Goal: Task Accomplishment & Management: Manage account settings

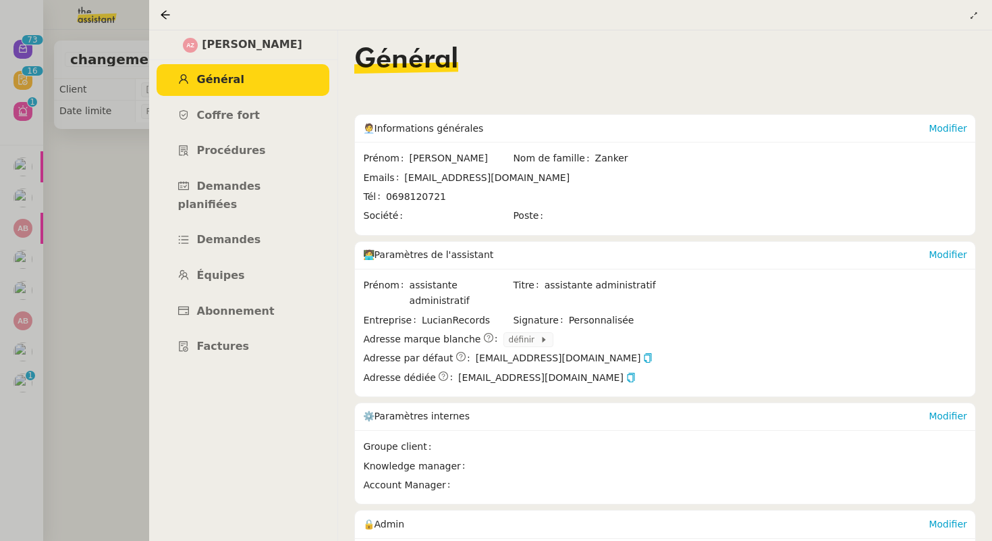
scroll to position [161, 0]
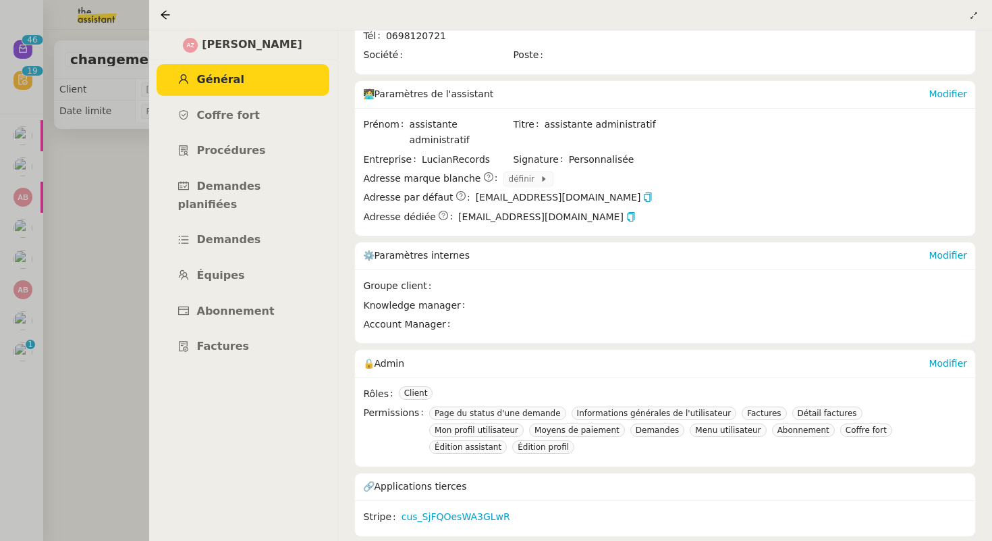
click at [101, 124] on div at bounding box center [496, 270] width 992 height 541
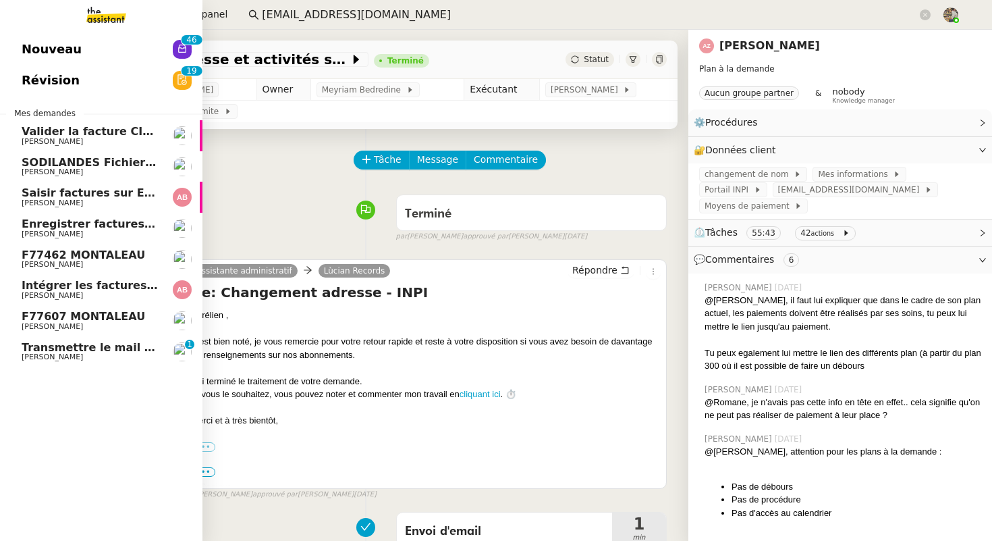
click at [83, 355] on span "[PERSON_NAME]" at bounding box center [52, 356] width 61 height 9
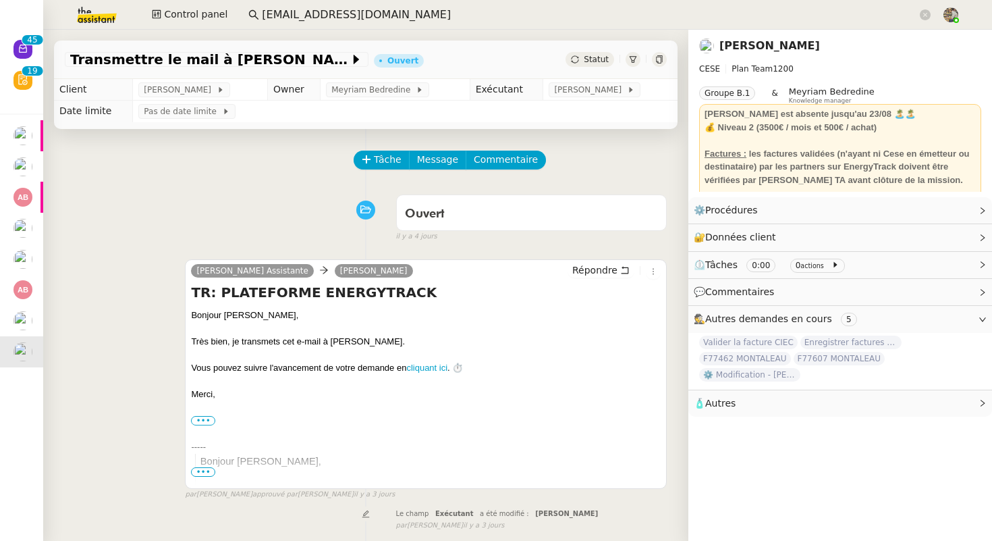
scroll to position [420, 0]
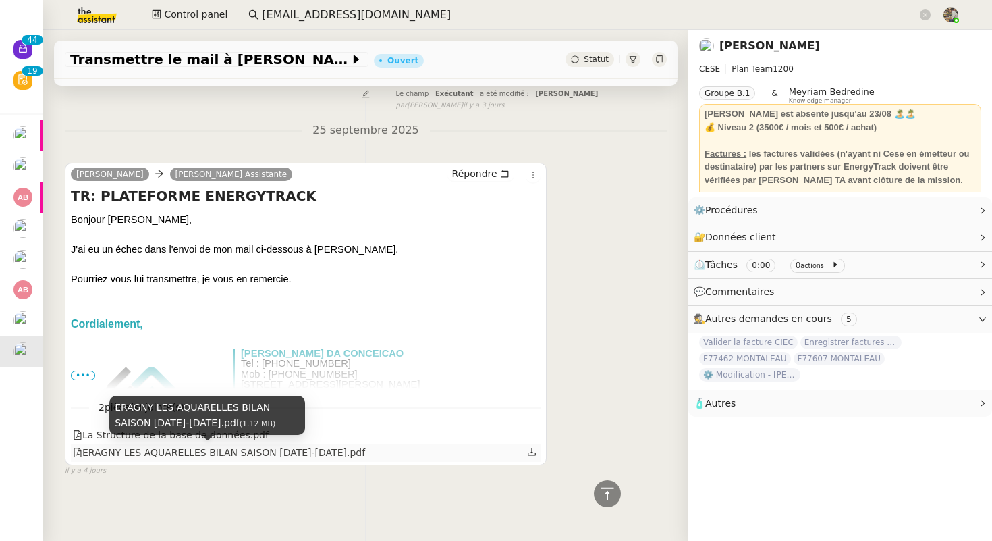
click at [215, 448] on div "ERAGNY LES AQUARELLES BILAN SAISON [DATE]-[DATE].pdf" at bounding box center [219, 453] width 292 height 16
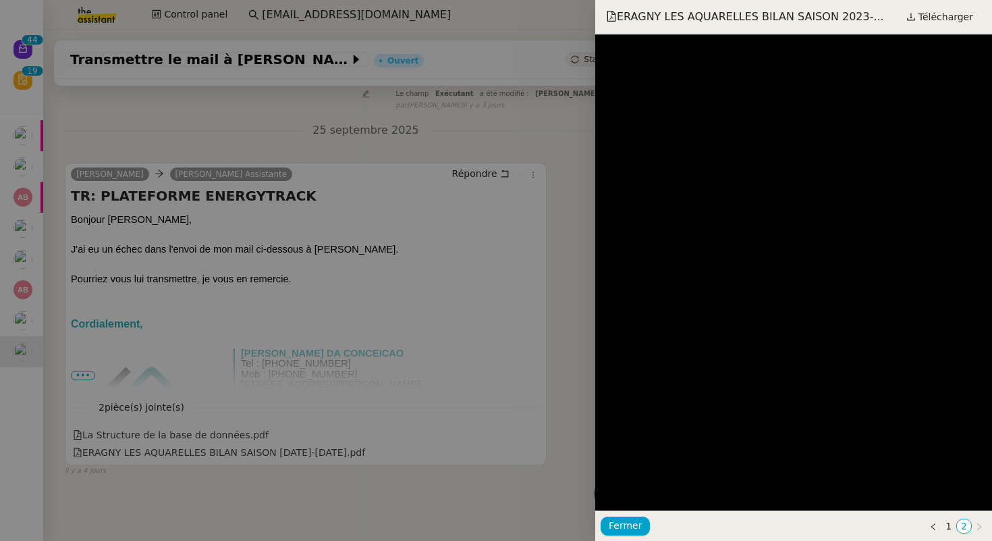
click at [383, 208] on div at bounding box center [496, 270] width 992 height 541
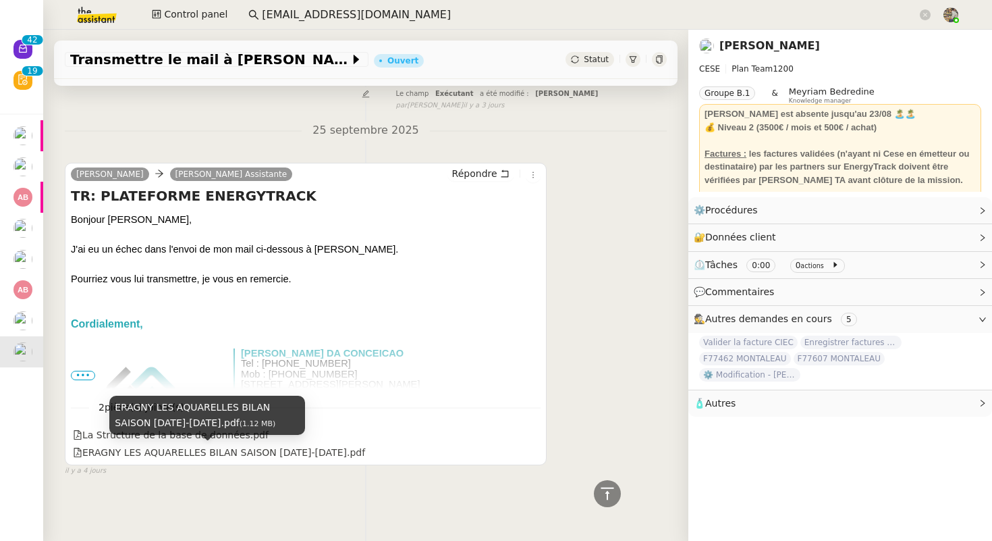
click at [88, 379] on span "•••" at bounding box center [83, 375] width 24 height 9
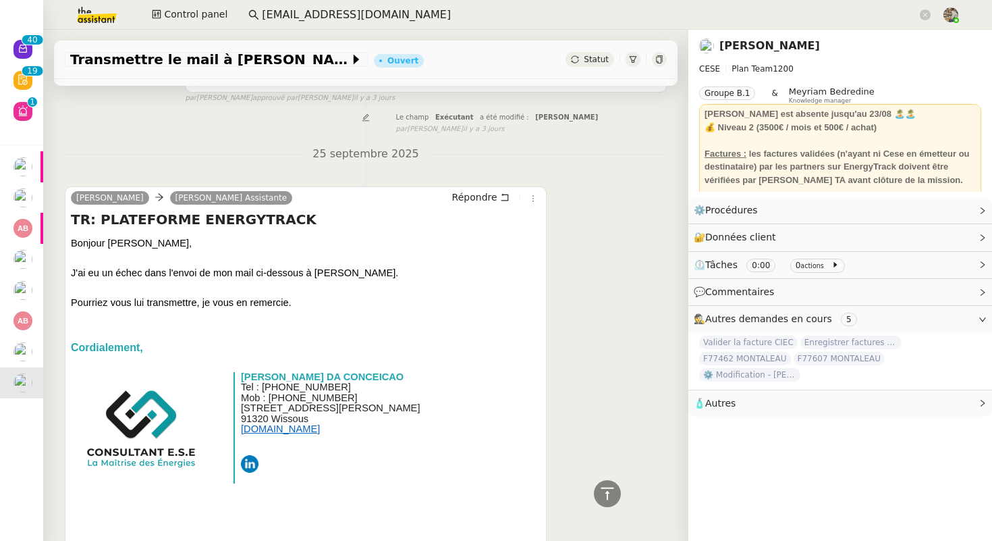
scroll to position [342, 0]
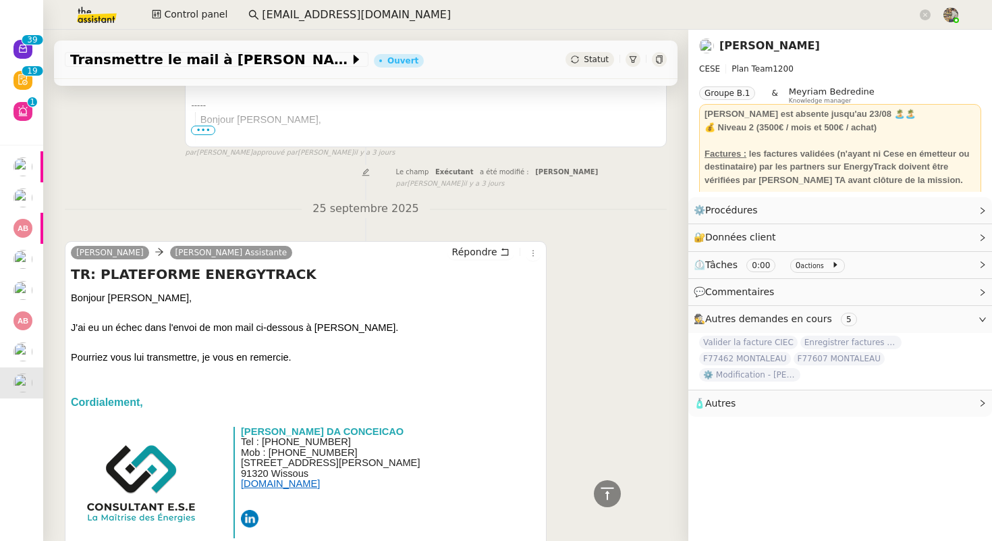
click at [595, 60] on span "Statut" at bounding box center [596, 59] width 25 height 9
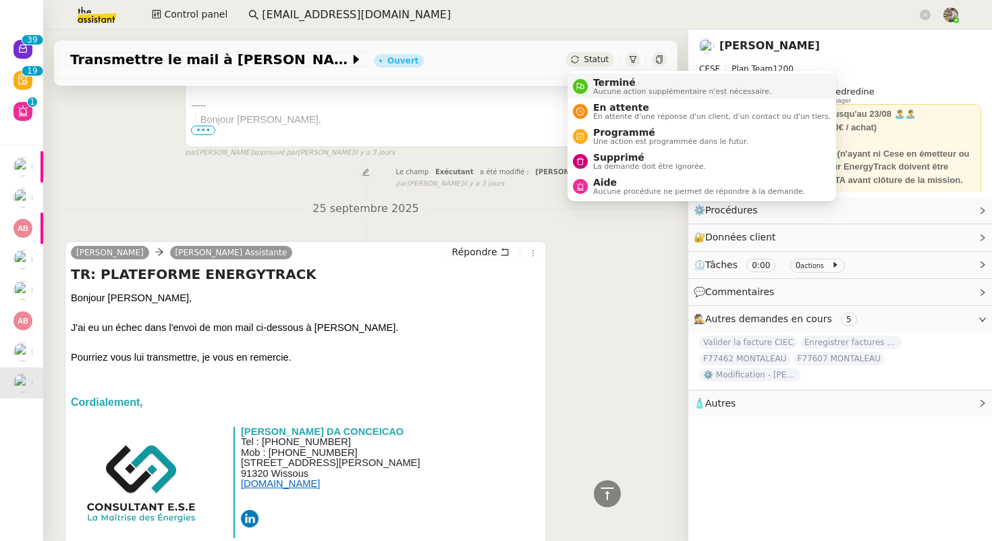
click at [598, 84] on span "Terminé" at bounding box center [682, 82] width 178 height 11
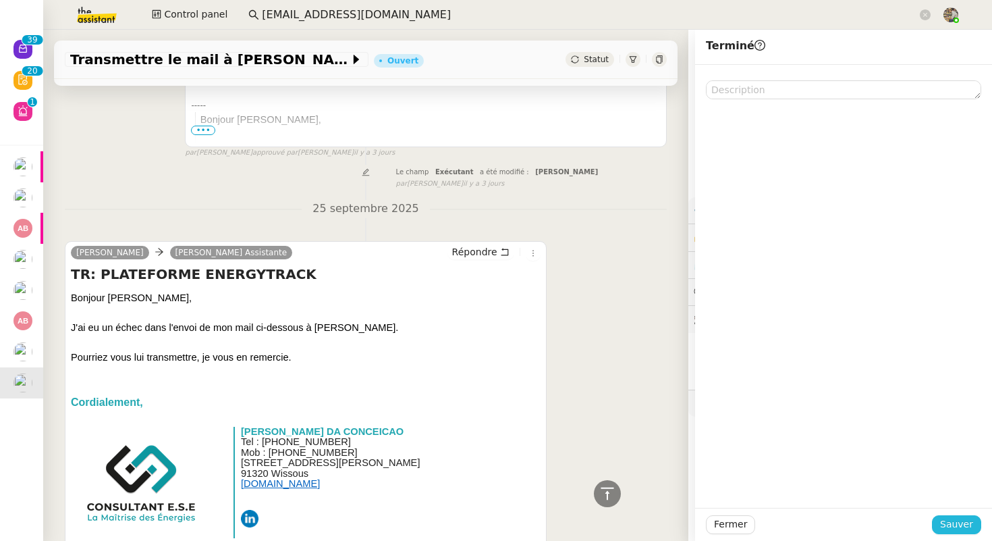
click at [962, 520] on span "Sauver" at bounding box center [956, 524] width 33 height 16
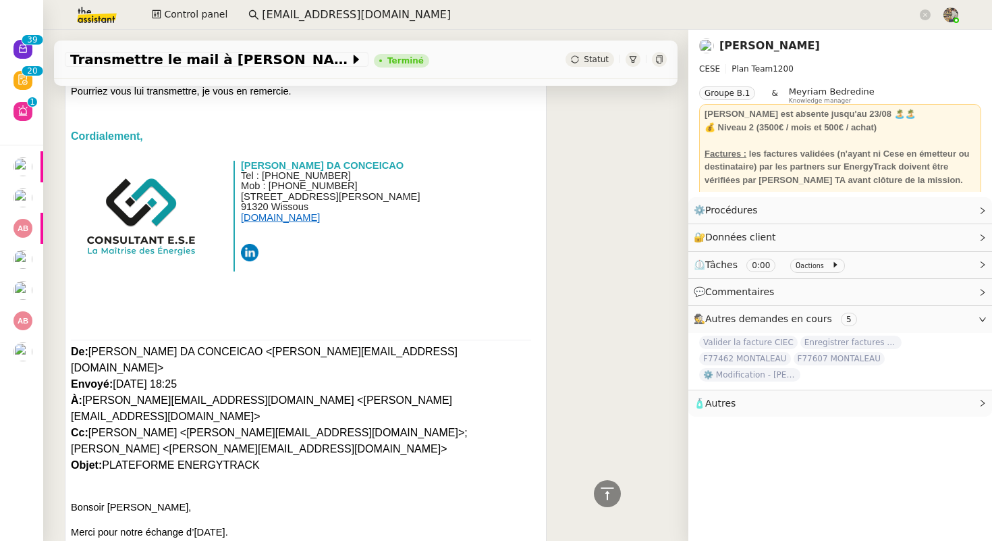
scroll to position [642, 0]
drag, startPoint x: 240, startPoint y: 383, endPoint x: 88, endPoint y: 381, distance: 151.9
click at [88, 381] on div "De: [PERSON_NAME] <[PERSON_NAME][EMAIL_ADDRESS][DOMAIN_NAME]> Envoyé: [DATE] 18…" at bounding box center [306, 409] width 470 height 130
copy div "[PERSON_NAME][EMAIL_ADDRESS][DOMAIN_NAME]"
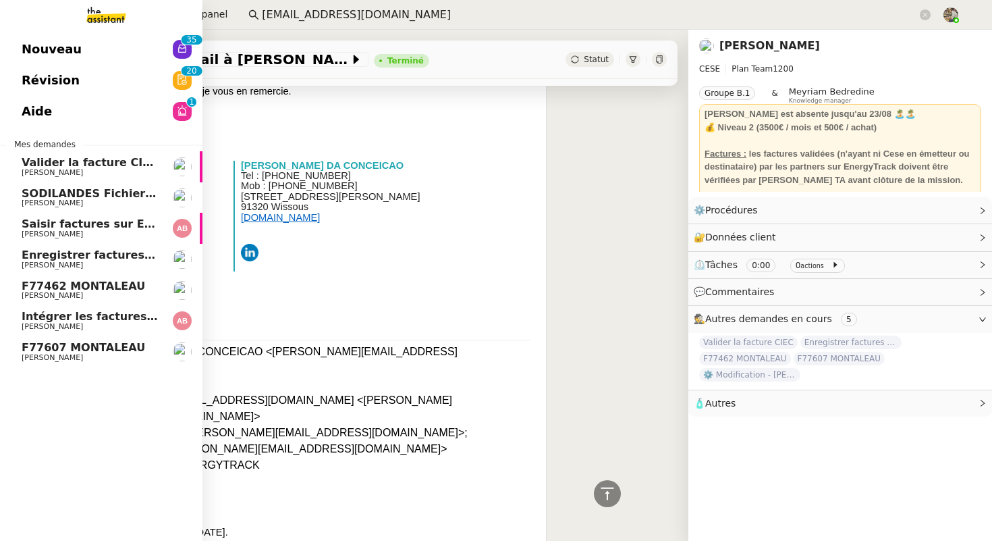
click at [15, 362] on link "F77607 MONTALEAU [PERSON_NAME]" at bounding box center [101, 351] width 202 height 31
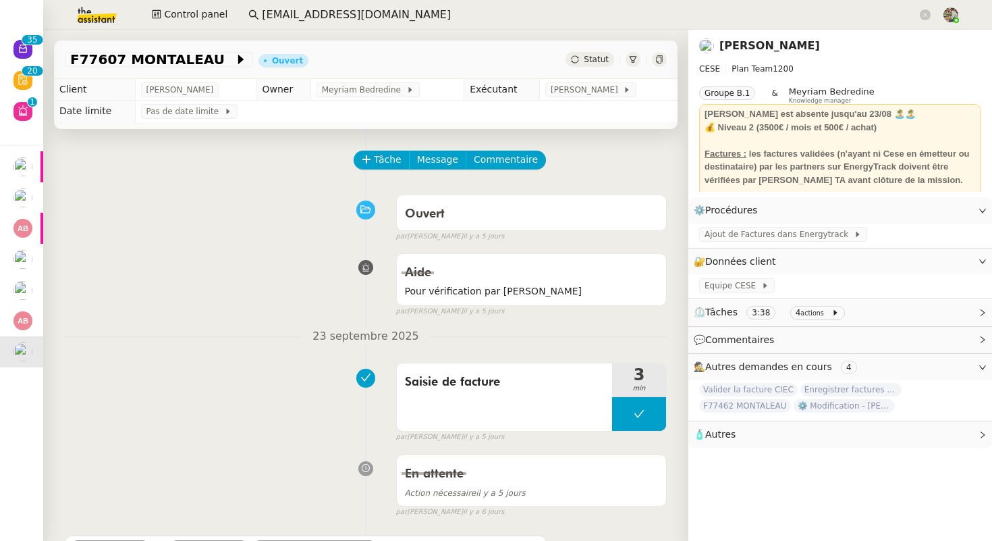
scroll to position [217, 0]
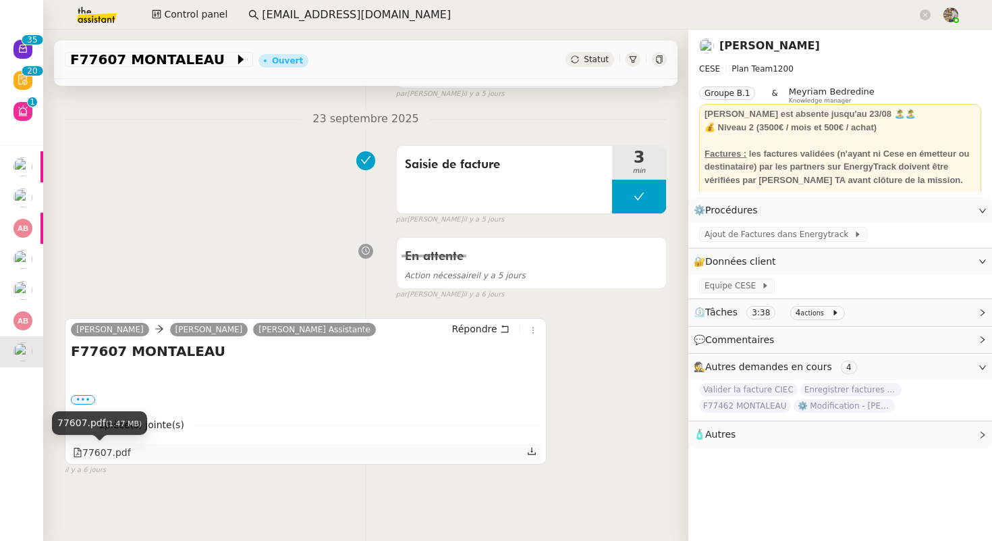
click at [112, 452] on div "77607.pdf" at bounding box center [102, 453] width 58 height 16
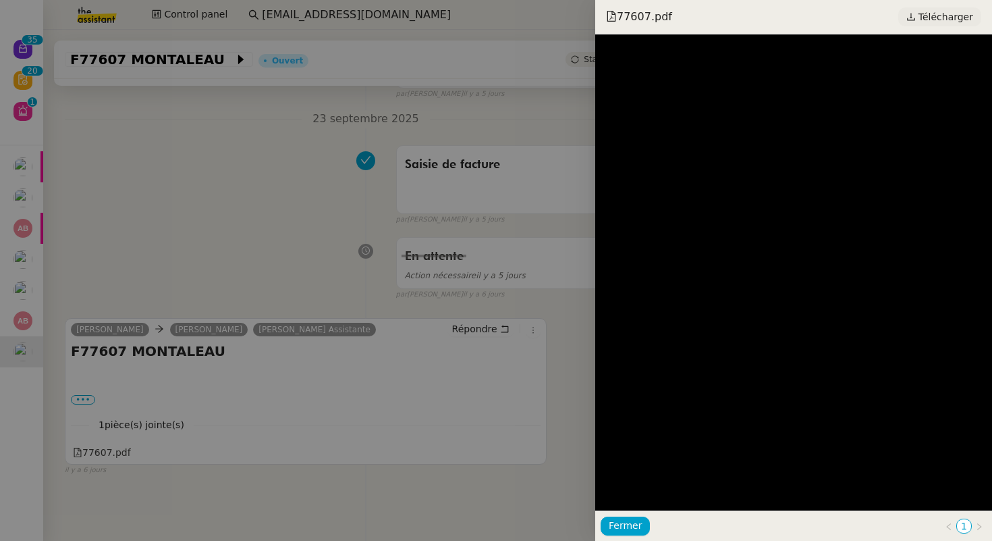
click at [944, 10] on span "Télécharger" at bounding box center [946, 17] width 55 height 18
click at [460, 259] on div at bounding box center [496, 270] width 992 height 541
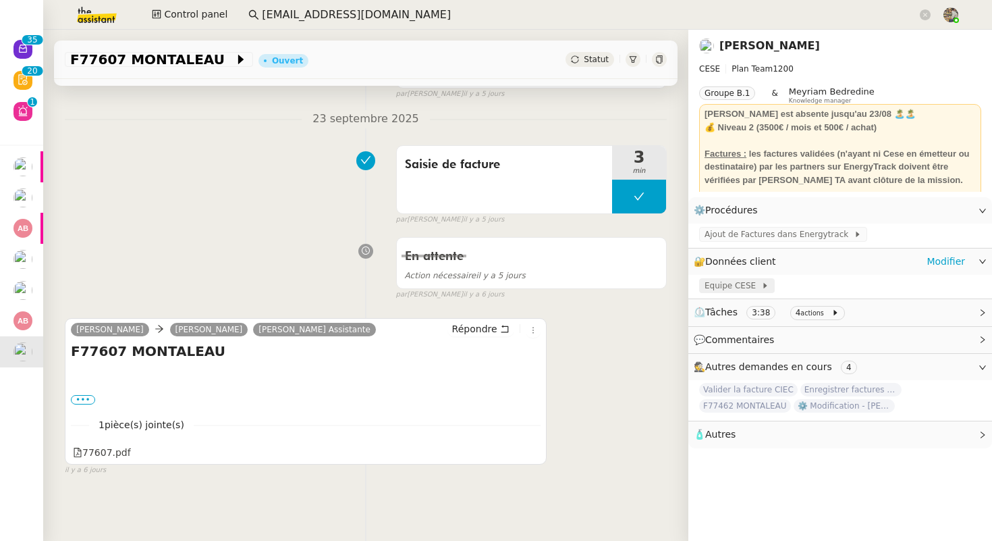
click at [737, 289] on span "Equipe CESE" at bounding box center [733, 285] width 57 height 13
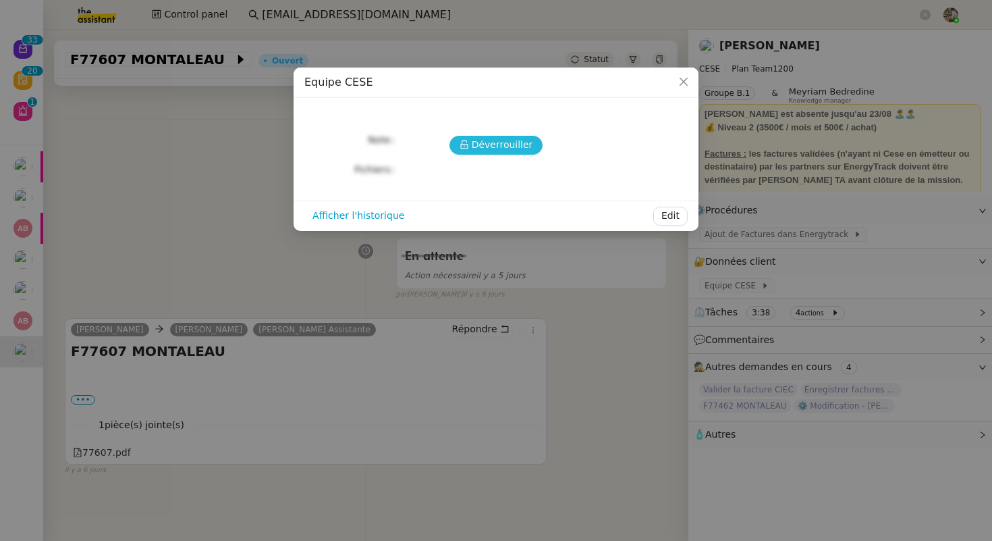
click at [502, 146] on span "Déverrouiller" at bounding box center [502, 145] width 61 height 16
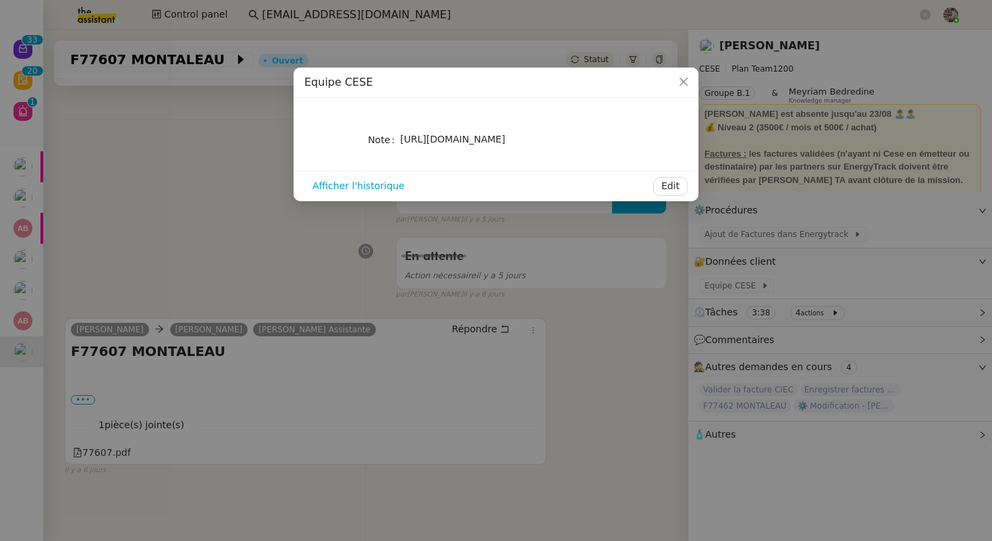
drag, startPoint x: 585, startPoint y: 177, endPoint x: 396, endPoint y: 140, distance: 193.3
click at [395, 140] on nz-form-item "Note [URL][DOMAIN_NAME]" at bounding box center [495, 139] width 383 height 19
copy nz-form-item "[URL][DOMAIN_NAME]"
click at [217, 235] on nz-modal-container "Equipe CESE Note [URL][DOMAIN_NAME] Afficher l'historique Edit" at bounding box center [496, 270] width 992 height 541
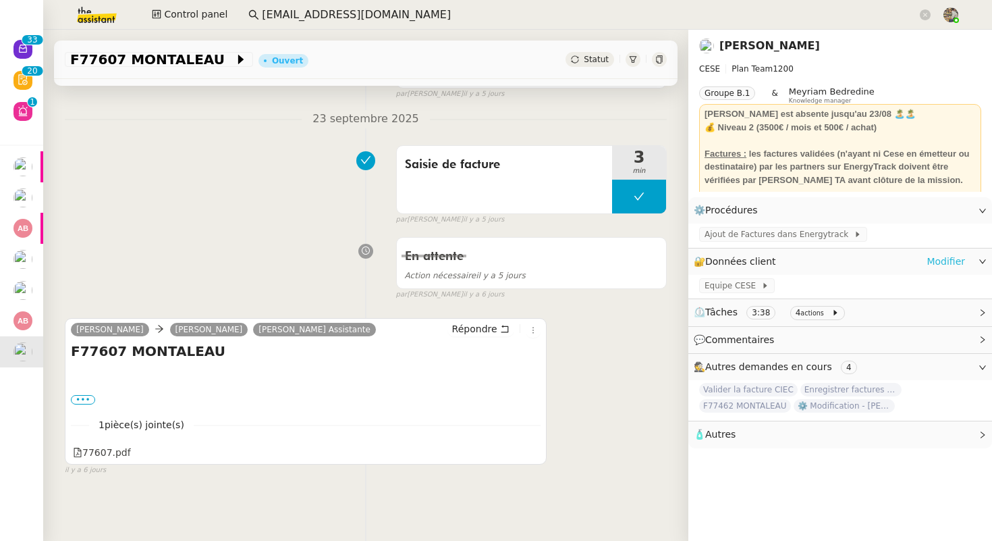
click at [946, 256] on link "Modifier" at bounding box center [946, 262] width 38 height 16
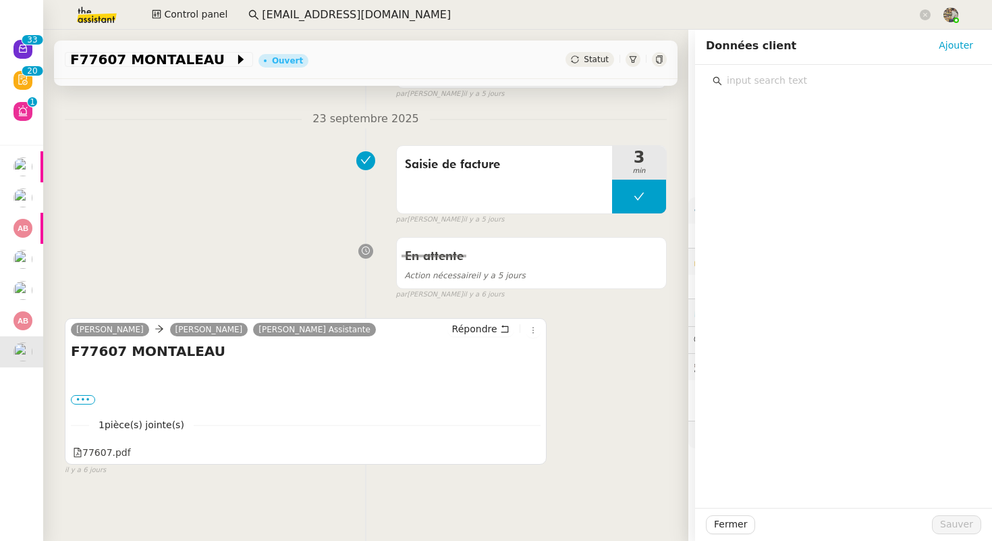
click at [777, 88] on input "text" at bounding box center [848, 81] width 252 height 18
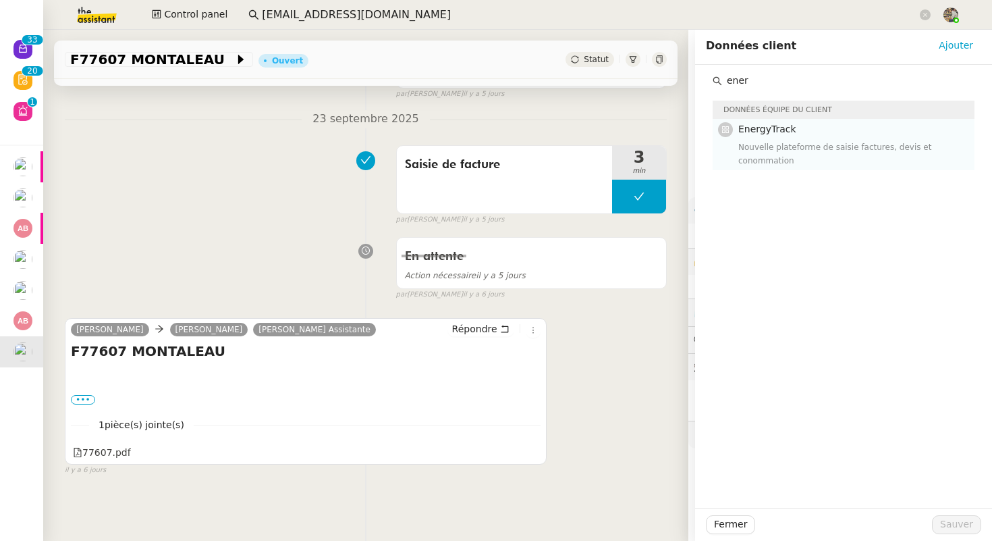
type input "ener"
click at [763, 138] on div "EnergyTrack Nouvelle plateforme de saisie factures, devis et conommation" at bounding box center [852, 143] width 228 height 45
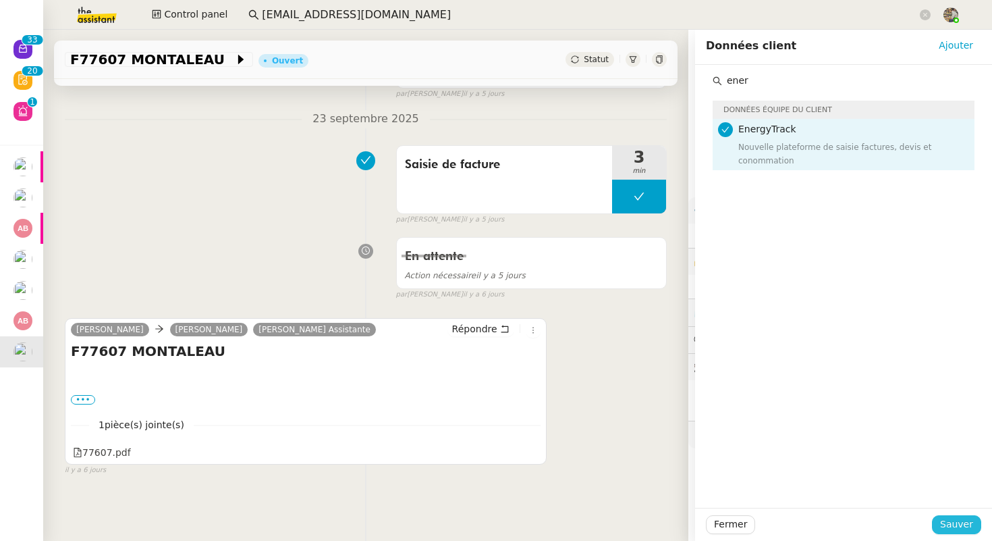
click at [956, 527] on span "Sauver" at bounding box center [956, 524] width 33 height 16
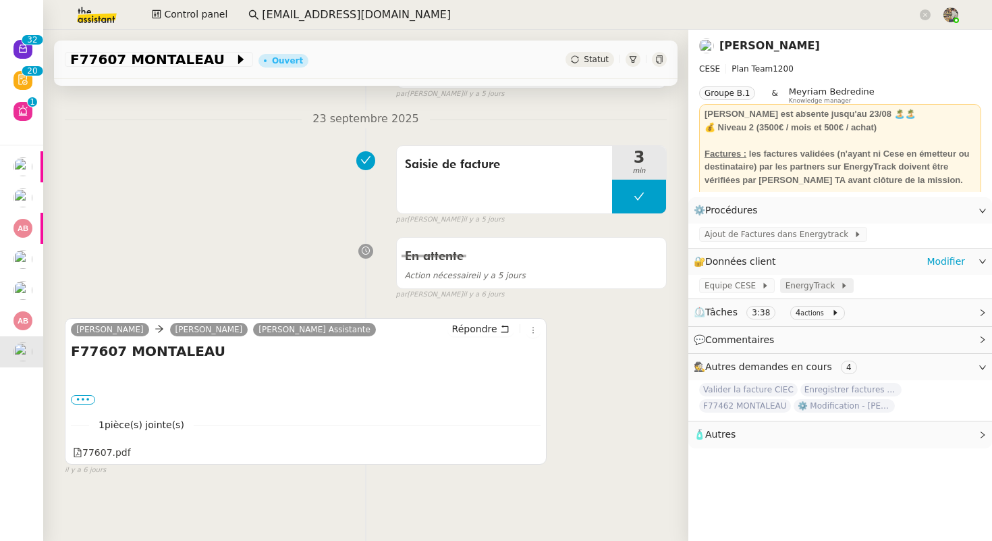
click at [807, 285] on span "EnergyTrack" at bounding box center [813, 285] width 55 height 13
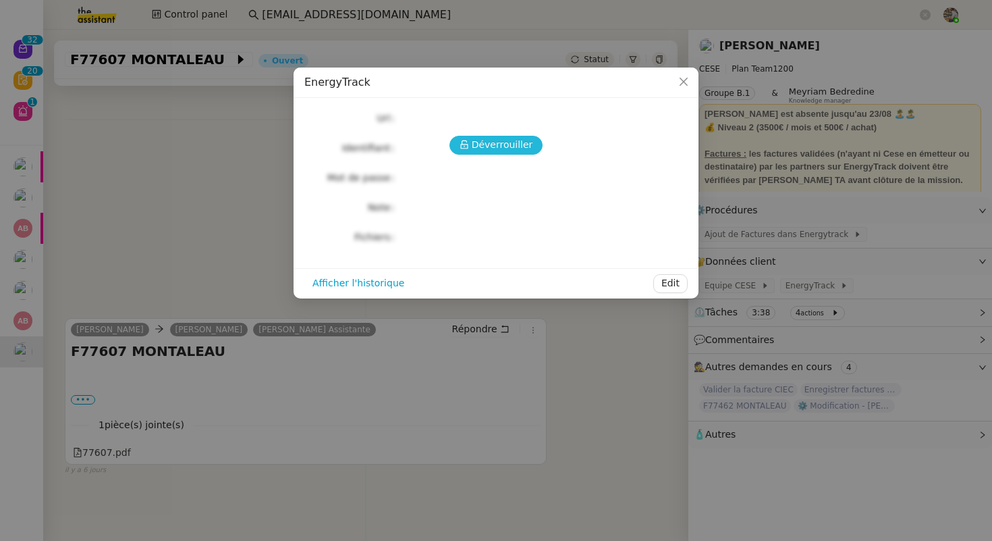
click at [494, 138] on span "Déverrouiller" at bounding box center [502, 145] width 61 height 16
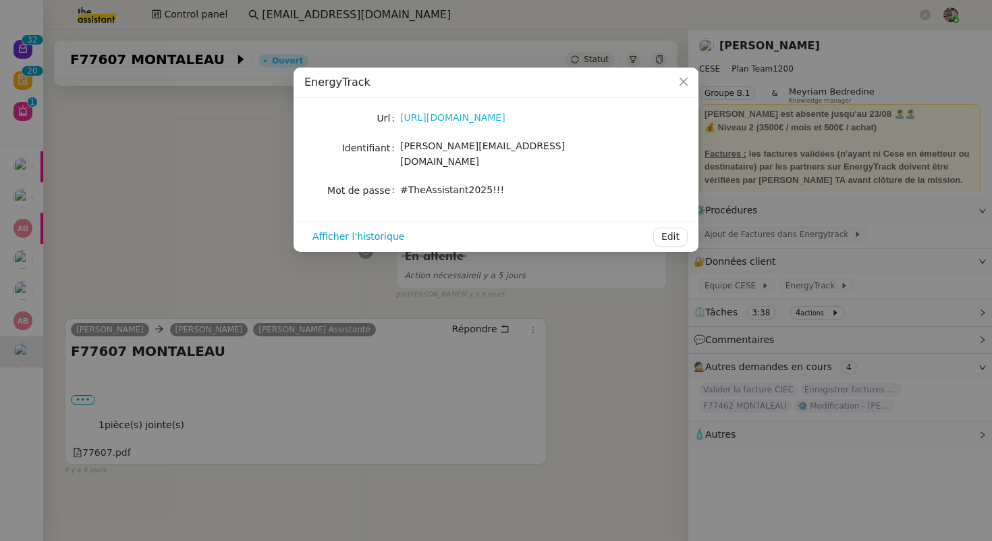
click at [462, 121] on link "[URL][DOMAIN_NAME]" at bounding box center [452, 117] width 105 height 11
click at [439, 147] on span "[PERSON_NAME][EMAIL_ADDRESS][DOMAIN_NAME]" at bounding box center [482, 153] width 165 height 26
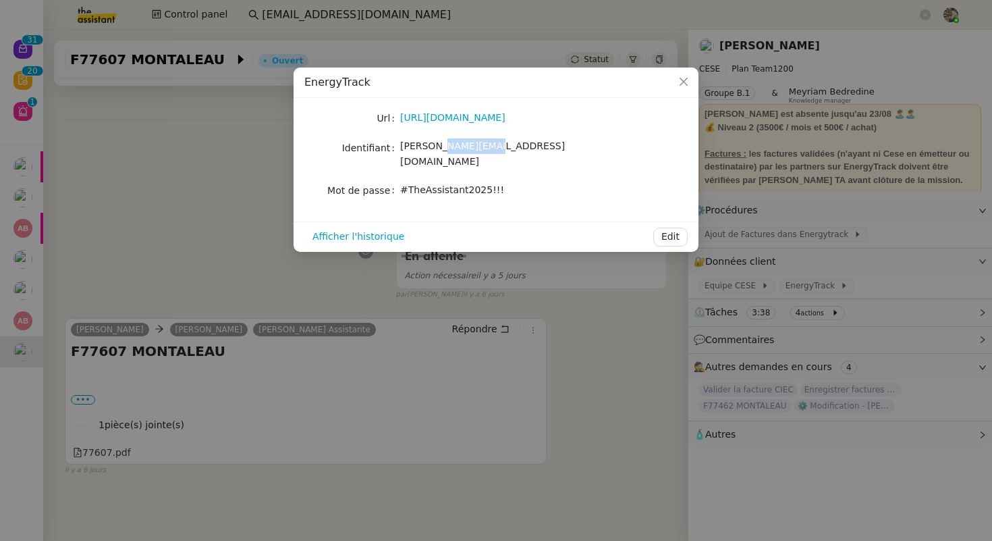
click at [439, 147] on span "[PERSON_NAME][EMAIL_ADDRESS][DOMAIN_NAME]" at bounding box center [482, 153] width 165 height 26
copy span "[PERSON_NAME][EMAIL_ADDRESS][DOMAIN_NAME]"
drag, startPoint x: 400, startPoint y: 175, endPoint x: 553, endPoint y: 187, distance: 153.7
click at [553, 187] on nz-skeleton "Url [URL][DOMAIN_NAME] Identifiant [PERSON_NAME][EMAIL_ADDRESS][DOMAIN_NAME] Mo…" at bounding box center [495, 160] width 383 height 102
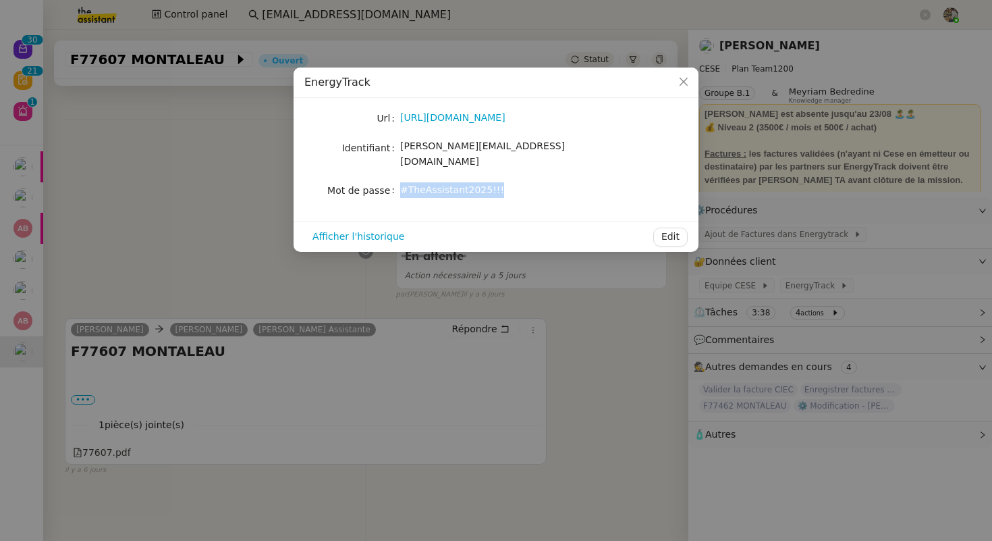
copy span "#TheAssistant2025!!!"
click at [173, 188] on nz-modal-container "EnergyTrack Url [URL][DOMAIN_NAME] Identifiant [PERSON_NAME][EMAIL_ADDRESS][DOM…" at bounding box center [496, 270] width 992 height 541
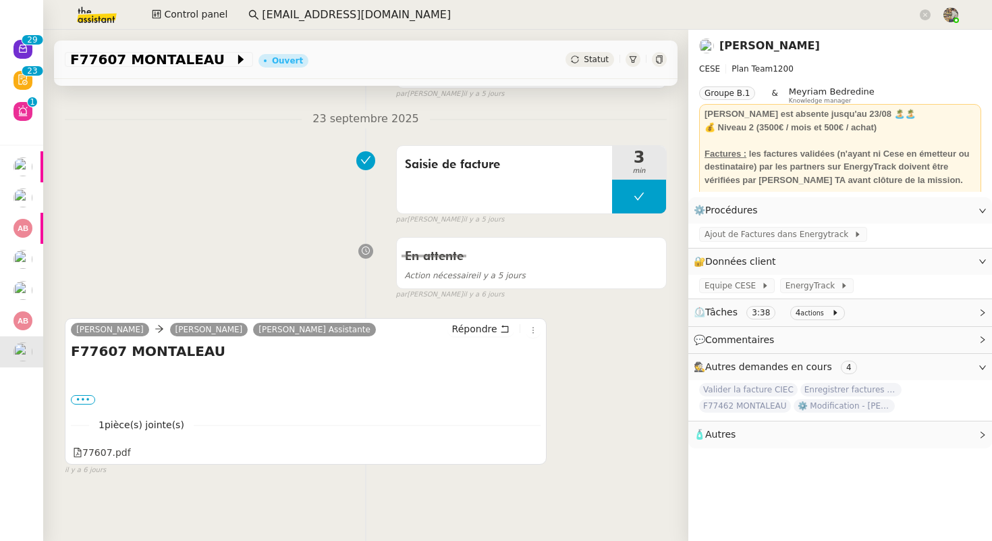
click at [154, 353] on h4 "F77607 MONTALEAU" at bounding box center [306, 351] width 470 height 19
copy h4 "MONTALEAU"
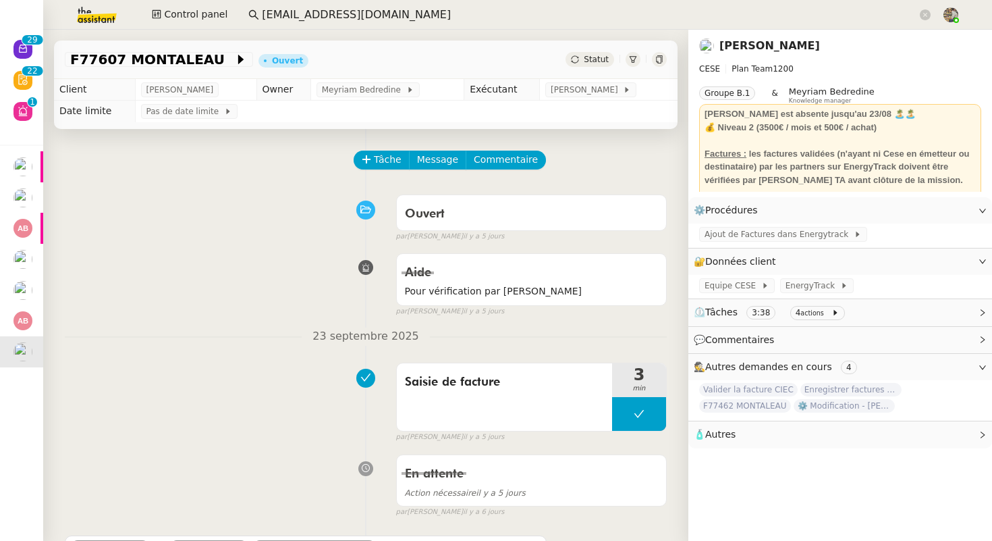
scroll to position [217, 0]
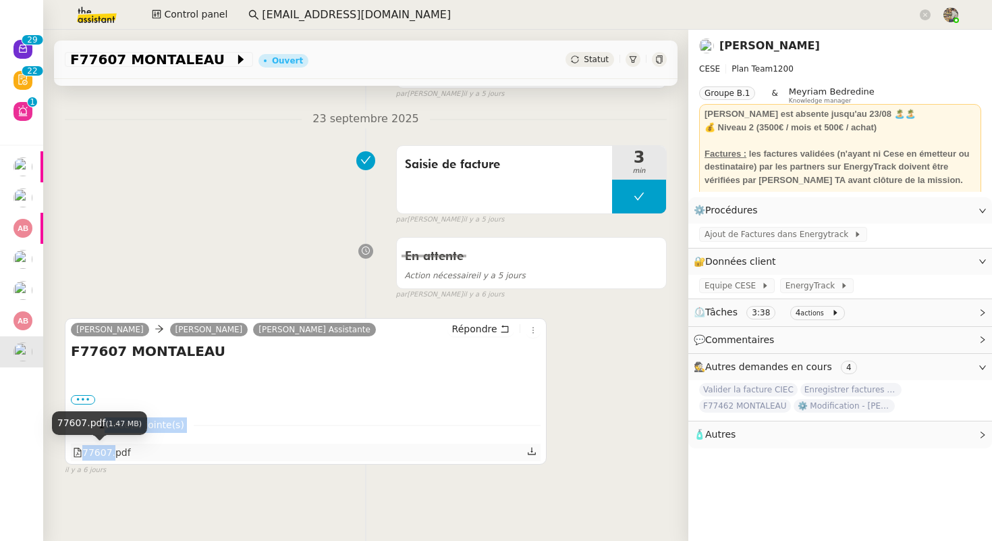
drag, startPoint x: 84, startPoint y: 432, endPoint x: 112, endPoint y: 454, distance: 35.5
click at [112, 454] on div "1 pièce(s) jointe(s) 77607.pdf" at bounding box center [306, 433] width 470 height 55
click at [113, 481] on div "Tâche Message Commentaire Veuillez patienter une erreur s'est produite 👌👌👌 mess…" at bounding box center [365, 205] width 645 height 586
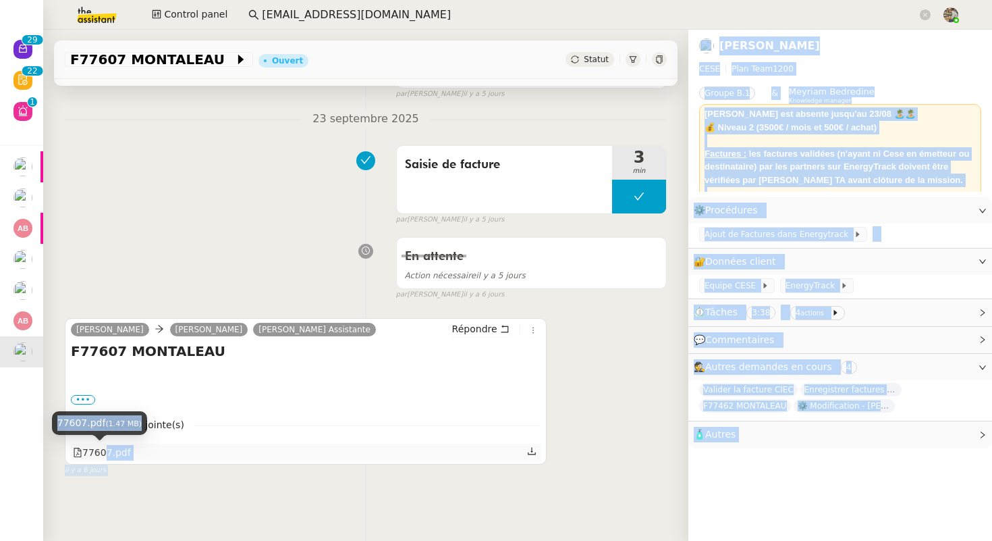
drag, startPoint x: 86, startPoint y: 440, endPoint x: 103, endPoint y: 452, distance: 19.9
click at [103, 452] on body "Nouveau 0 1 2 3 4 5 6 7 8 9 0 1 2 3 4 5 6 7 8 9 Révision 0 1 2 3 4 5 6 7 8 9 0 …" at bounding box center [496, 270] width 992 height 541
click at [103, 452] on div "77607.pdf" at bounding box center [102, 453] width 58 height 16
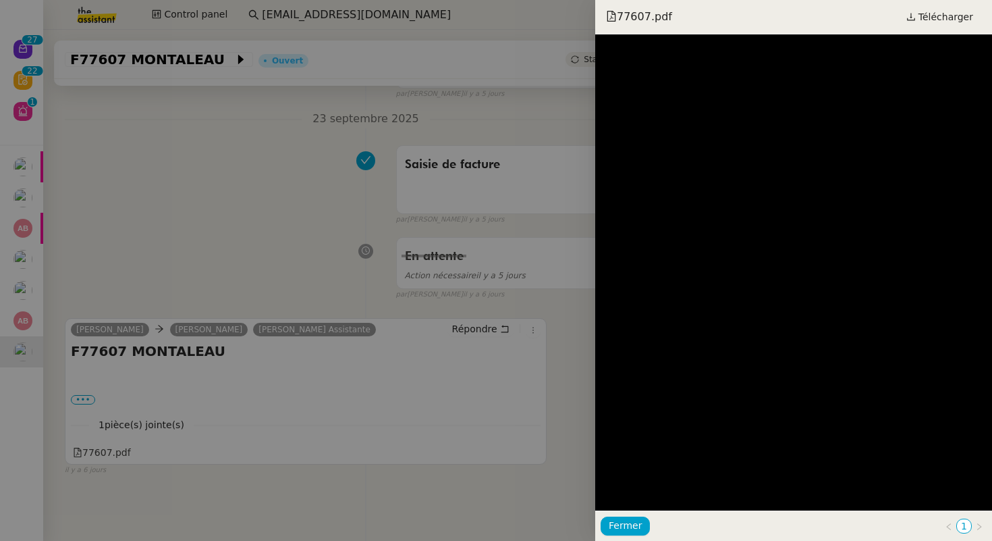
click at [217, 344] on div at bounding box center [496, 270] width 992 height 541
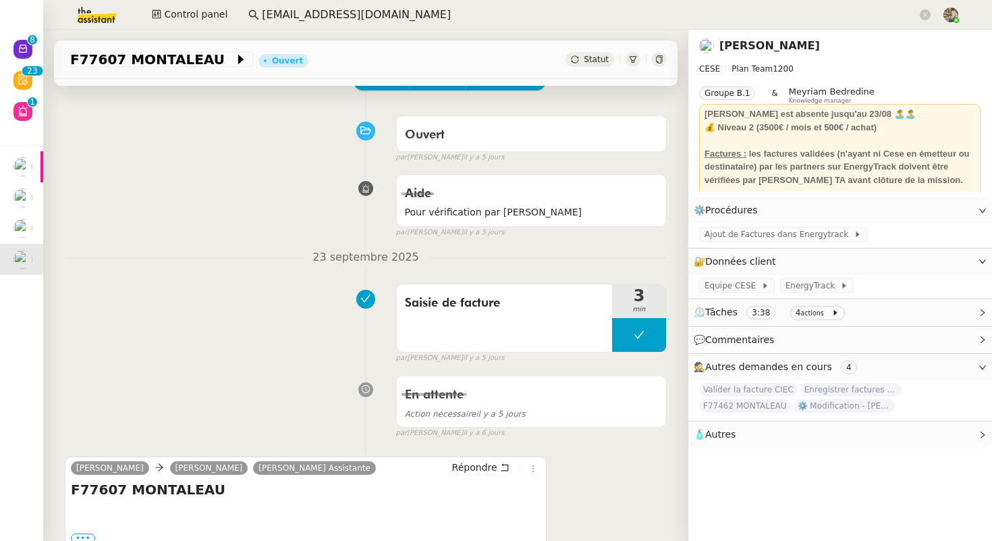
scroll to position [0, 0]
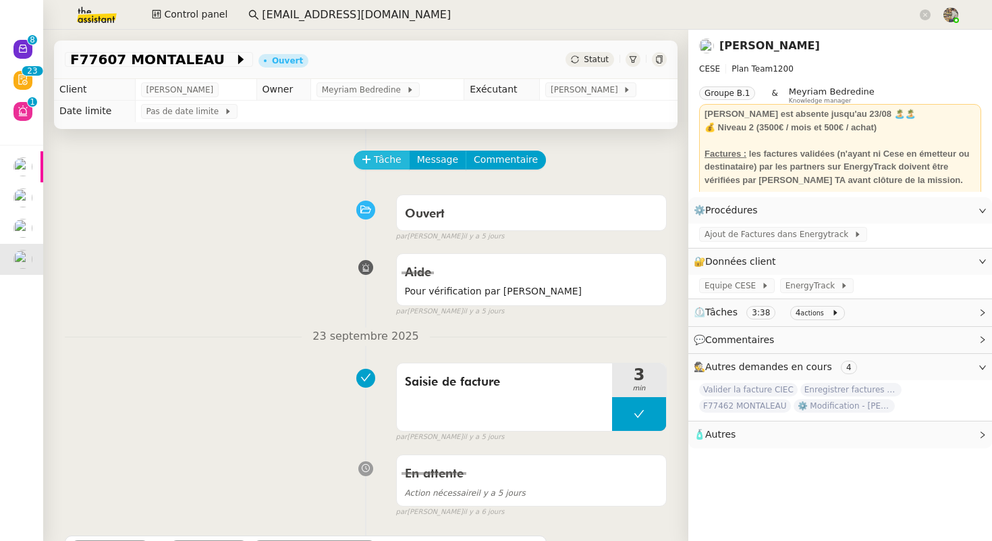
click at [381, 156] on span "Tâche" at bounding box center [388, 160] width 28 height 16
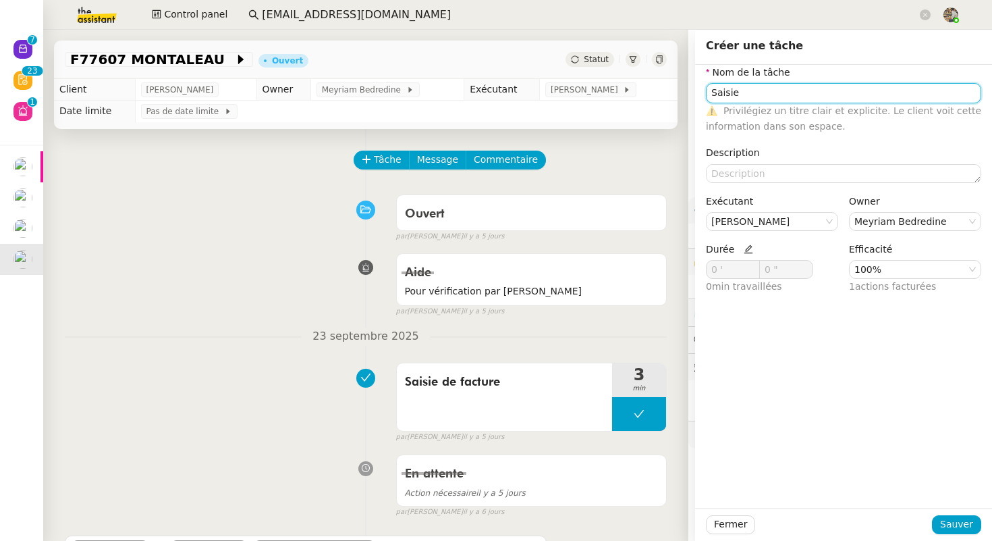
type input "Saisie"
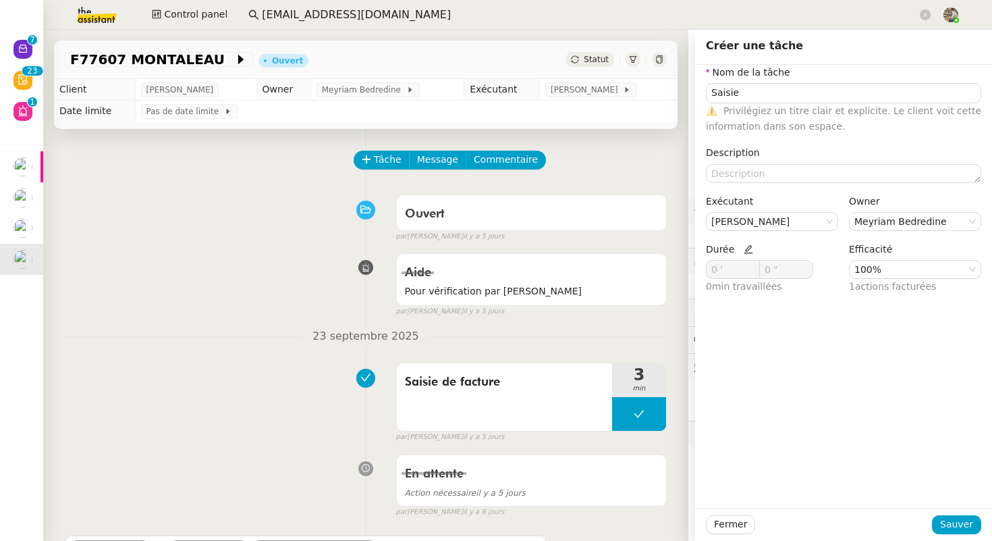
click at [745, 249] on icon at bounding box center [748, 249] width 9 height 9
click at [752, 263] on span at bounding box center [753, 267] width 8 height 8
type input "4 '"
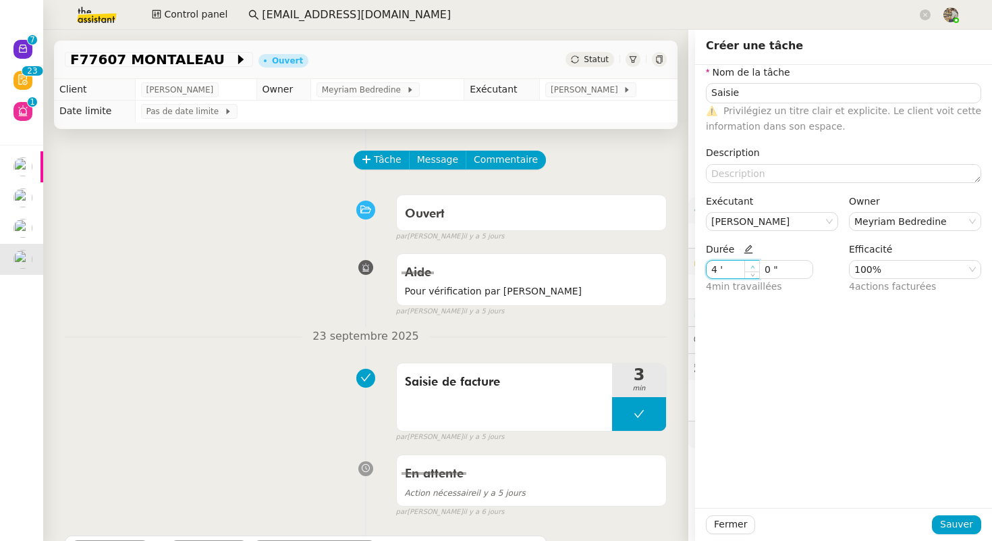
click at [752, 263] on span at bounding box center [753, 267] width 8 height 8
click at [956, 521] on span "Sauver" at bounding box center [956, 524] width 33 height 16
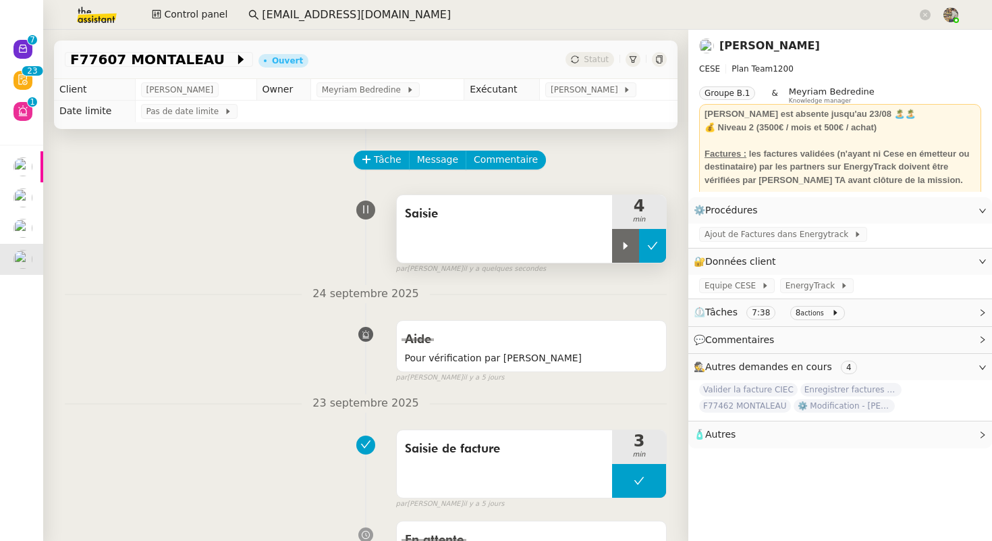
click at [657, 245] on icon at bounding box center [652, 245] width 11 height 11
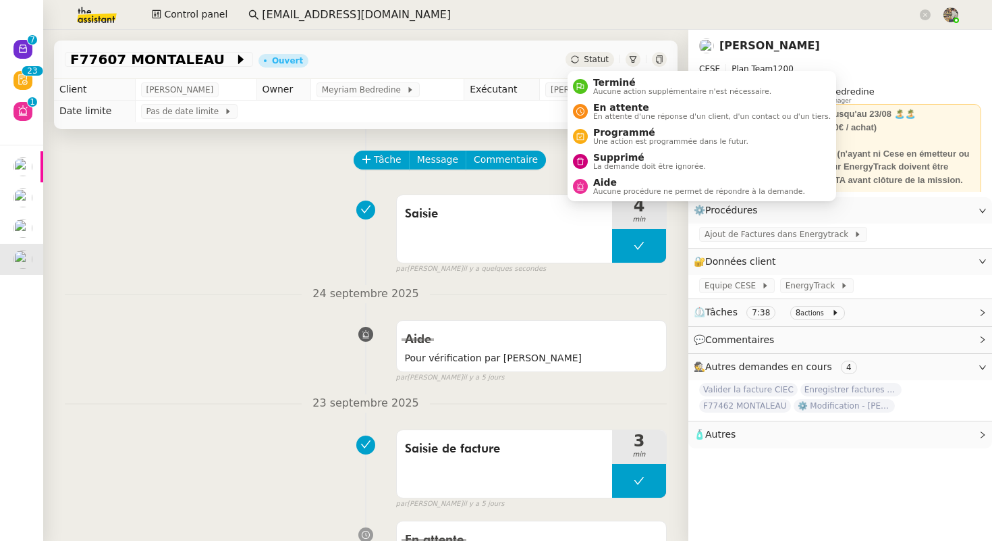
click at [601, 63] on span "Statut" at bounding box center [596, 59] width 25 height 9
click at [601, 91] on span "Aucune action supplémentaire n'est nécessaire." at bounding box center [682, 91] width 178 height 7
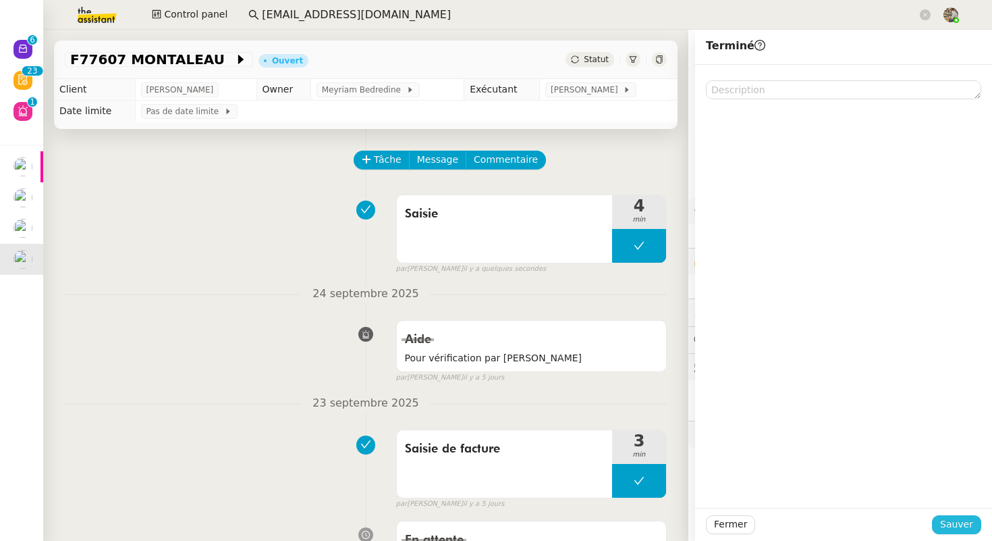
click at [971, 531] on span "Sauver" at bounding box center [956, 524] width 33 height 16
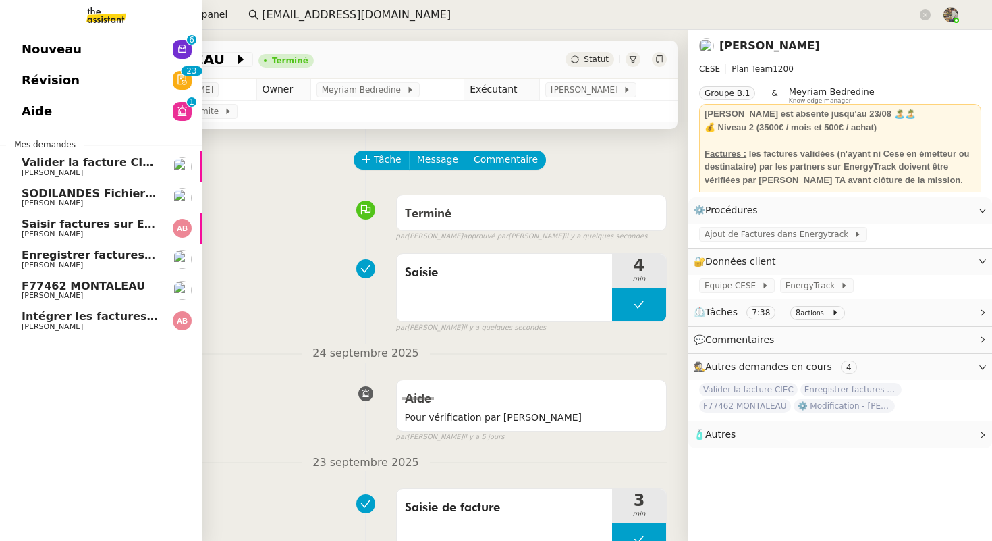
click at [51, 327] on span "[PERSON_NAME]" at bounding box center [52, 326] width 61 height 9
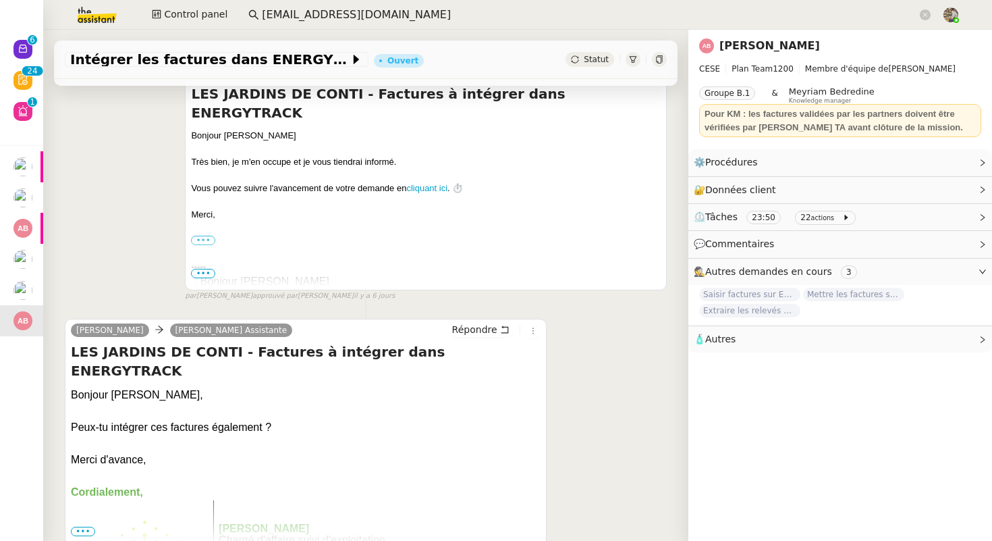
scroll to position [574, 0]
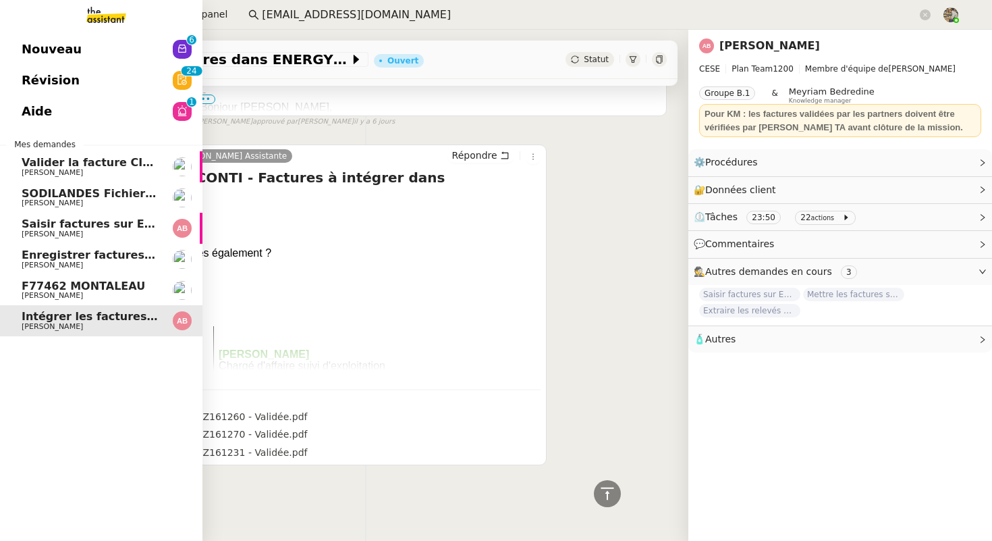
click at [28, 294] on span "[PERSON_NAME]" at bounding box center [52, 295] width 61 height 9
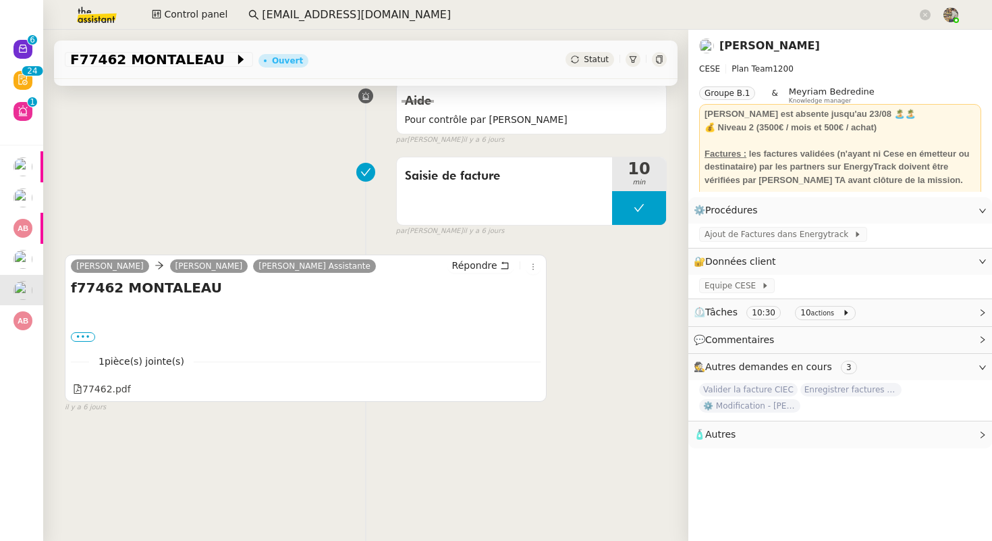
scroll to position [171, 0]
click at [117, 389] on div "77462.pdf" at bounding box center [102, 390] width 58 height 16
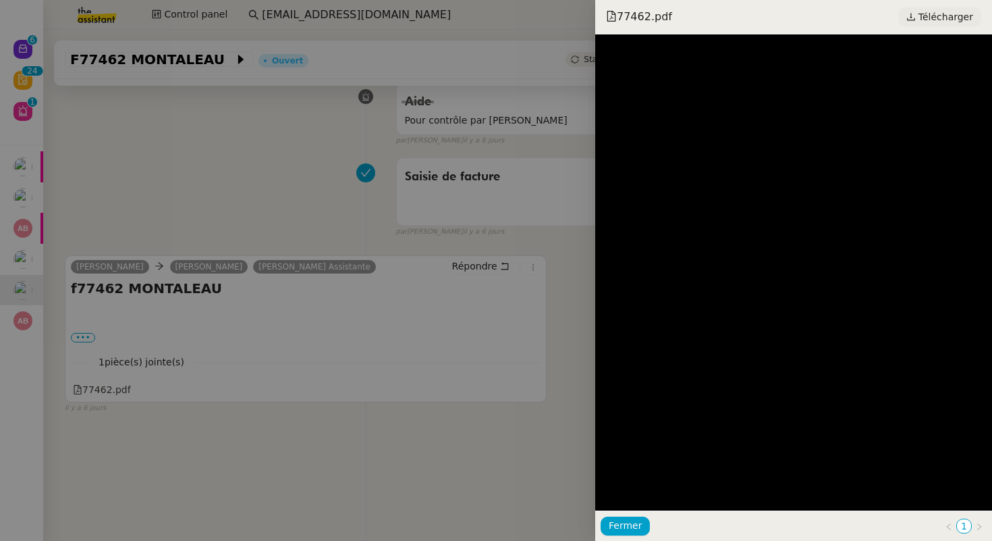
click at [948, 11] on span "Télécharger" at bounding box center [946, 17] width 55 height 18
click at [444, 208] on div at bounding box center [496, 270] width 992 height 541
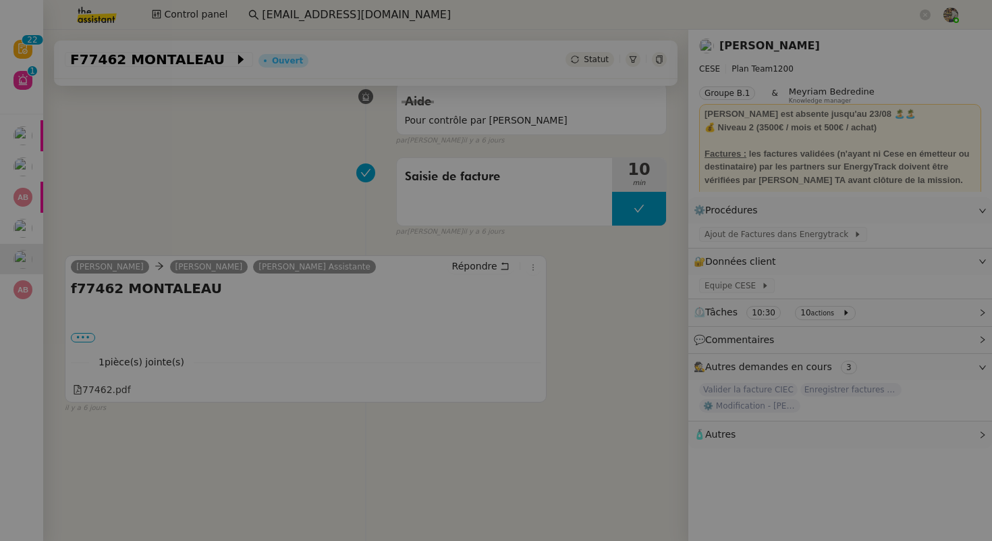
scroll to position [0, 0]
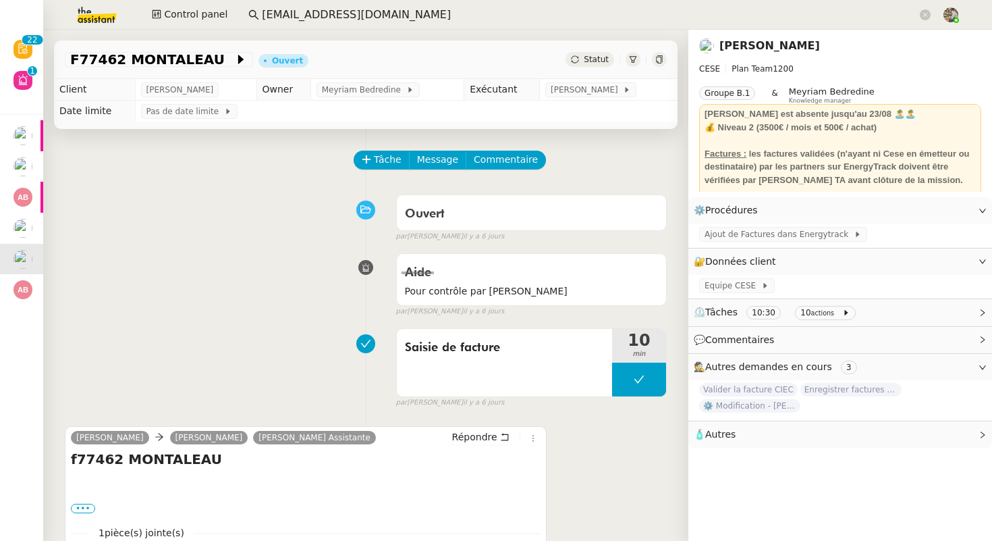
click at [593, 60] on span "Statut" at bounding box center [596, 59] width 25 height 9
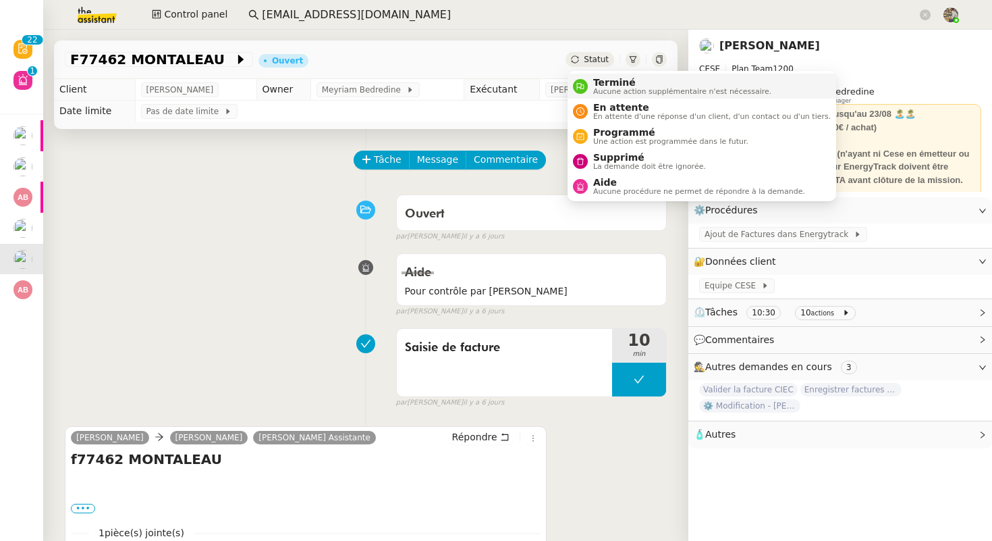
click at [593, 75] on li "Terminé Aucune action supplémentaire n'est nécessaire." at bounding box center [702, 86] width 269 height 25
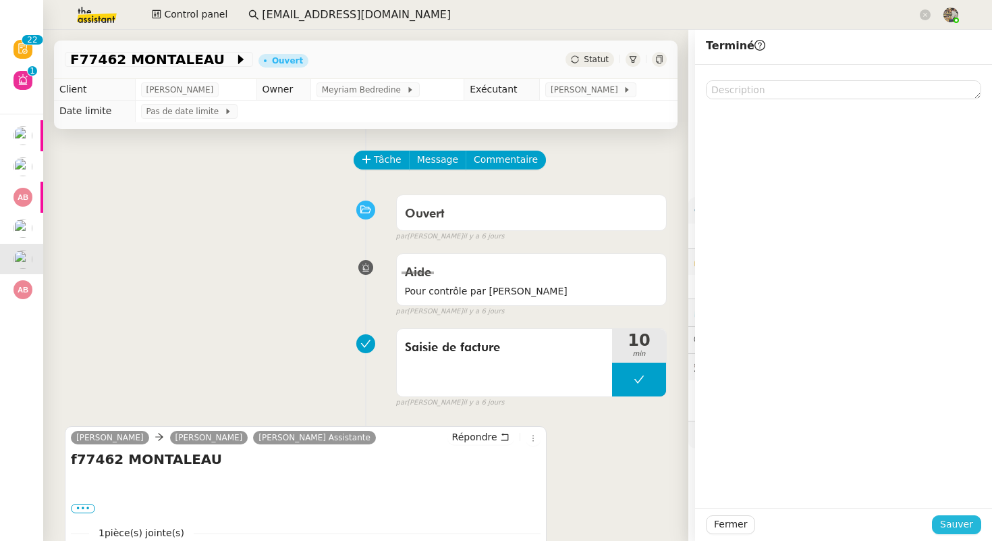
click at [952, 521] on span "Sauver" at bounding box center [956, 524] width 33 height 16
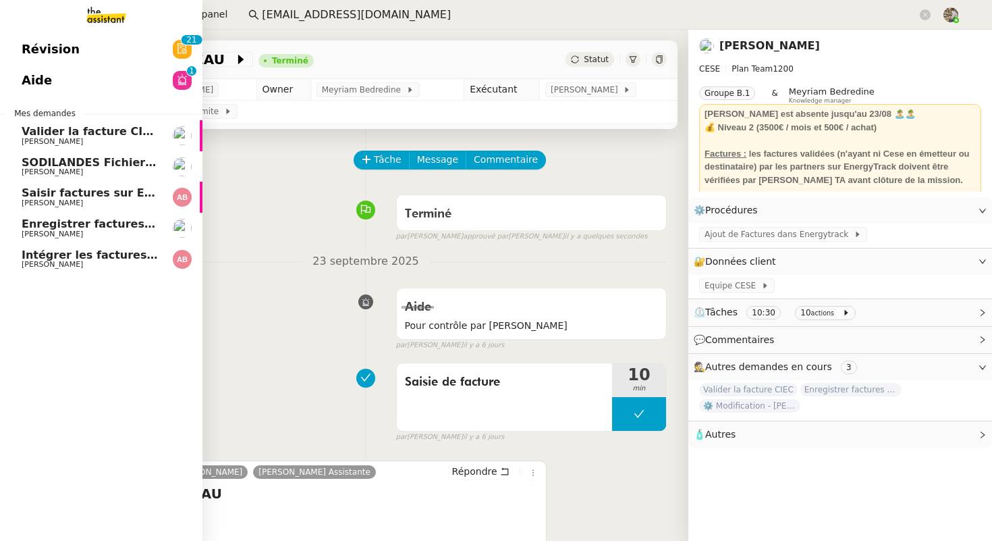
click at [90, 265] on span "[PERSON_NAME]" at bounding box center [90, 265] width 136 height 8
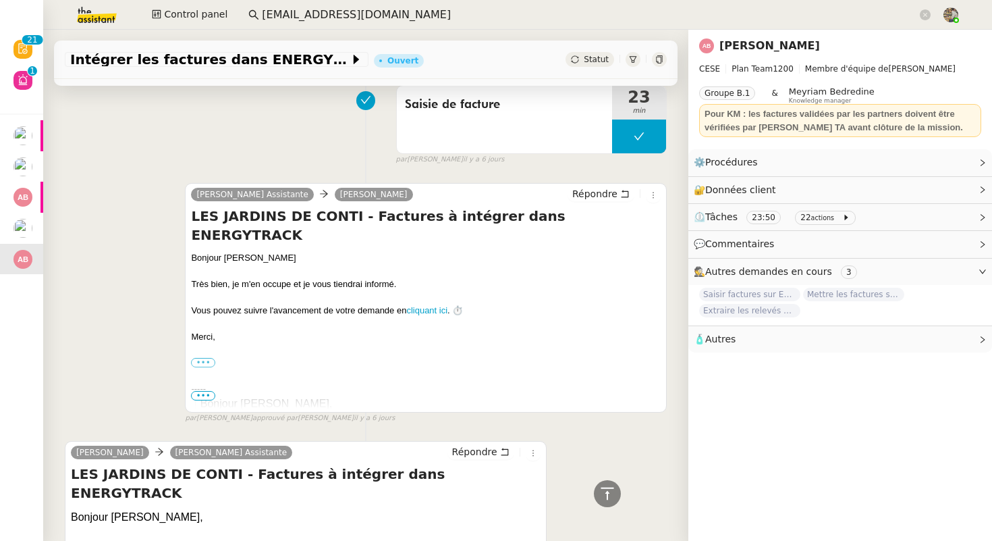
scroll to position [574, 0]
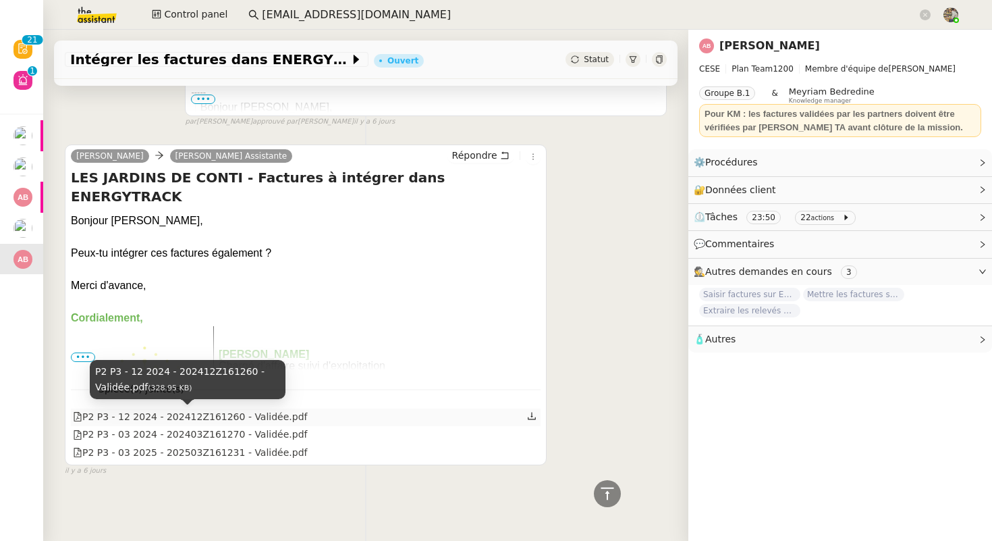
click at [196, 414] on div "P2 P3 - 12 2024 - 202412Z161260 - Validée.pdf" at bounding box center [190, 417] width 235 height 16
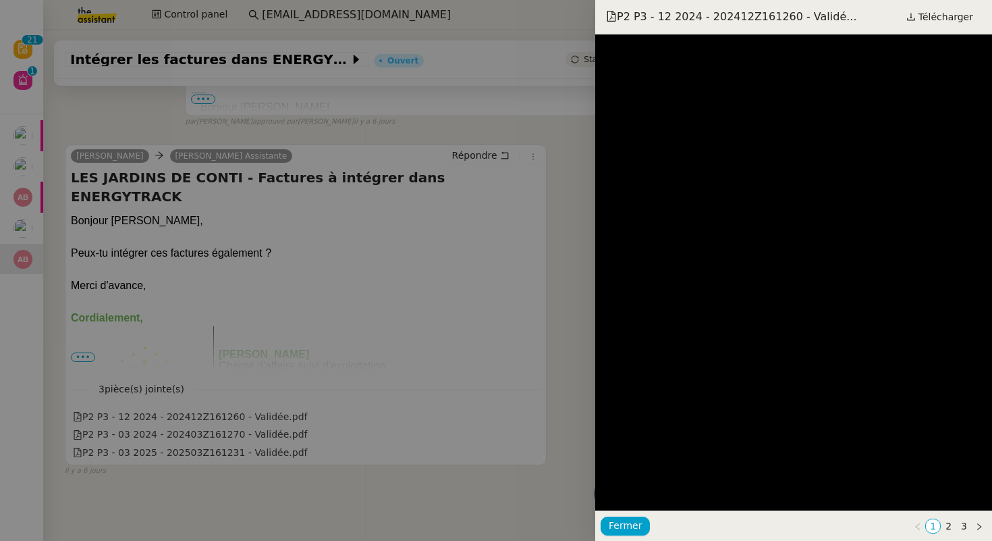
click at [255, 232] on div at bounding box center [496, 270] width 992 height 541
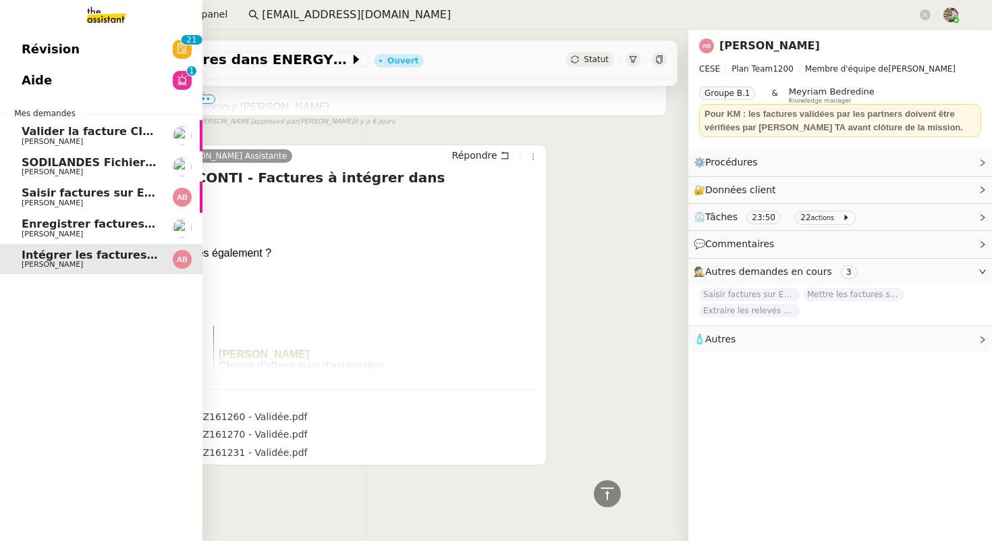
click at [9, 217] on link "Enregistrer factures sur ENERGYTRACK [PERSON_NAME]" at bounding box center [101, 228] width 202 height 31
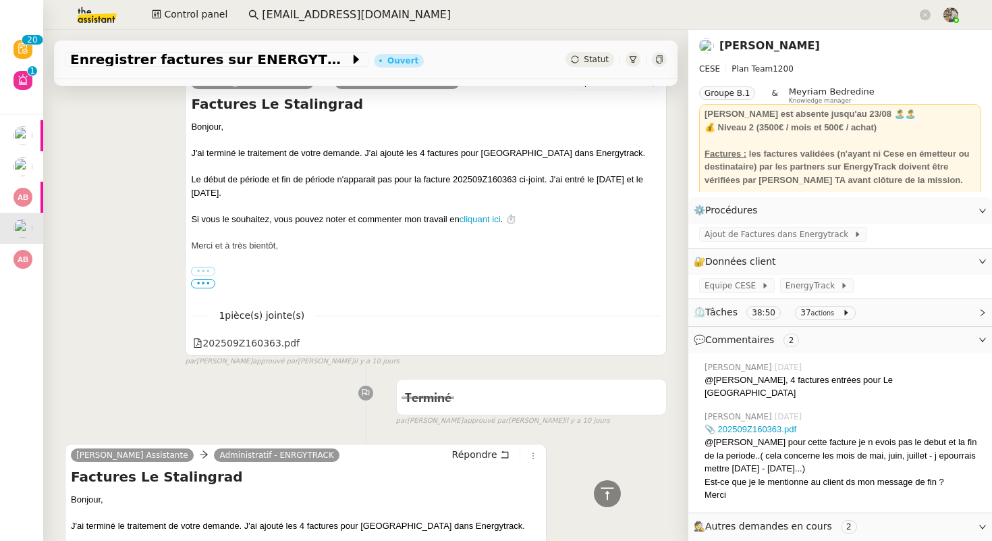
scroll to position [846, 0]
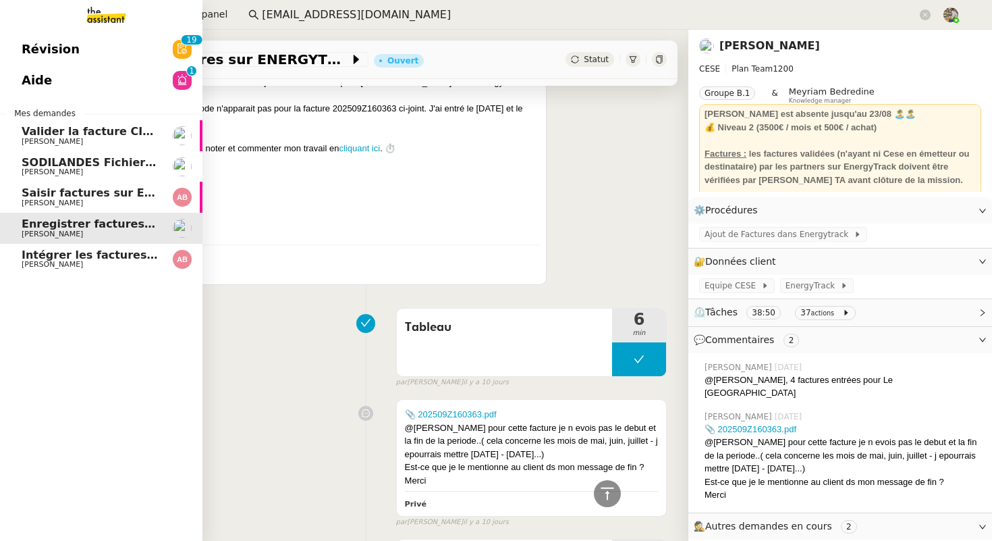
click at [40, 199] on span "[PERSON_NAME]" at bounding box center [52, 202] width 61 height 9
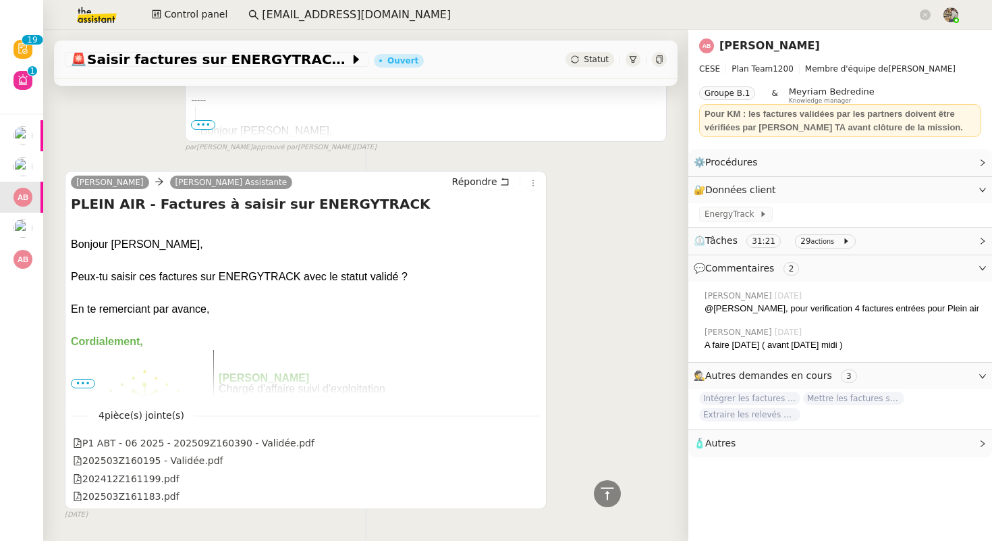
scroll to position [1217, 0]
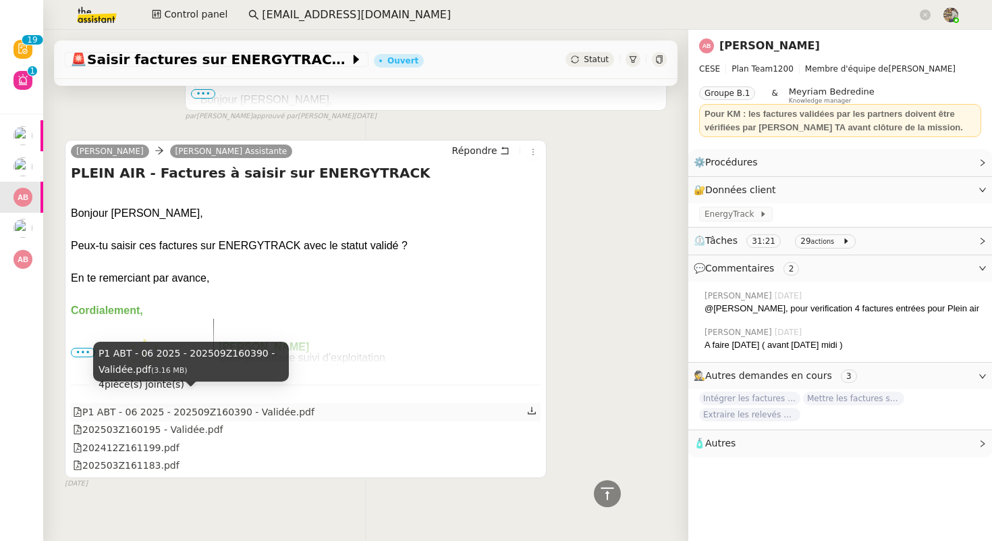
click at [208, 404] on div "P1 ABT - 06 2025 - 202509Z160390 - Validée.pdf" at bounding box center [194, 412] width 242 height 16
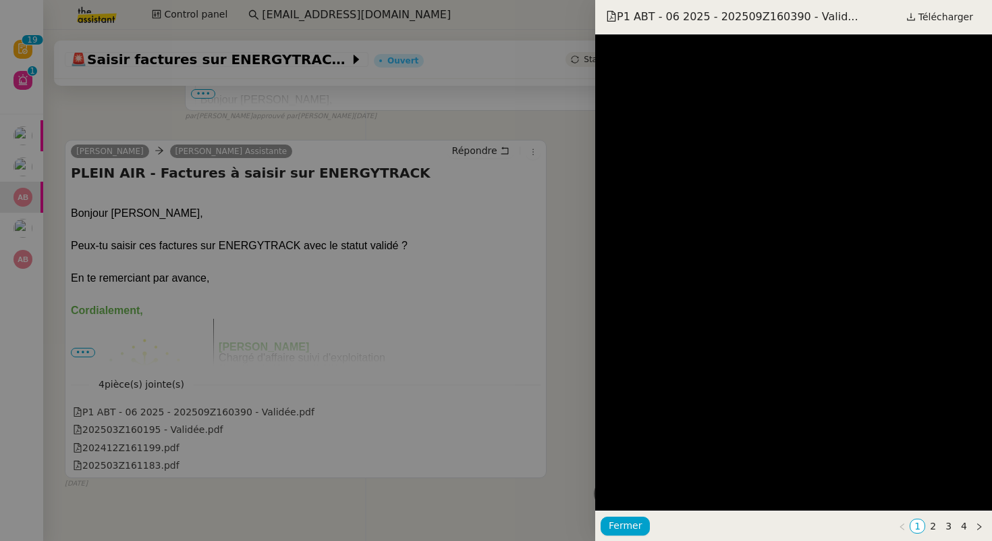
click at [459, 180] on div at bounding box center [496, 270] width 992 height 541
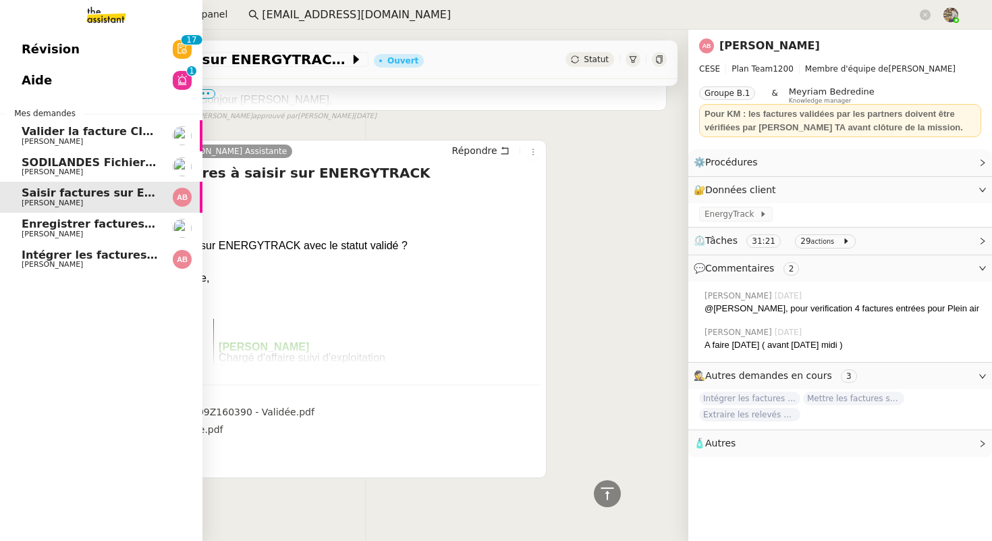
click at [17, 273] on link "Intégrer les factures dans ENERGYTRACK [PERSON_NAME]" at bounding box center [101, 259] width 202 height 31
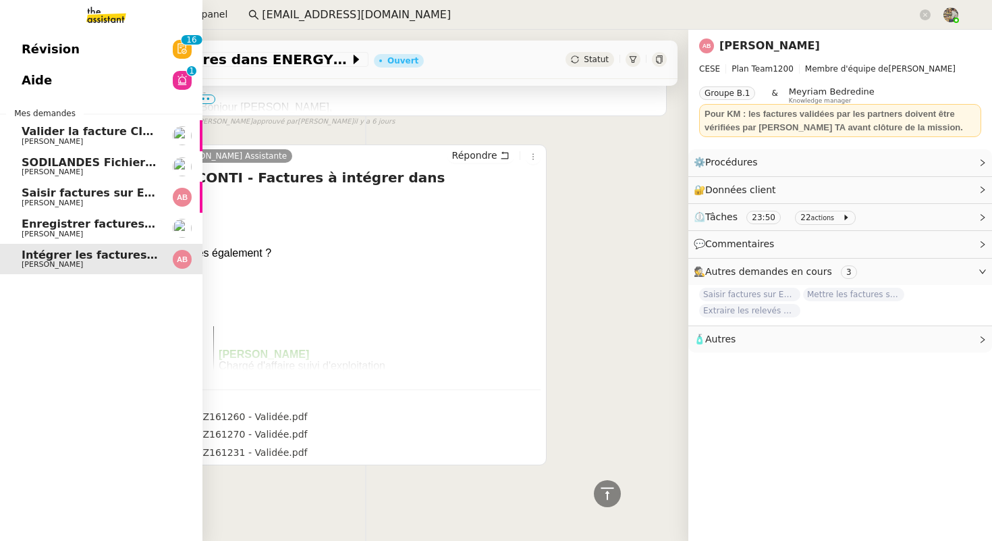
scroll to position [351, 0]
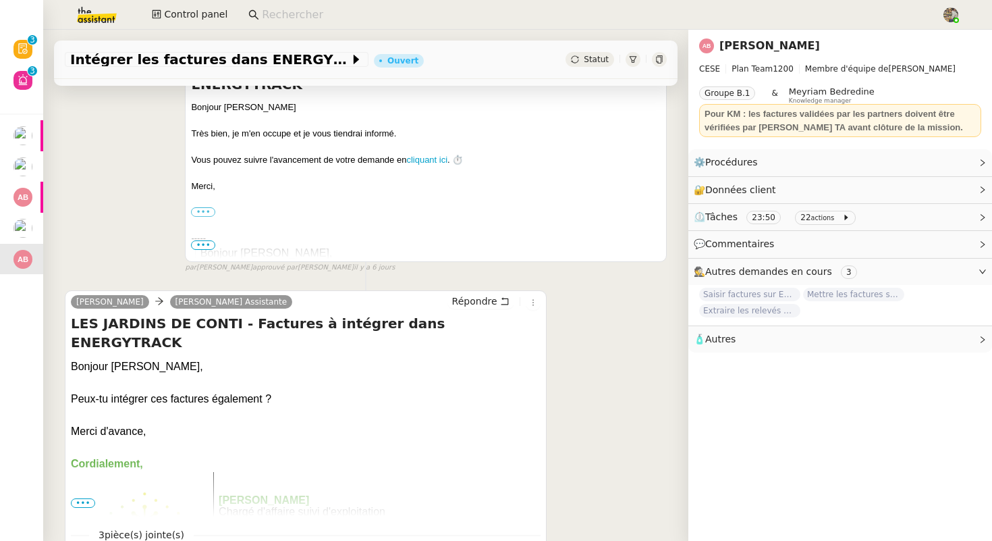
scroll to position [574, 0]
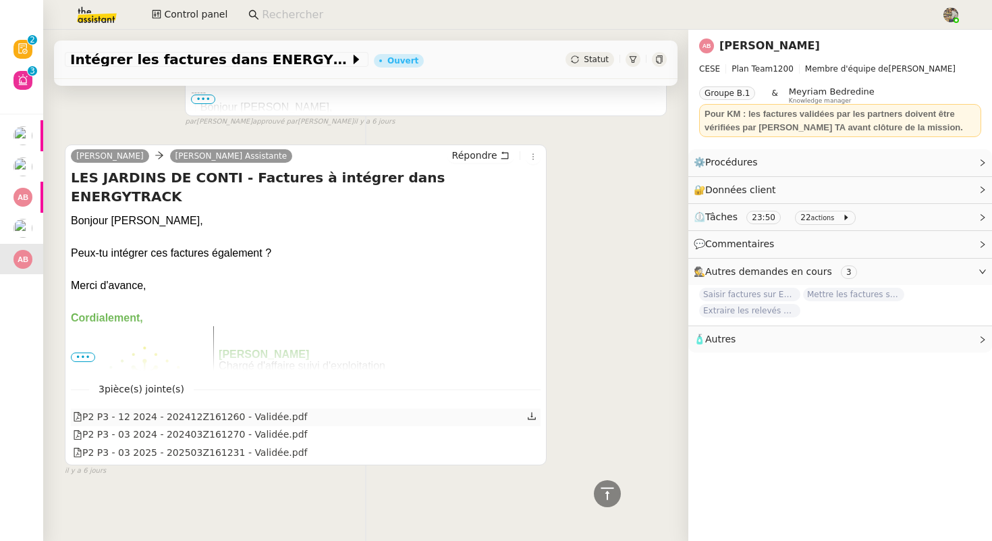
click at [532, 414] on icon at bounding box center [531, 415] width 9 height 9
click at [531, 414] on icon at bounding box center [531, 415] width 9 height 9
click at [534, 436] on icon at bounding box center [532, 433] width 8 height 7
click at [531, 452] on icon at bounding box center [532, 451] width 8 height 7
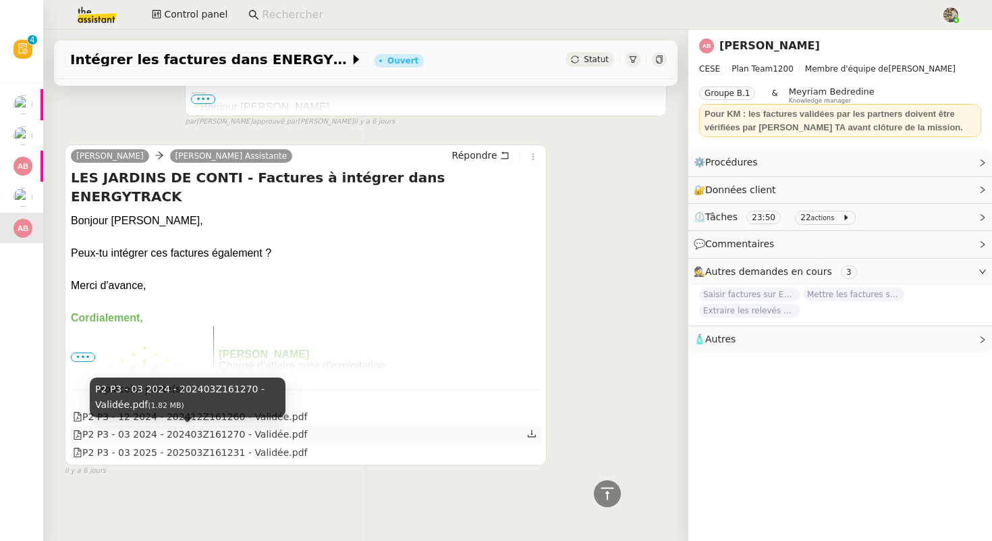
click at [221, 429] on div "P2 P3 - 03 2024 - 202403Z161270 - Validée.pdf" at bounding box center [190, 435] width 235 height 16
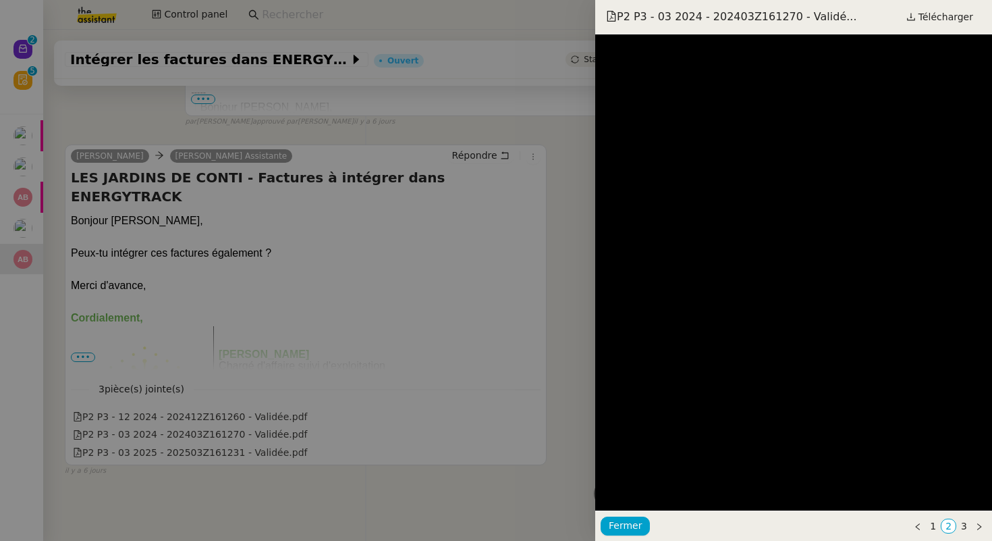
click at [283, 200] on div at bounding box center [496, 270] width 992 height 541
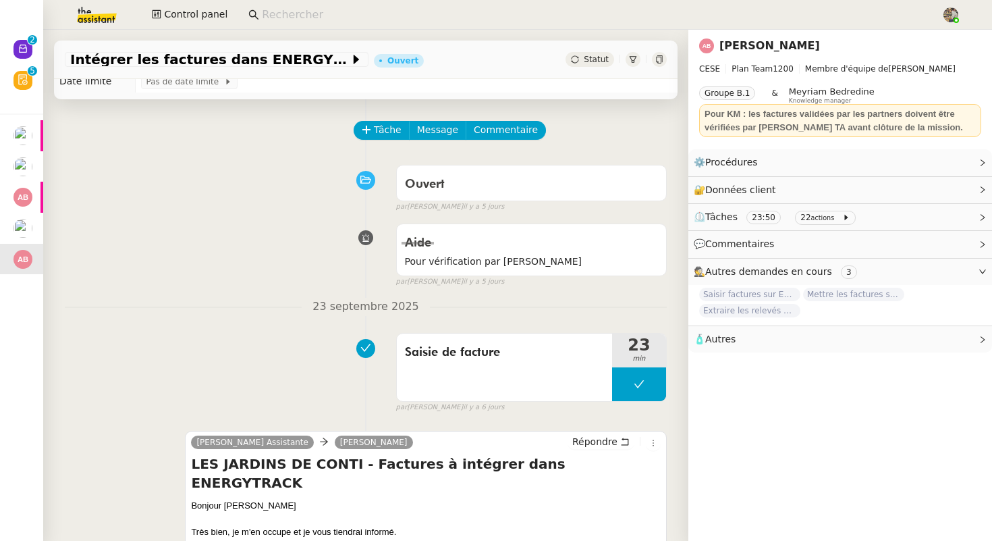
scroll to position [0, 0]
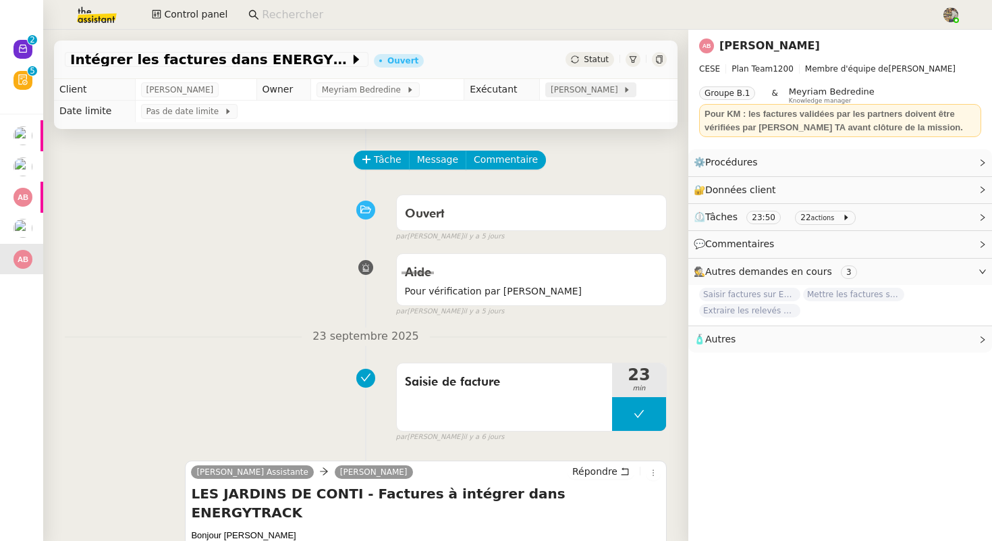
click at [583, 86] on span "[PERSON_NAME]" at bounding box center [587, 89] width 72 height 13
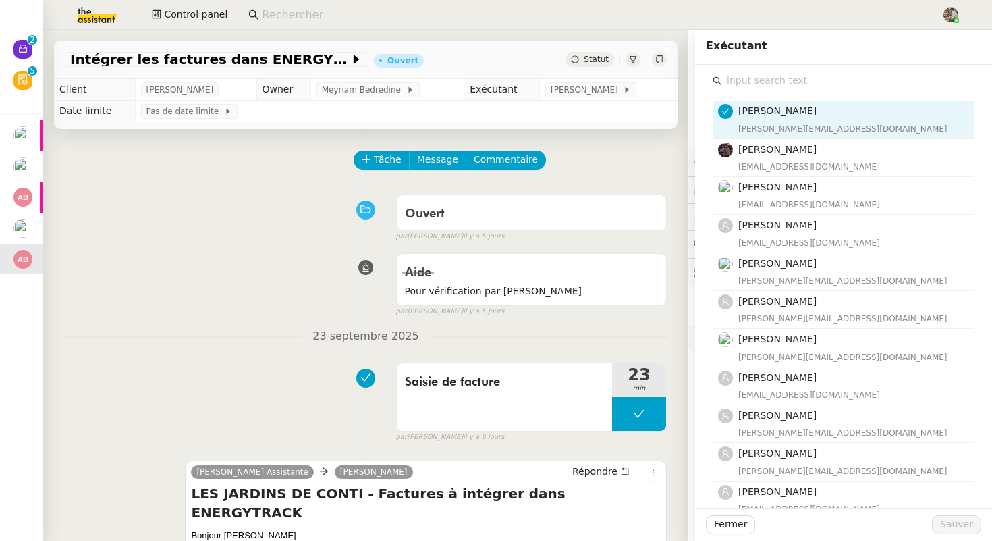
click at [776, 86] on input "text" at bounding box center [848, 81] width 252 height 18
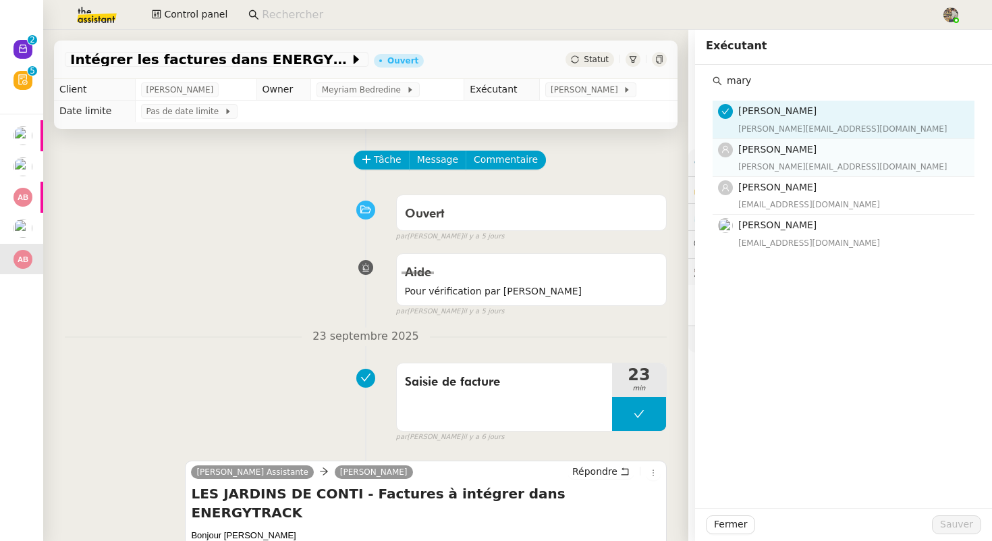
type input "mary"
click at [755, 155] on h4 "[PERSON_NAME]" at bounding box center [852, 150] width 228 height 16
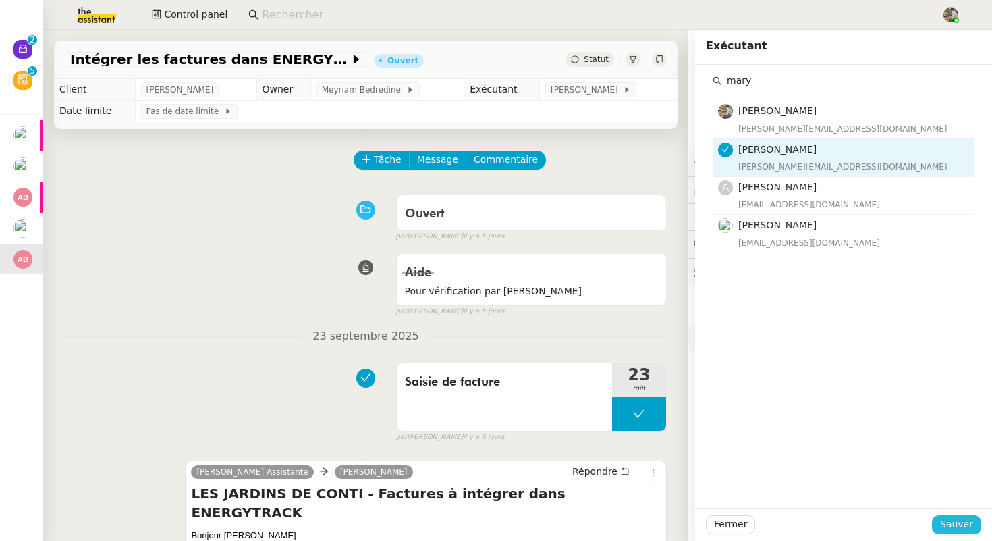
click at [965, 524] on span "Sauver" at bounding box center [956, 524] width 33 height 16
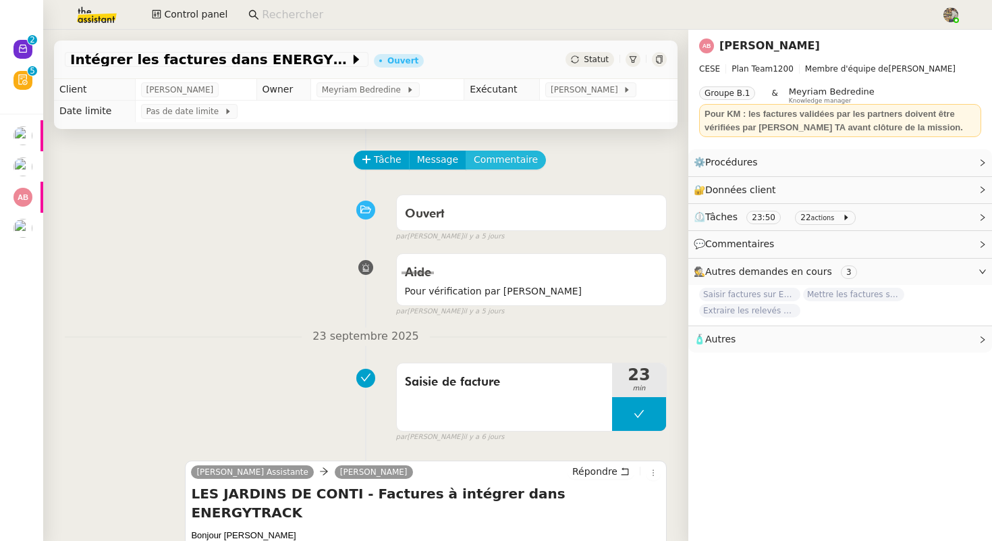
click at [507, 161] on span "Commentaire" at bounding box center [506, 160] width 64 height 16
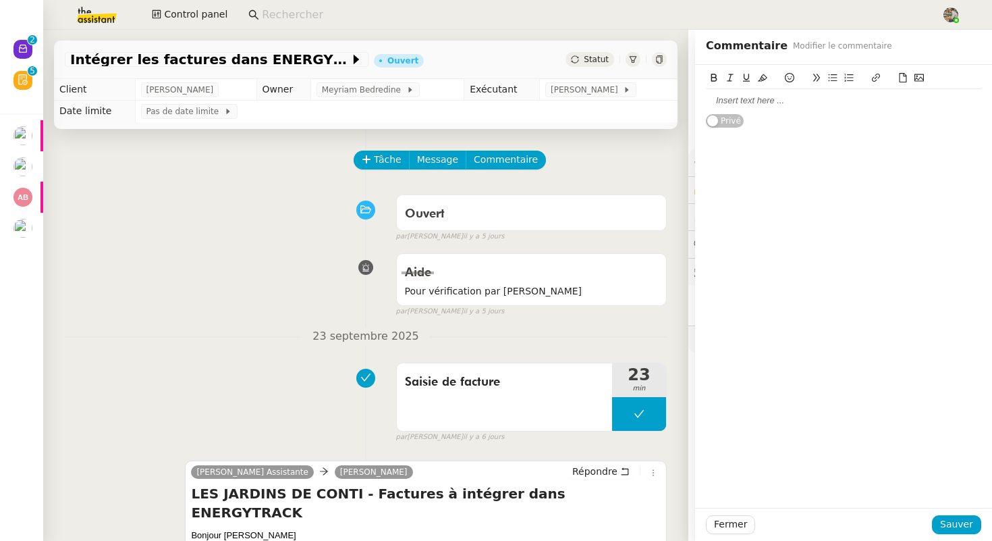
click at [798, 102] on div at bounding box center [843, 100] width 275 height 12
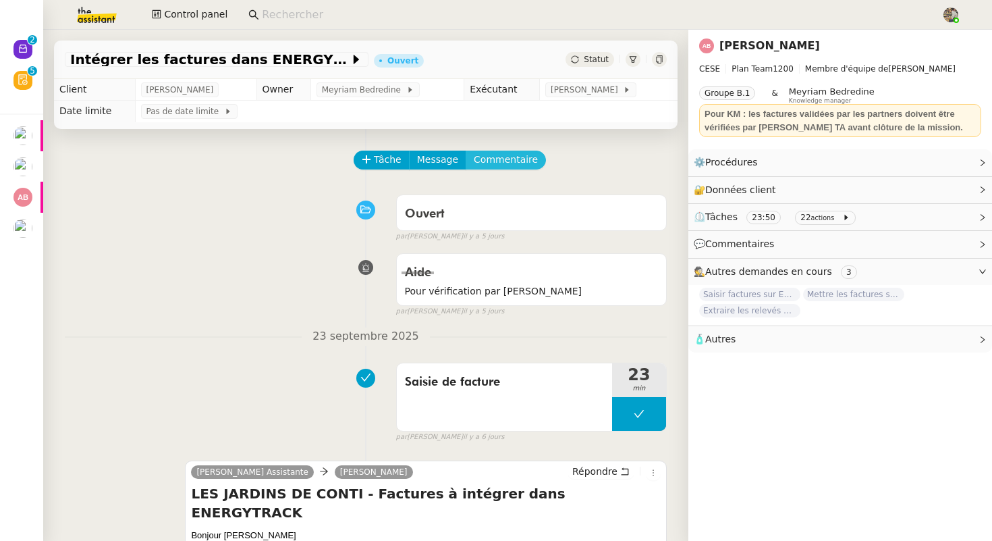
click at [503, 152] on span "Commentaire" at bounding box center [506, 160] width 64 height 16
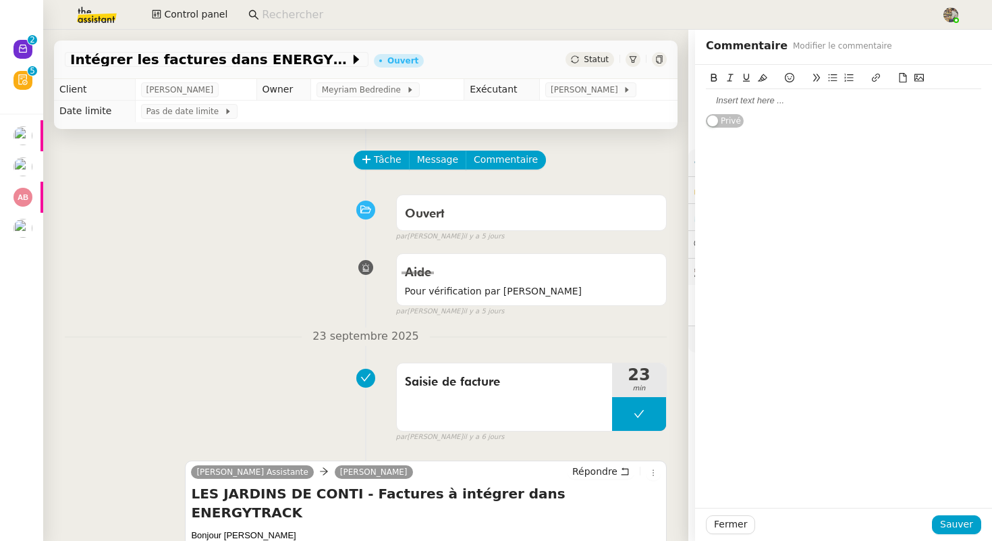
click at [724, 98] on div at bounding box center [843, 100] width 275 height 12
click at [737, 126] on div "Chauffage au lieu de" at bounding box center [843, 125] width 275 height 12
copy div "Chauffage"
click at [824, 128] on div "Chauffage au lieu de" at bounding box center [843, 125] width 275 height 12
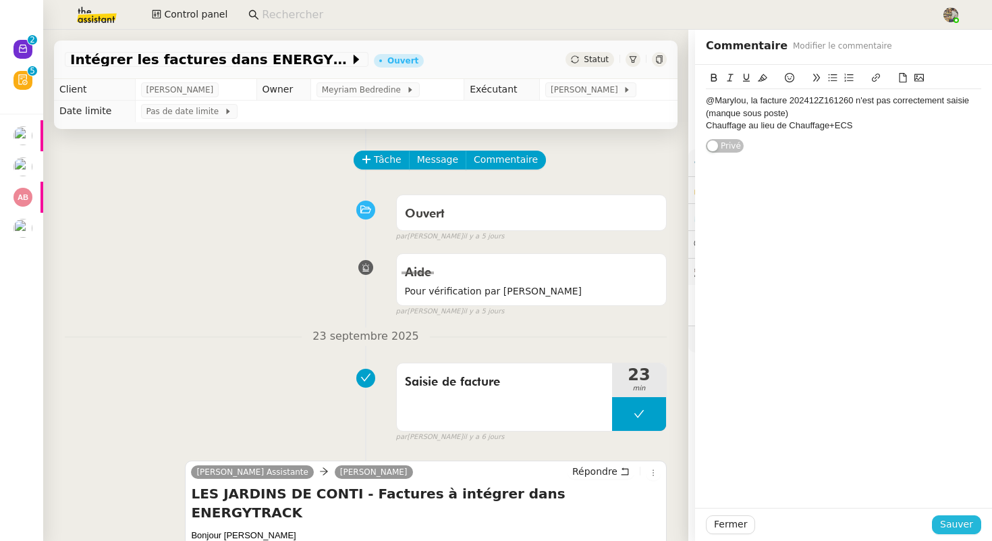
click at [956, 526] on span "Sauver" at bounding box center [956, 524] width 33 height 16
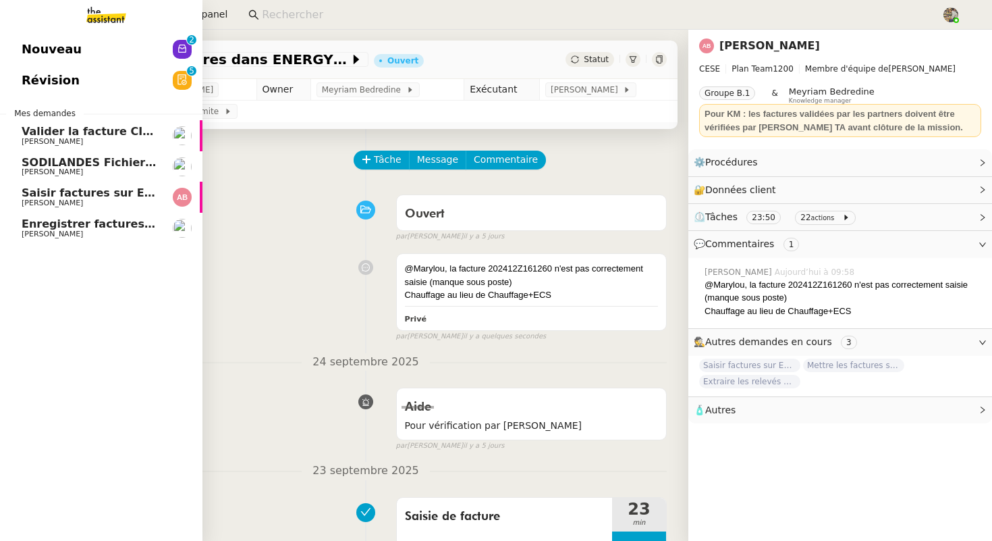
click at [33, 227] on span "Enregistrer factures sur ENERGYTRACK" at bounding box center [141, 223] width 239 height 13
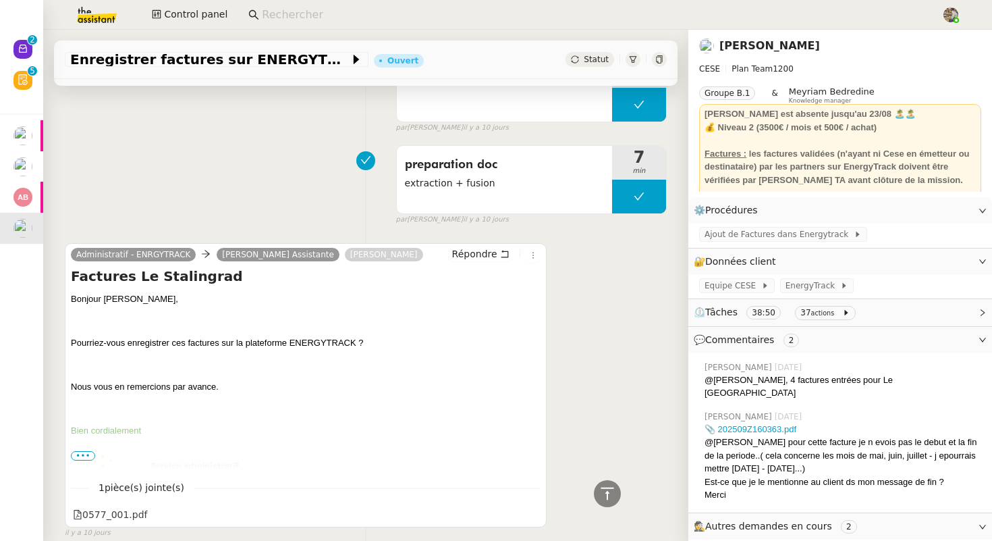
scroll to position [1381, 0]
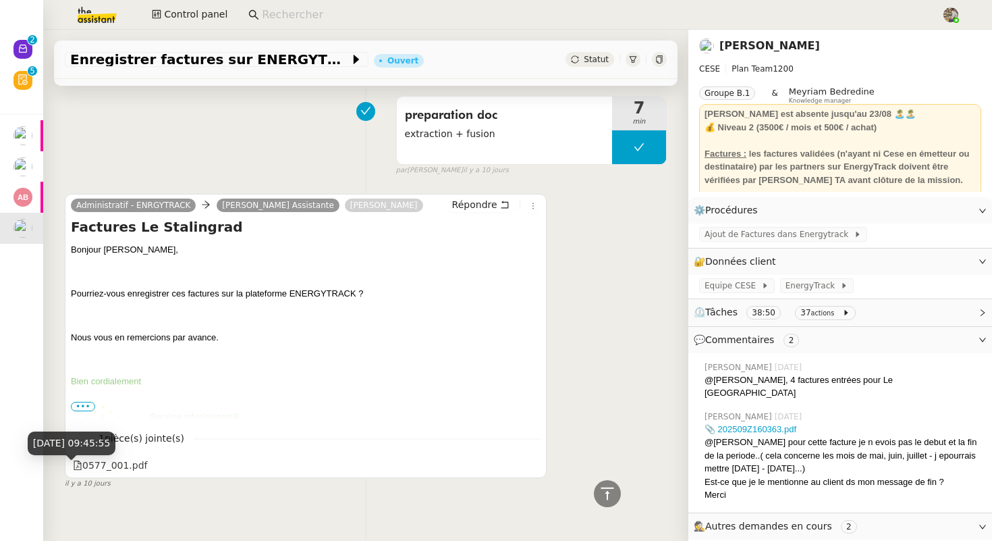
click at [105, 454] on div "19 sept. 2025, 09:45:55" at bounding box center [72, 443] width 88 height 24
click at [197, 457] on div "0577_001.pdf" at bounding box center [306, 466] width 470 height 18
click at [138, 444] on body "Nouveau 0 1 2 3 4 5 6 7 8 9 Révision 0 1 2 3 4 5 6 7 8 9 Mes demandes Valider l…" at bounding box center [496, 270] width 992 height 541
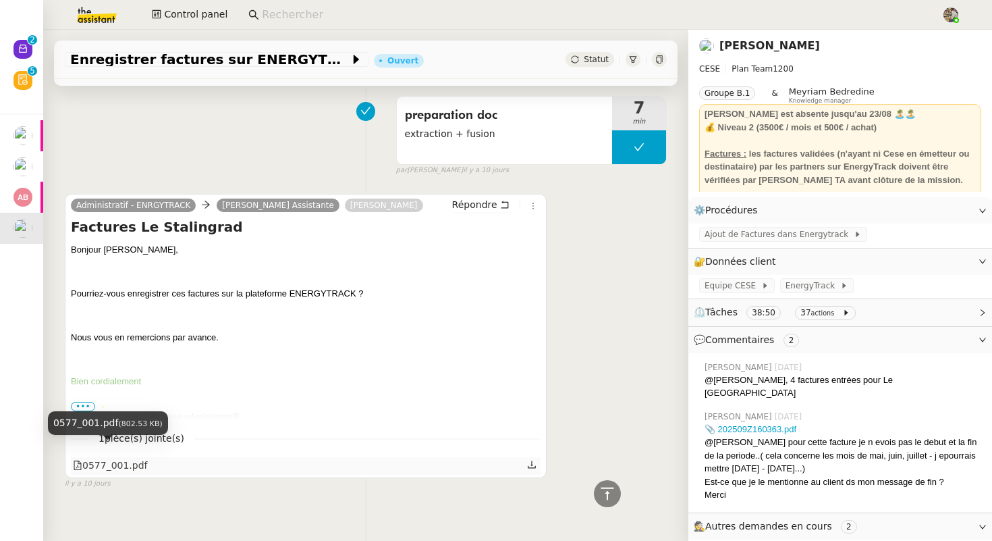
click at [109, 458] on div "0577_001.pdf" at bounding box center [110, 466] width 75 height 16
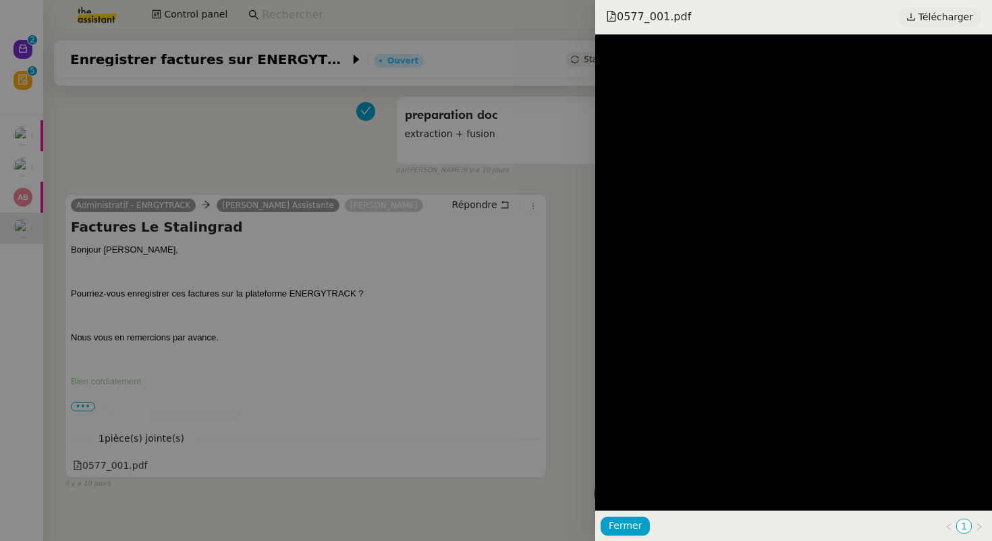
click at [941, 21] on span "Télécharger" at bounding box center [946, 17] width 55 height 18
click at [212, 251] on div at bounding box center [496, 270] width 992 height 541
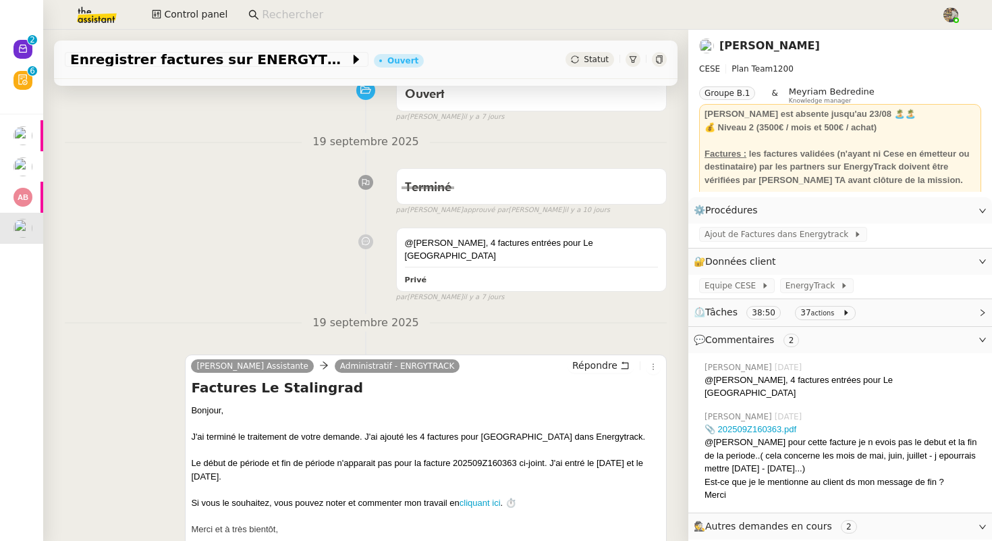
scroll to position [0, 0]
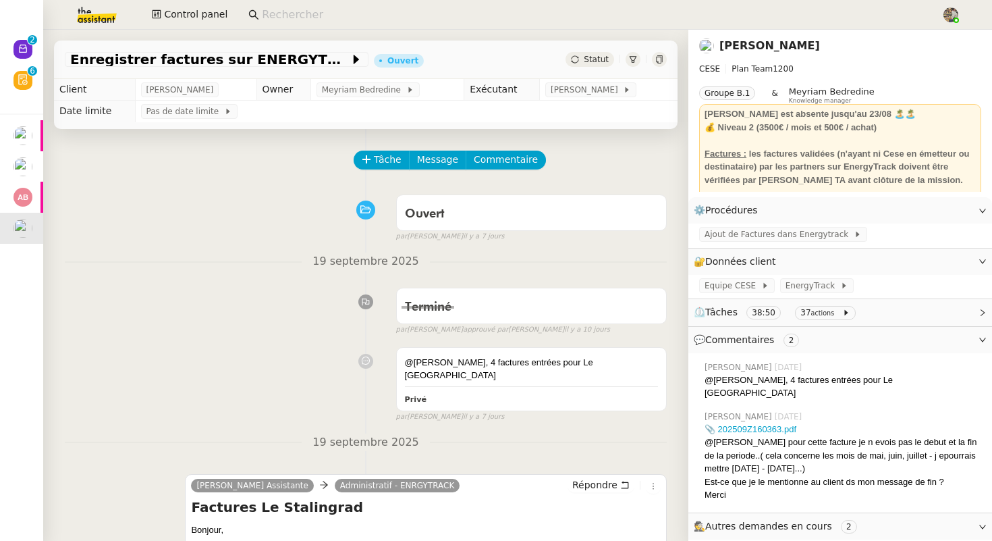
click at [180, 223] on div "Ouvert false par Charles G. il y a 7 jours" at bounding box center [366, 215] width 602 height 54
click at [593, 59] on span "Statut" at bounding box center [596, 59] width 25 height 9
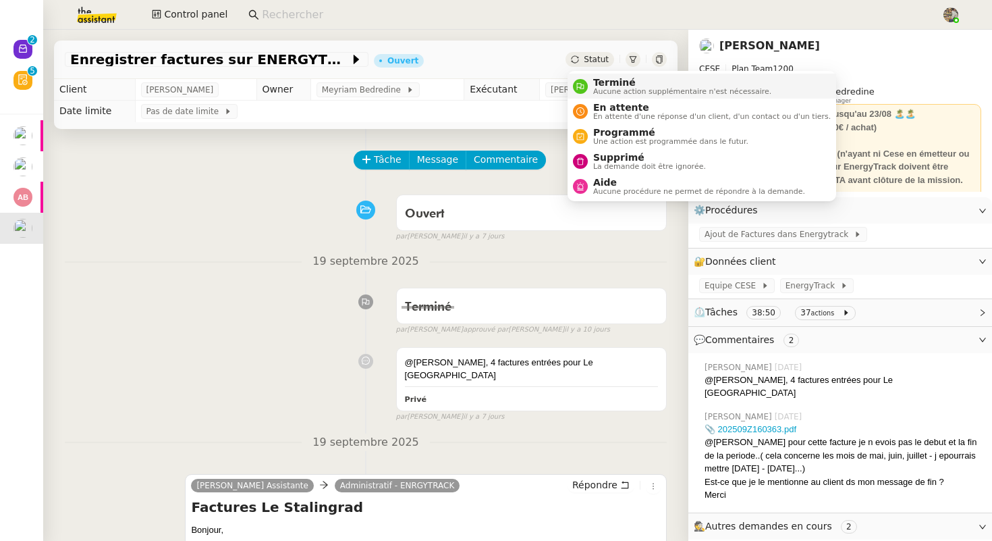
click at [589, 86] on div "Terminé Aucune action supplémentaire n'est nécessaire." at bounding box center [680, 86] width 184 height 18
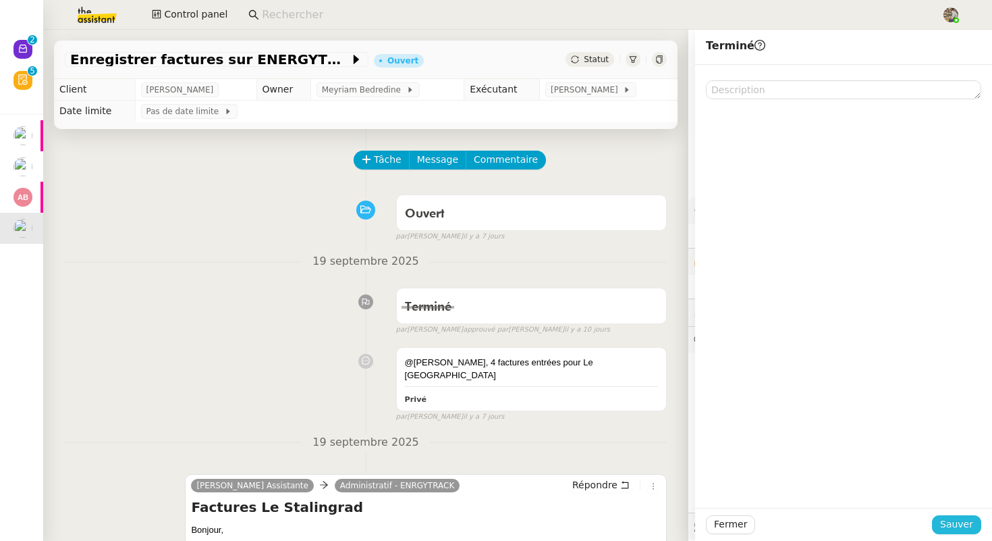
click at [956, 524] on span "Sauver" at bounding box center [956, 524] width 33 height 16
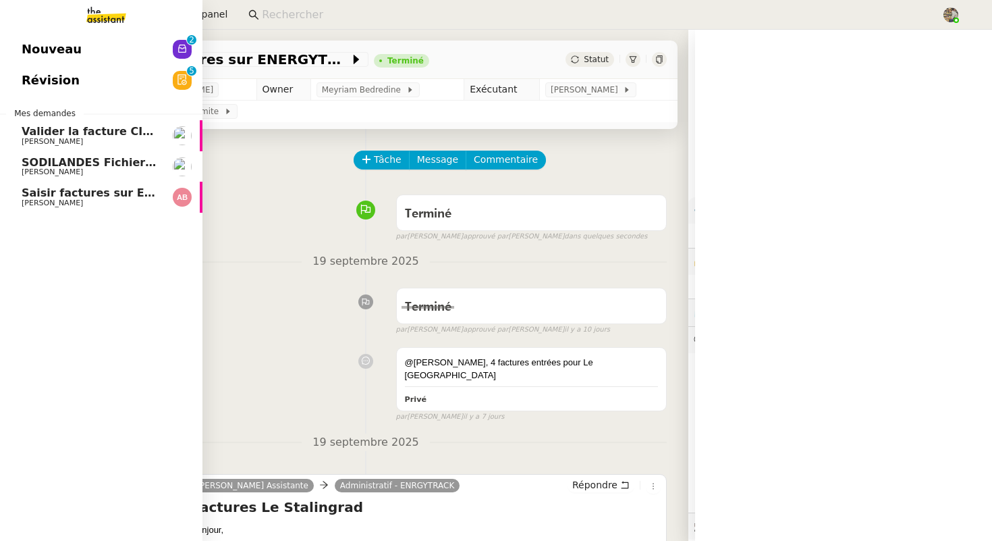
click at [23, 191] on span "Saisir factures sur ENERGYTRACK" at bounding box center [124, 192] width 204 height 13
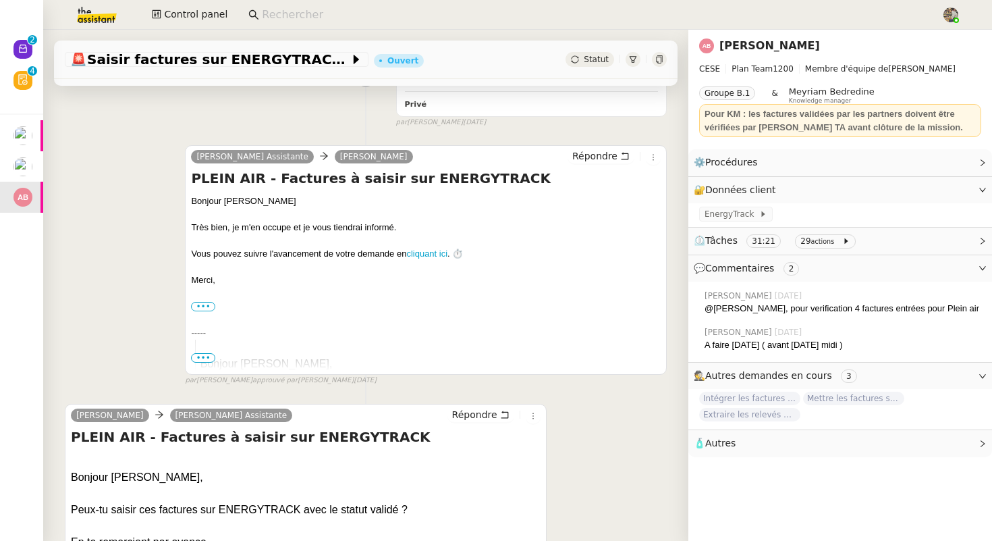
scroll to position [1025, 0]
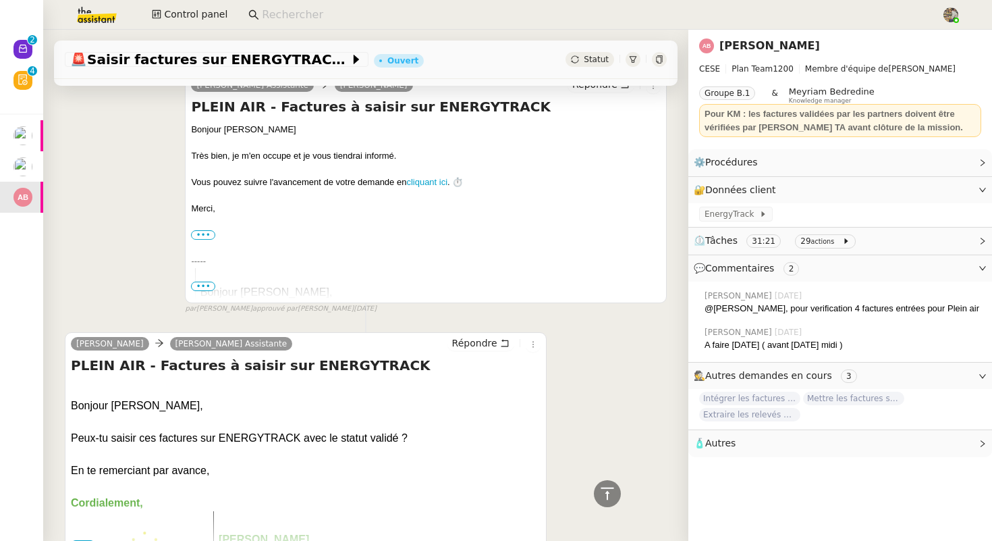
click at [591, 59] on span "Statut" at bounding box center [596, 59] width 25 height 9
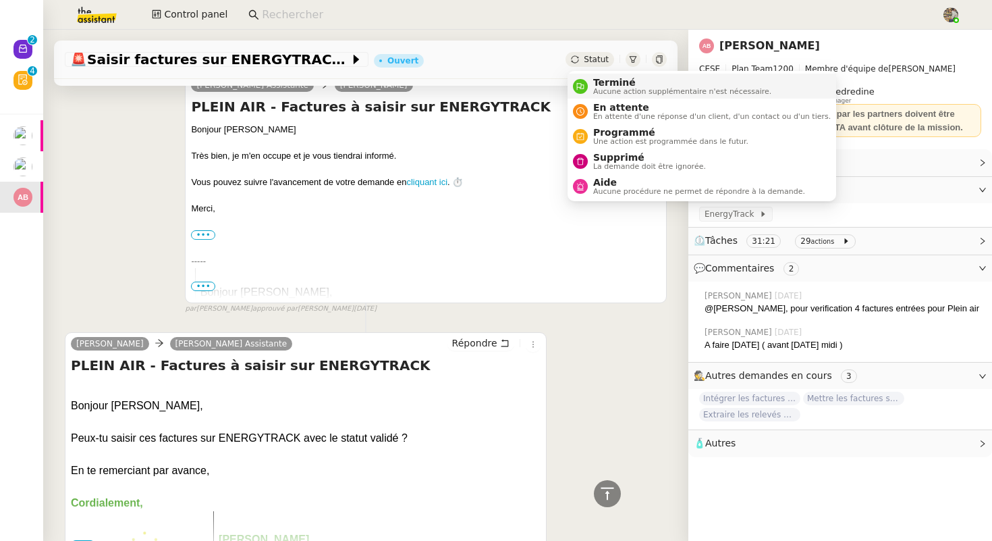
click at [602, 89] on span "Aucune action supplémentaire n'est nécessaire." at bounding box center [682, 91] width 178 height 7
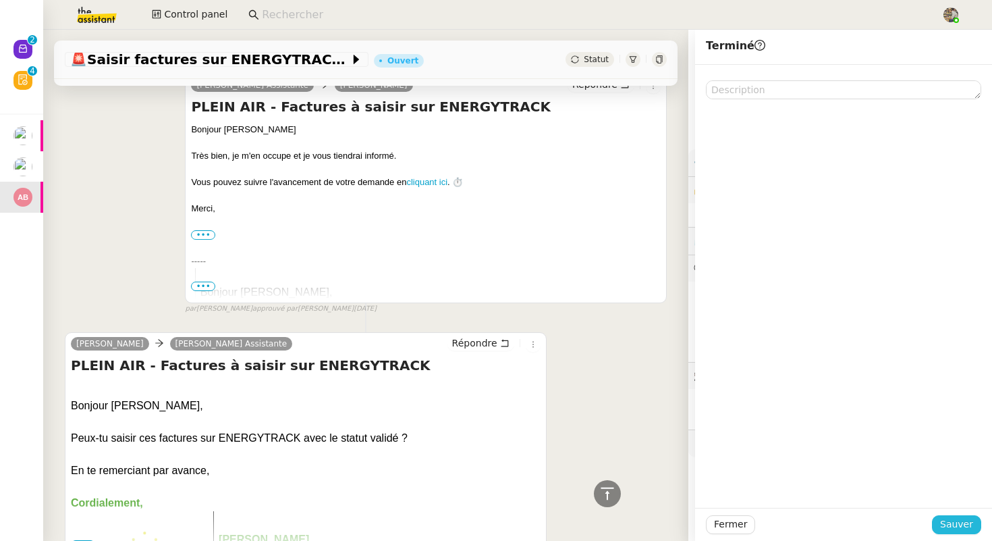
click at [958, 518] on span "Sauver" at bounding box center [956, 524] width 33 height 16
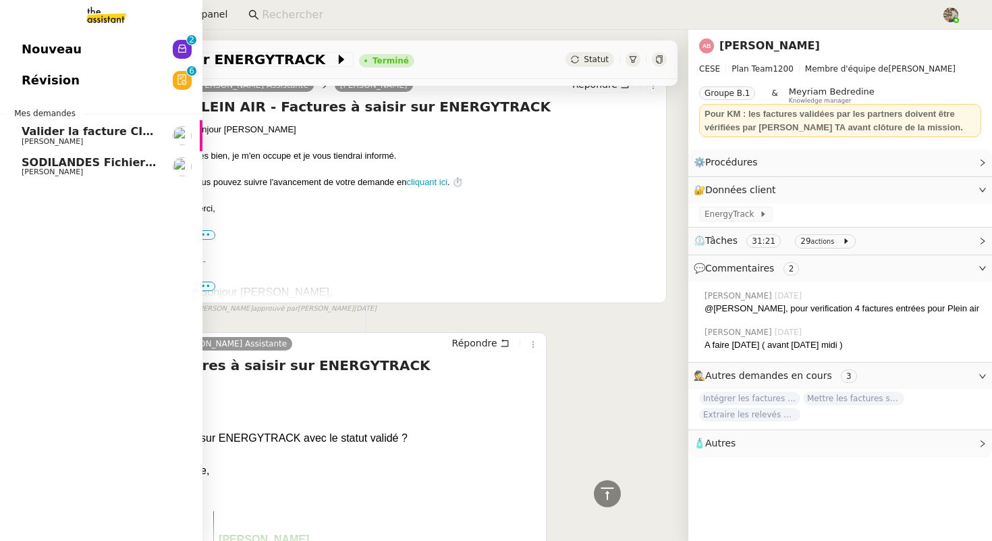
click at [53, 160] on span "SODILANDES Fichiers pour 2025" at bounding box center [120, 162] width 196 height 13
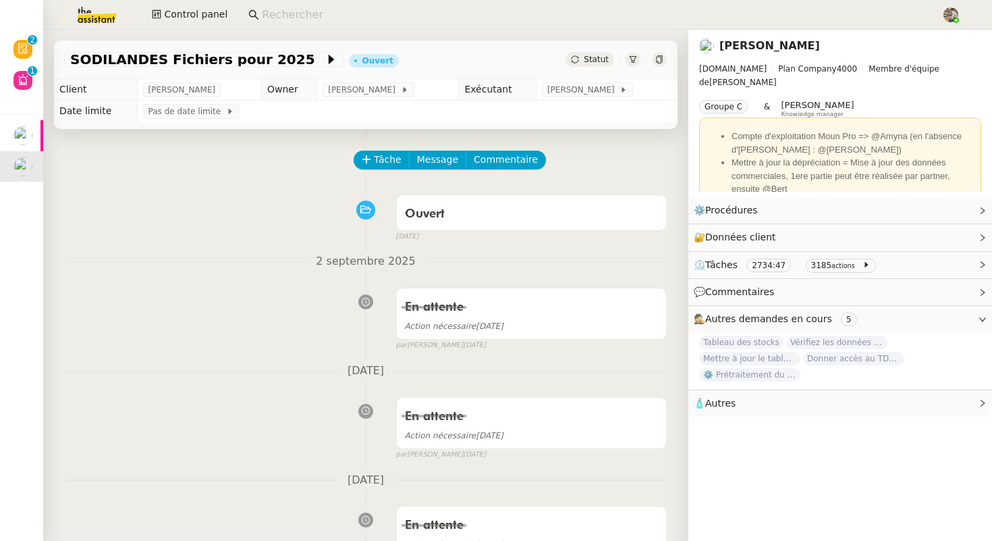
click at [698, 48] on nz-page-header "Guillaume Farina E.Leclerc Plan Company 4000 Membre d'équipe de Lydie Laulon Gr…" at bounding box center [840, 113] width 304 height 167
click at [706, 48] on img at bounding box center [706, 45] width 15 height 15
click at [382, 18] on input at bounding box center [595, 15] width 666 height 18
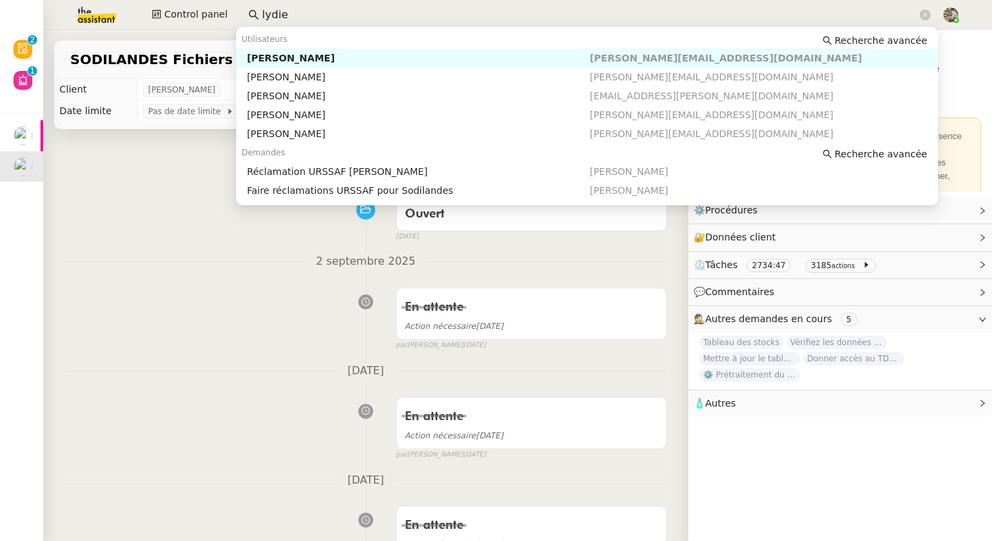
click at [368, 55] on div "Lydie Laulon" at bounding box center [418, 58] width 343 height 12
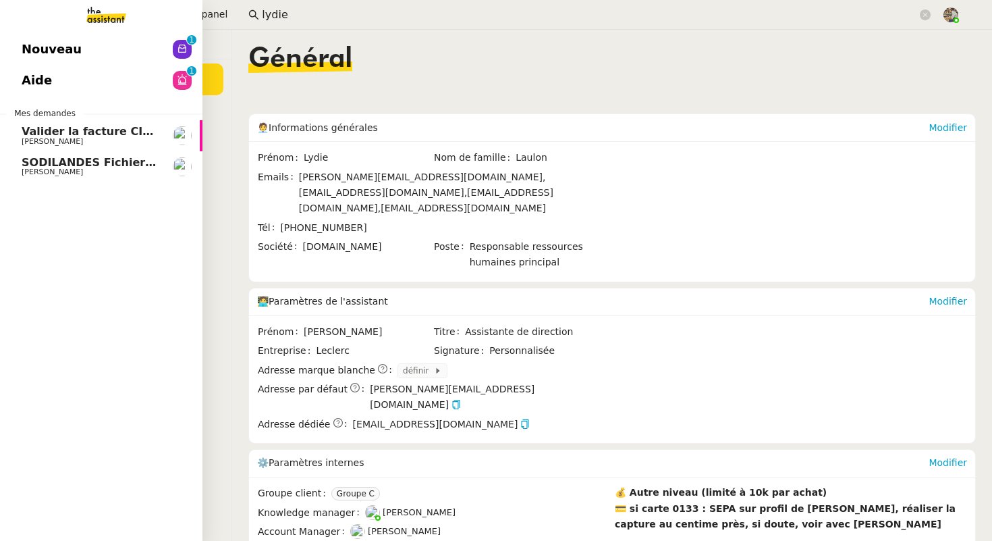
click at [94, 120] on link "Valider la facture CIEC Charles Da Conceicao" at bounding box center [101, 135] width 202 height 31
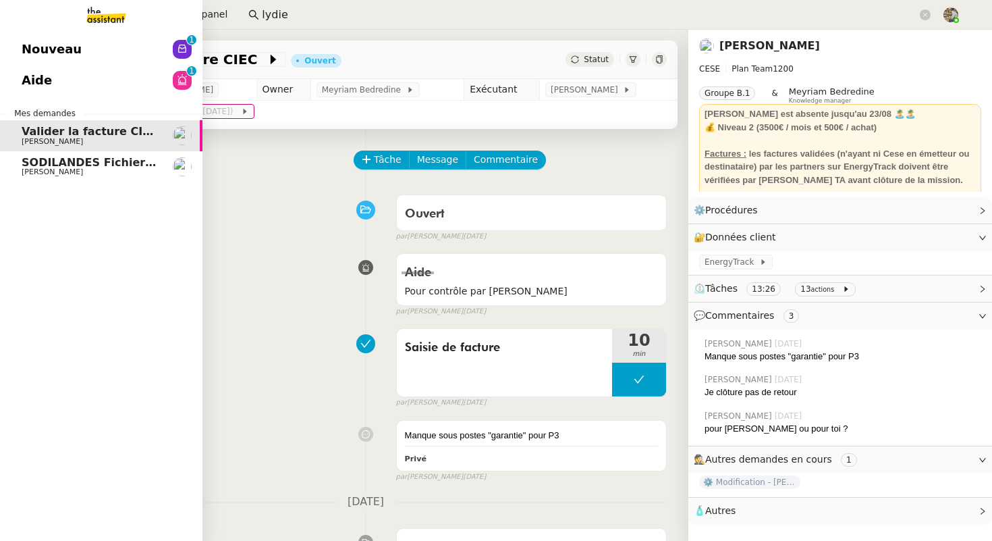
click at [113, 167] on span "SODILANDES Fichiers pour 2025" at bounding box center [120, 162] width 196 height 13
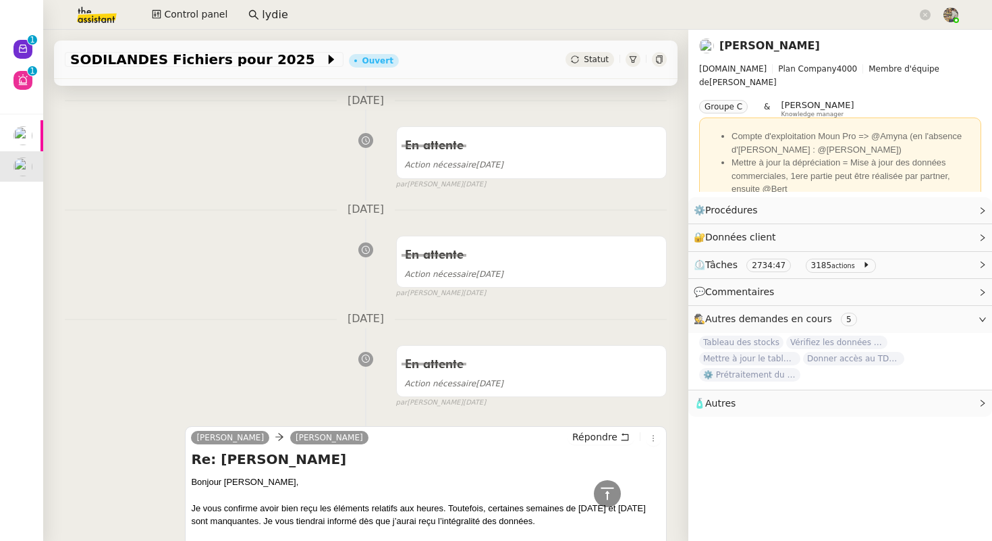
scroll to position [607, 0]
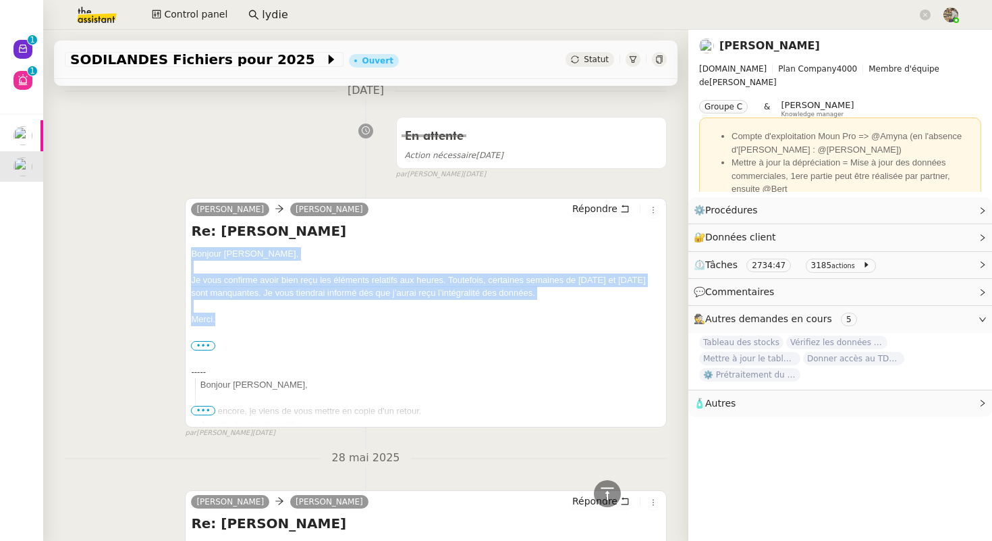
drag, startPoint x: 193, startPoint y: 251, endPoint x: 241, endPoint y: 333, distance: 95.3
click at [241, 333] on div "Bonjour Guillaume, Je vous confirme avoir bien reçu les éléments relatifs aux h…" at bounding box center [426, 437] width 470 height 381
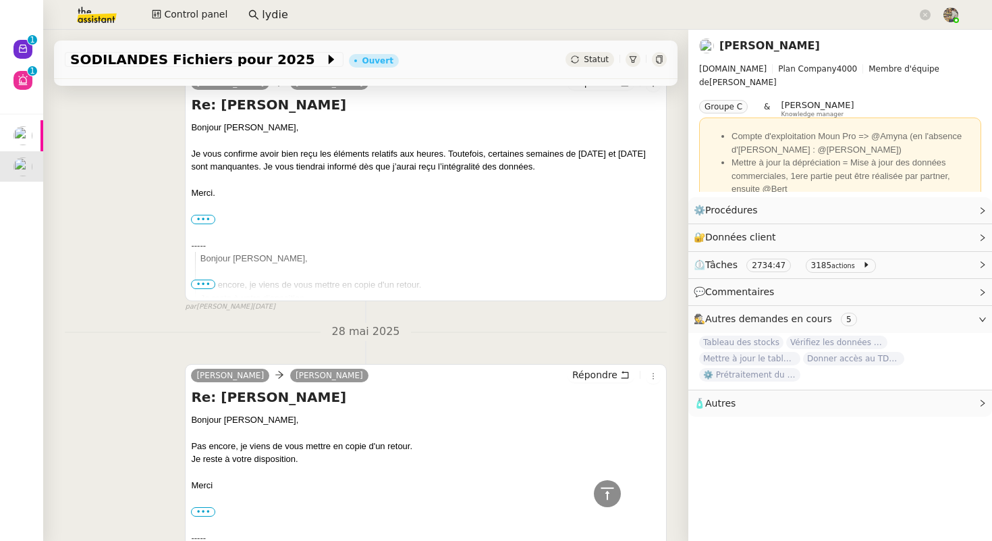
click at [198, 280] on span "•••" at bounding box center [203, 283] width 24 height 9
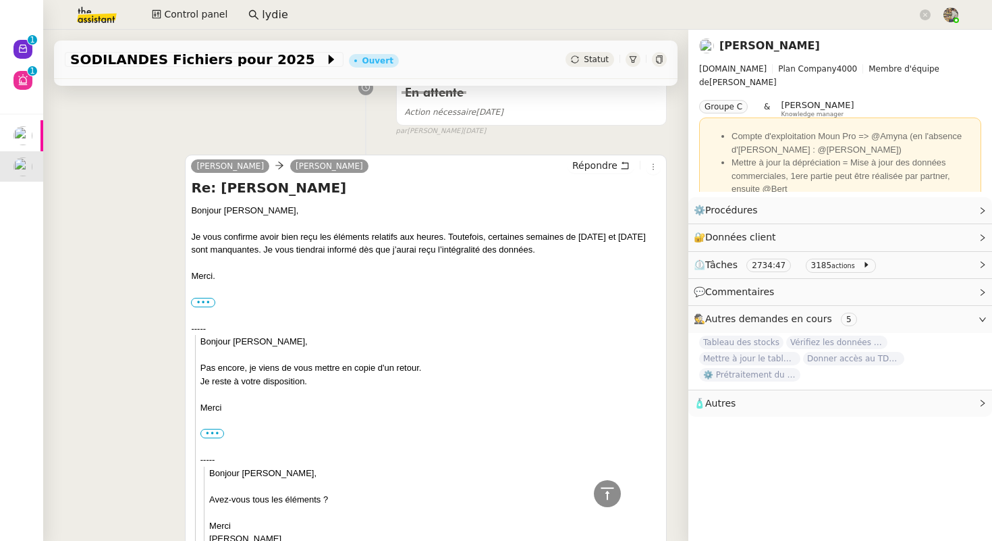
scroll to position [0, 0]
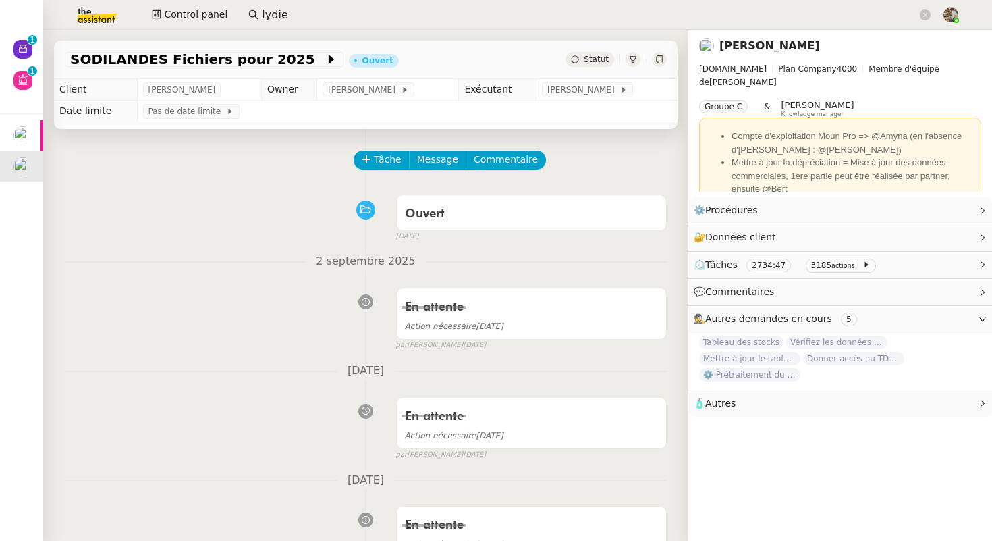
click at [601, 61] on span "Statut" at bounding box center [596, 59] width 25 height 9
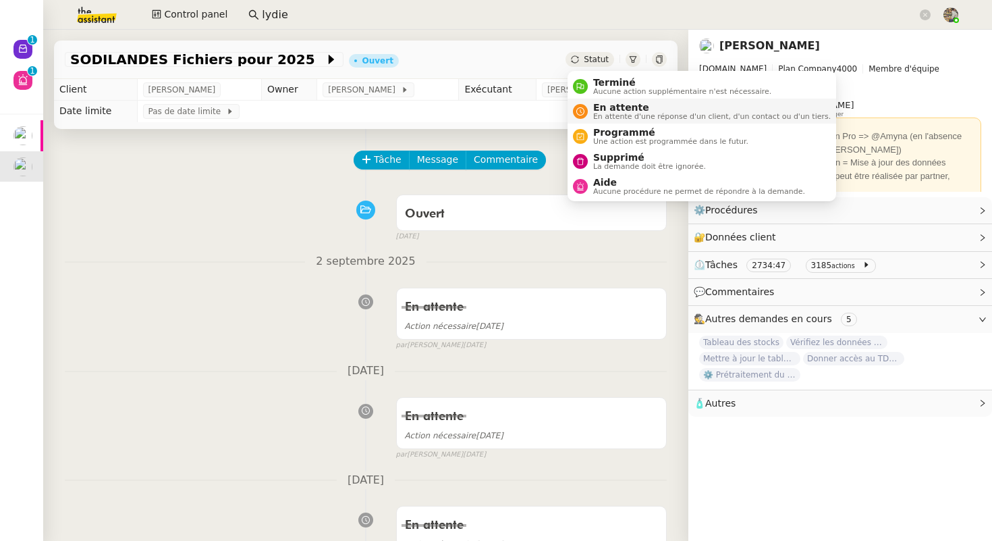
click at [610, 108] on span "En attente" at bounding box center [712, 107] width 238 height 11
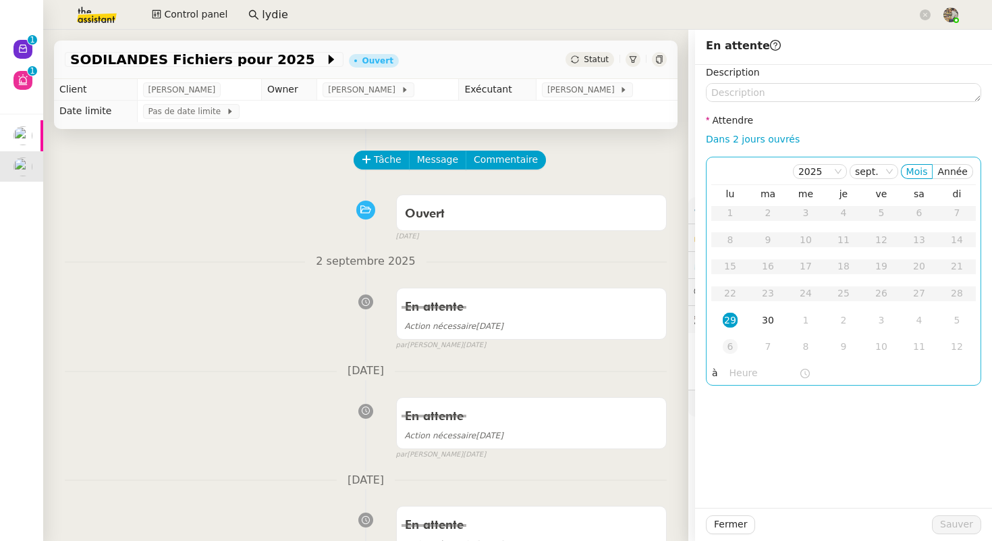
click at [730, 354] on div "6" at bounding box center [730, 346] width 15 height 15
click at [730, 262] on div "13" at bounding box center [730, 266] width 15 height 15
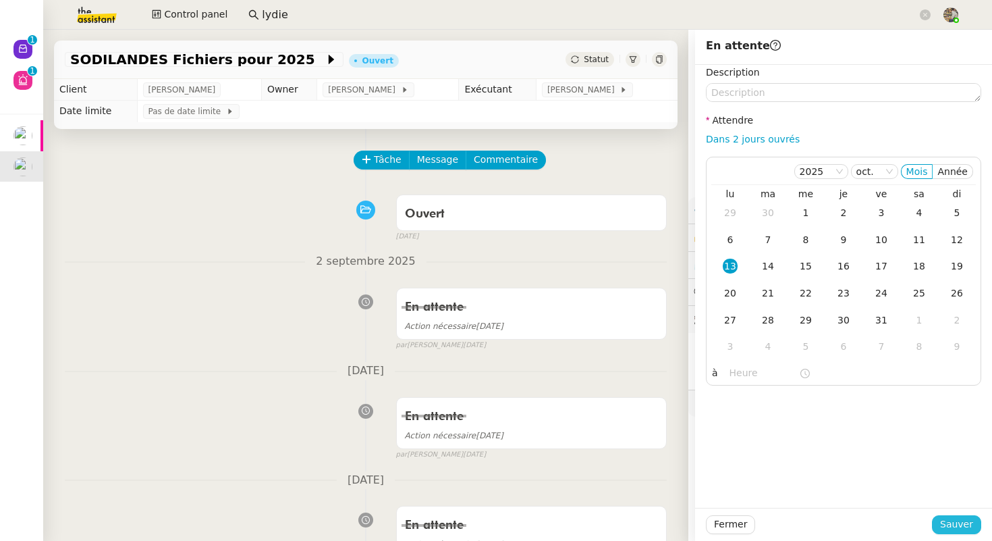
click at [971, 522] on span "Sauver" at bounding box center [956, 524] width 33 height 16
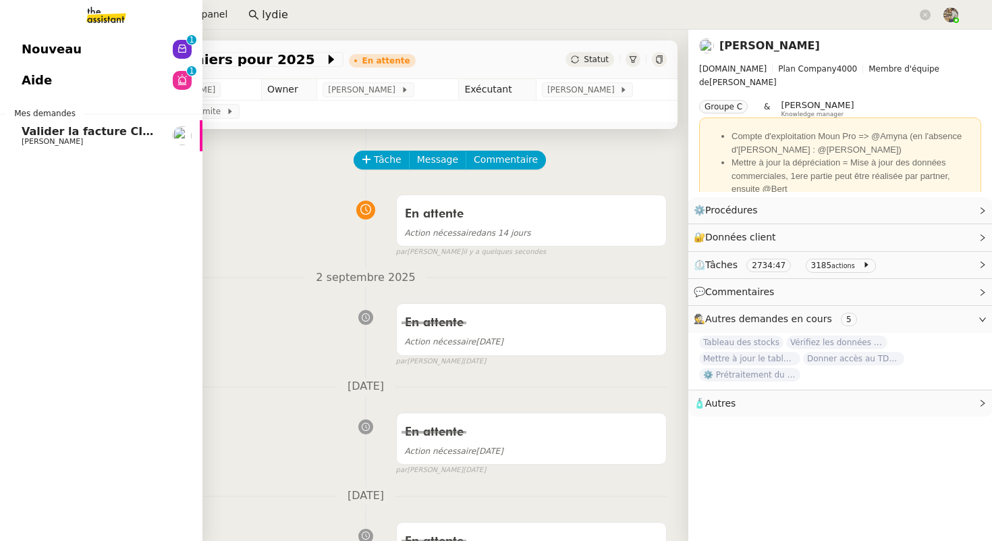
click at [27, 141] on span "[PERSON_NAME]" at bounding box center [52, 141] width 61 height 9
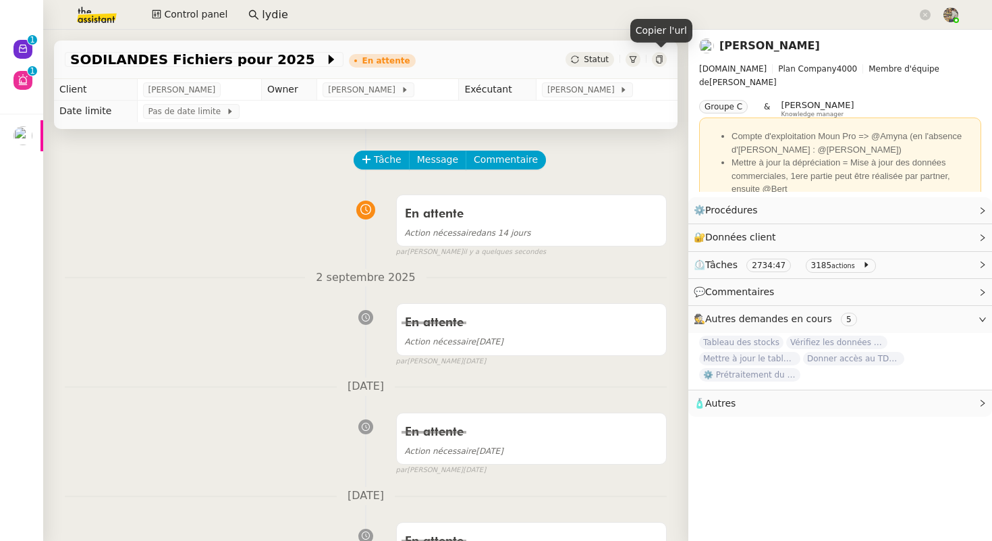
click at [659, 59] on icon at bounding box center [659, 59] width 8 height 8
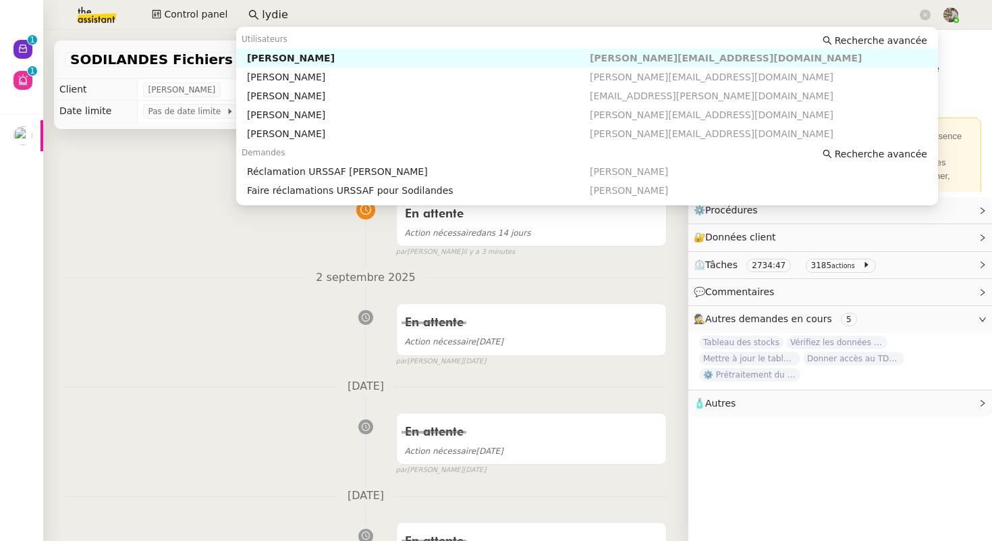
click at [309, 12] on input "lydie" at bounding box center [589, 15] width 655 height 18
click at [304, 63] on div "Pascal Gauthier" at bounding box center [418, 58] width 343 height 12
type input "pascal ga"
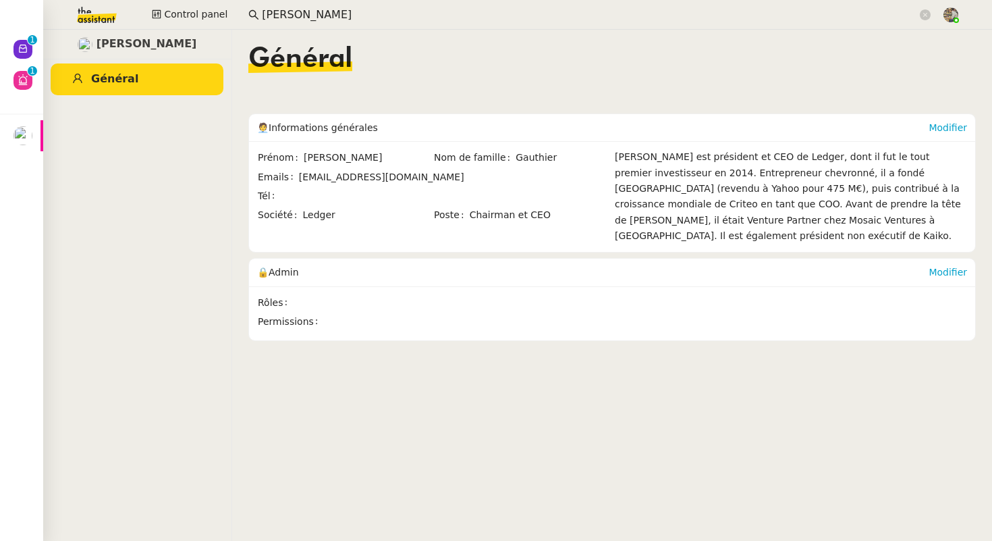
click at [321, 11] on input "pascal ga" at bounding box center [589, 15] width 655 height 18
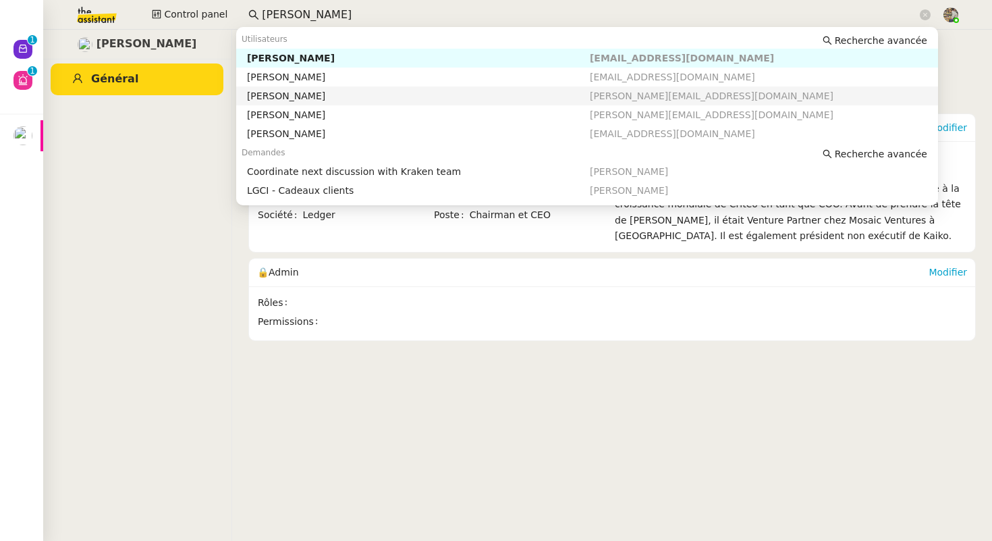
click at [296, 99] on div "Pascal Gauthier" at bounding box center [418, 96] width 343 height 12
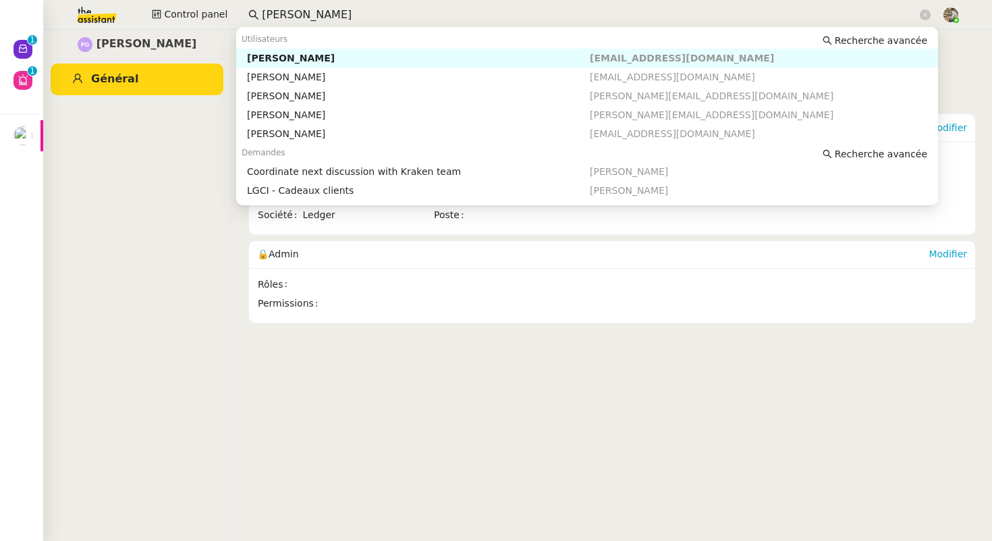
click at [336, 18] on input "pascal ga" at bounding box center [589, 15] width 655 height 18
click at [316, 117] on div "Pascal Gauthier" at bounding box center [418, 115] width 343 height 12
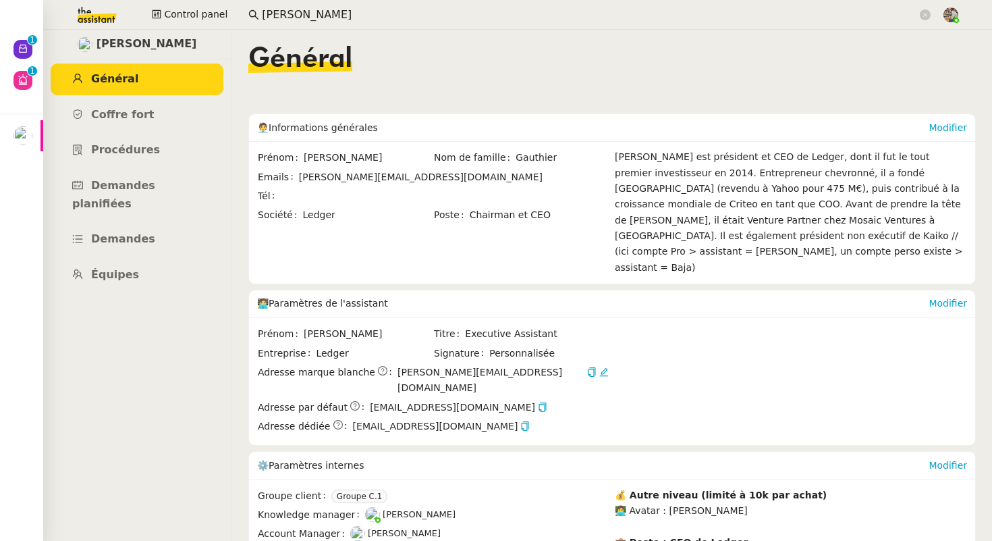
click at [318, 9] on input "pascal ga" at bounding box center [589, 15] width 655 height 18
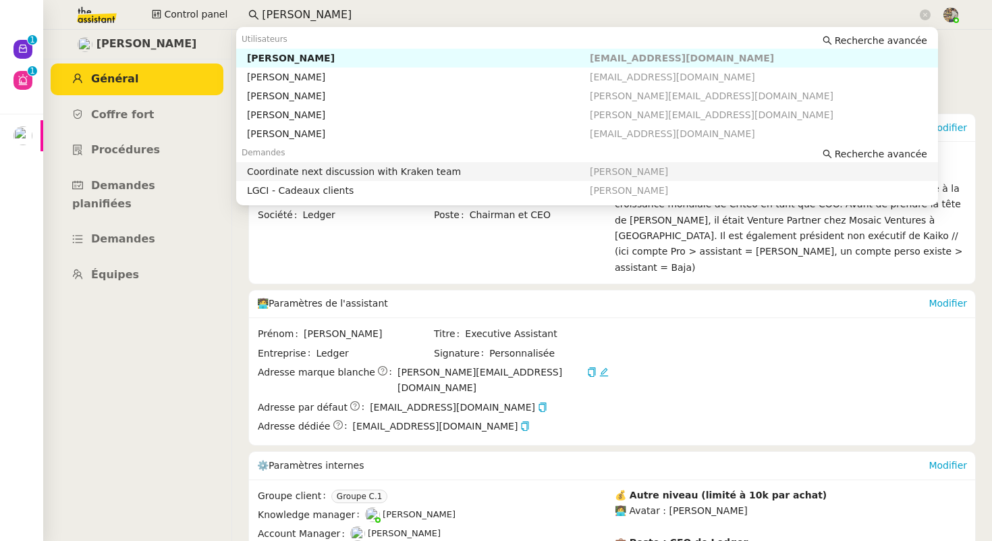
click at [240, 296] on nz-layout "Pascal Gauthier Général Coffre fort Procédures Demandes planifiées Demandes Équ…" at bounding box center [517, 285] width 949 height 511
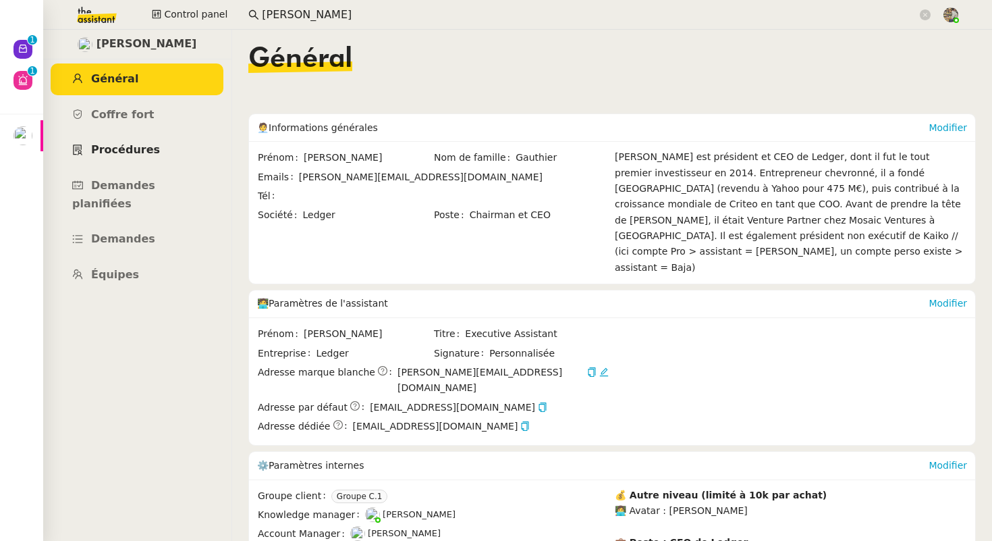
click at [147, 137] on link "Procédures" at bounding box center [137, 150] width 173 height 32
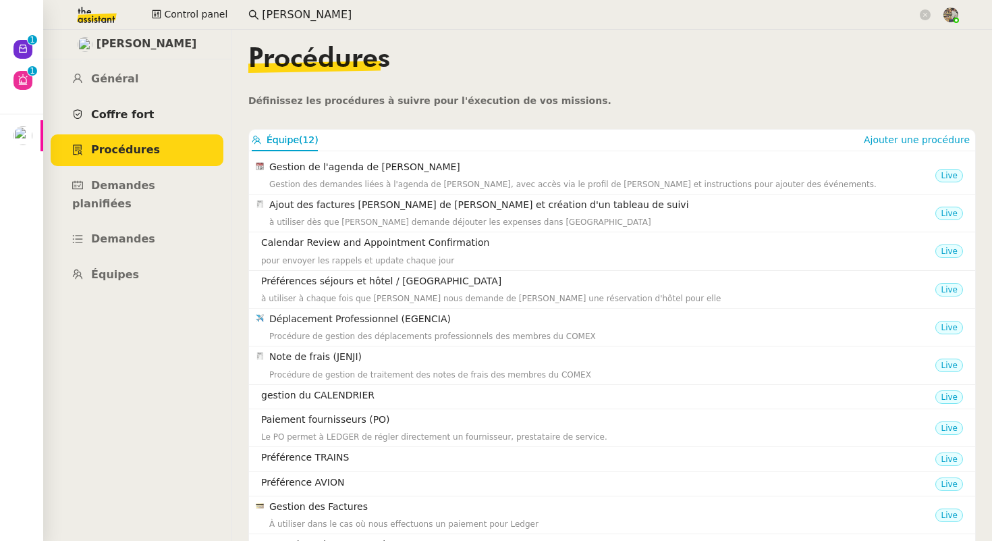
click at [146, 108] on span "Coffre fort" at bounding box center [122, 114] width 63 height 13
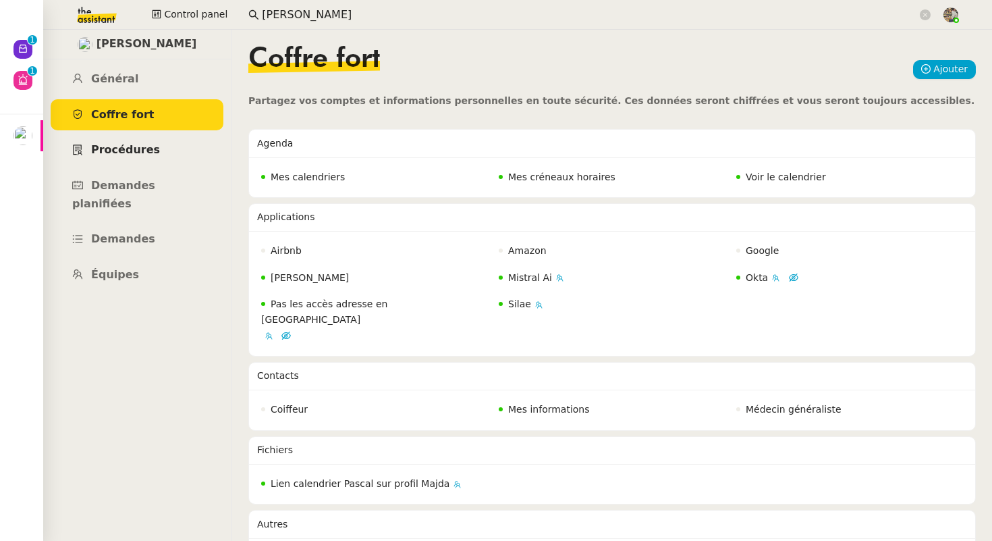
click at [156, 157] on link "Procédures" at bounding box center [137, 150] width 173 height 32
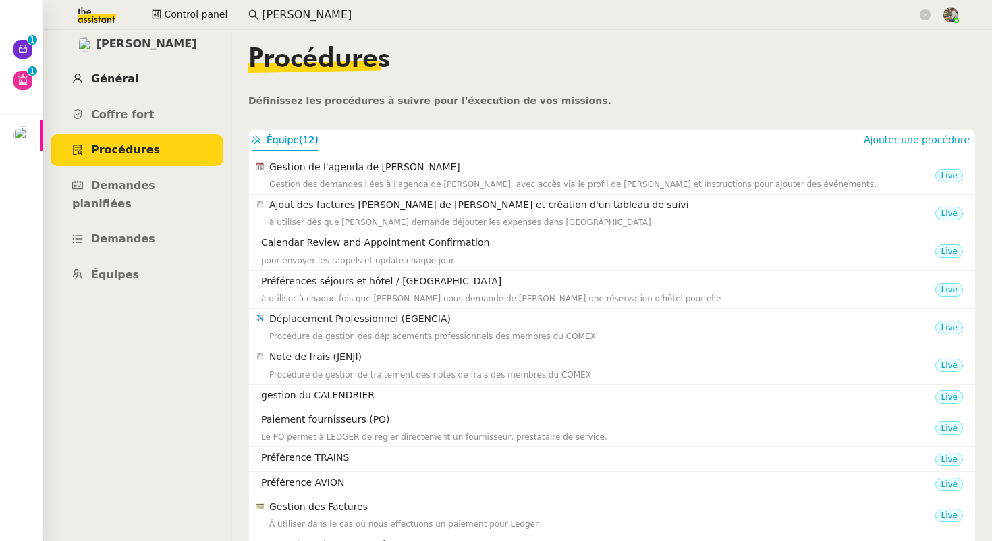
click at [156, 91] on link "Général" at bounding box center [137, 79] width 173 height 32
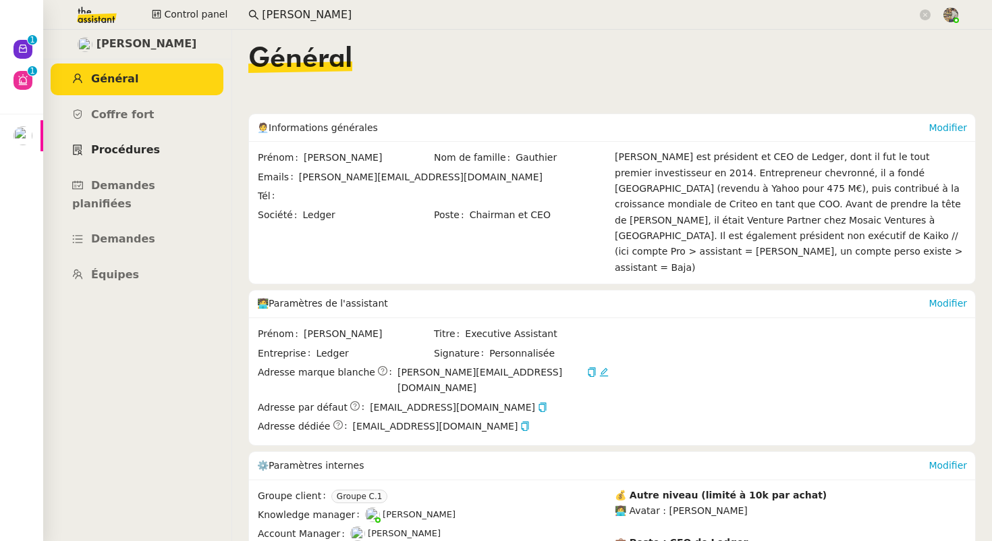
click at [144, 139] on link "Procédures" at bounding box center [137, 150] width 173 height 32
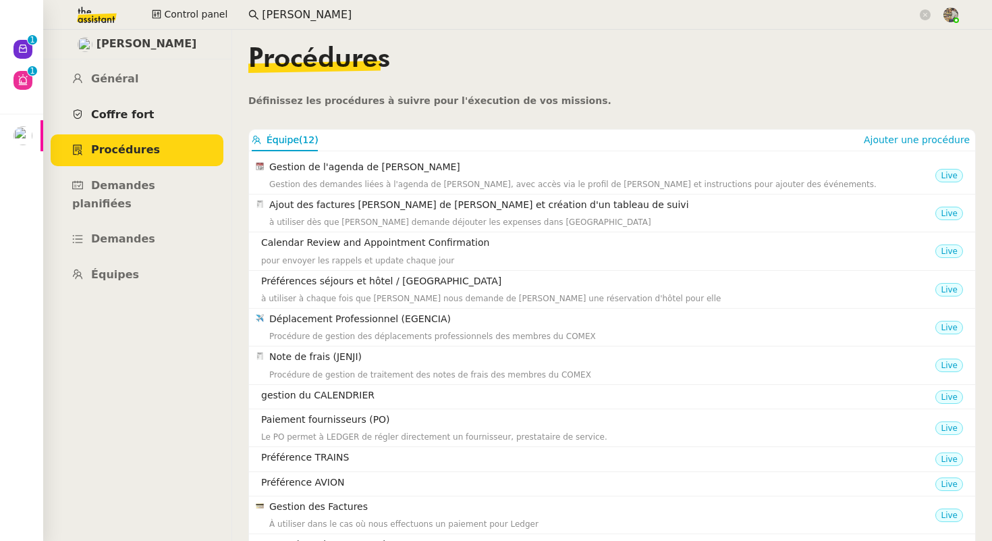
click at [150, 117] on link "Coffre fort" at bounding box center [137, 115] width 173 height 32
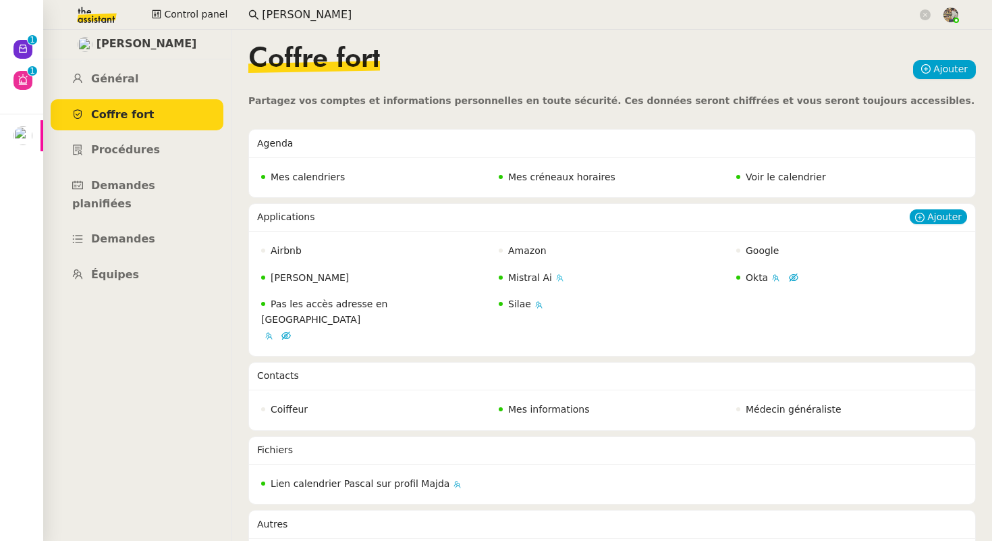
click at [528, 275] on span "Mistral Ai" at bounding box center [530, 277] width 44 height 11
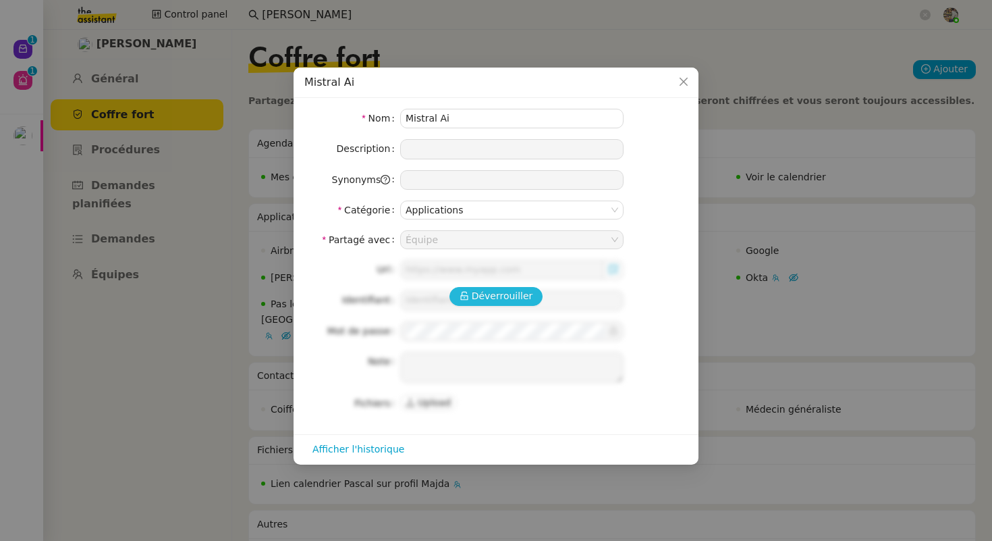
click at [494, 296] on span "Déverrouiller" at bounding box center [502, 296] width 61 height 16
type input "https://console.mistral.ai/home"
type input "contact@sodilandes.com"
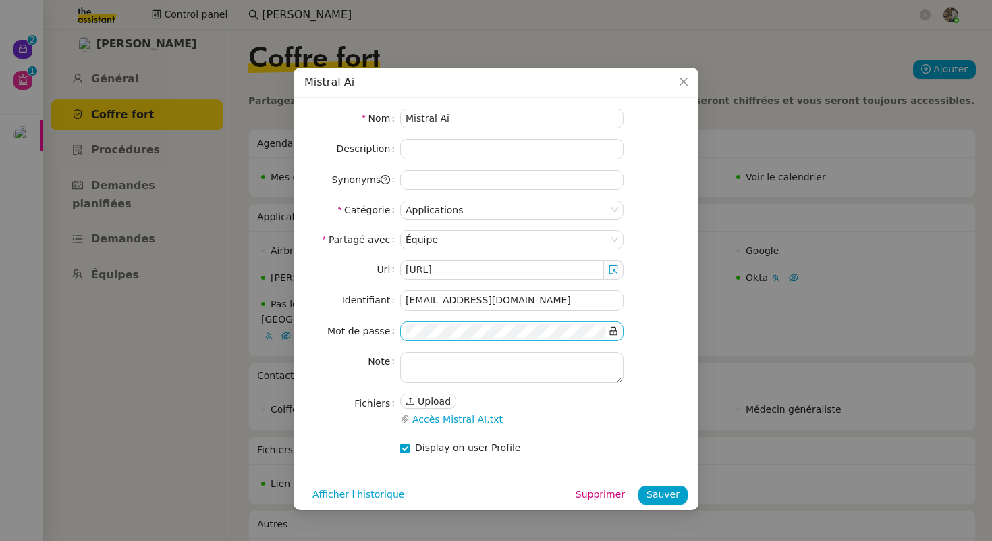
click at [616, 330] on icon at bounding box center [613, 330] width 9 height 9
click at [744, 58] on nz-modal-container "Mistral Ai Nom Mistral Ai Description Synonyms Catégorie Applications Partagé a…" at bounding box center [496, 270] width 992 height 541
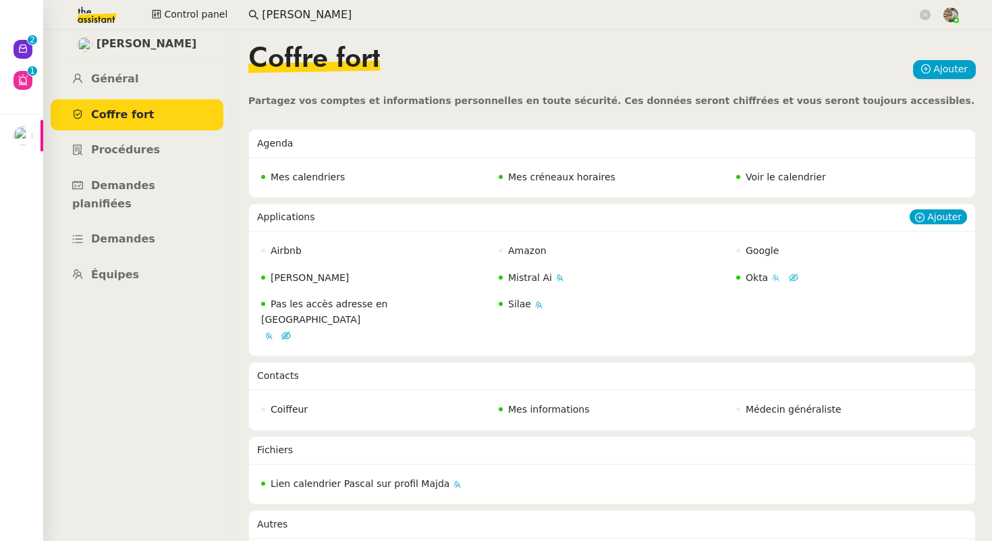
click at [754, 280] on span "Okta" at bounding box center [757, 277] width 22 height 11
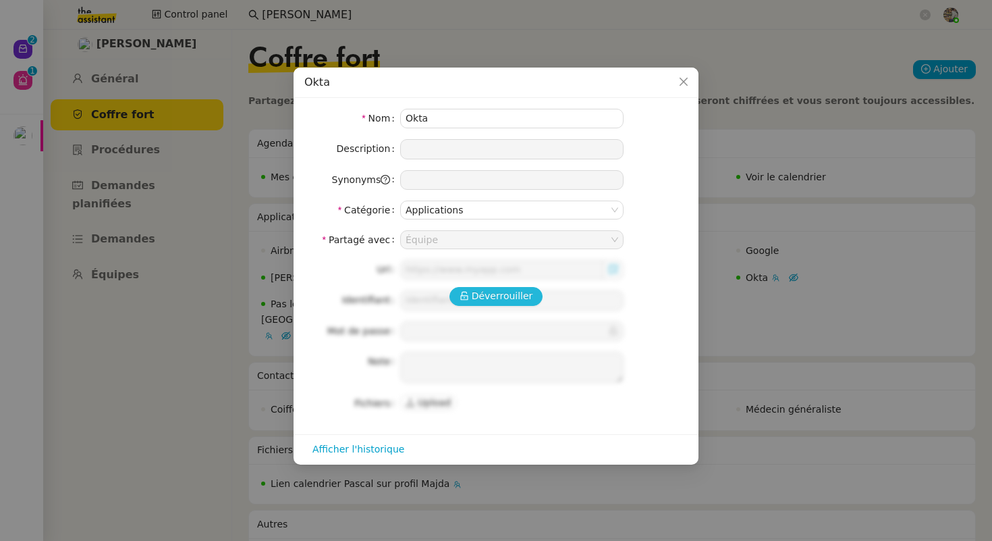
click at [472, 298] on button "Déverrouiller" at bounding box center [497, 296] width 94 height 19
type input "https://ledger-fr.okta.com/"
type input "sam@ledger.fr"
type input "6IDN'96h+p6d6KIT7;/3V_VjkqX3B!{3"
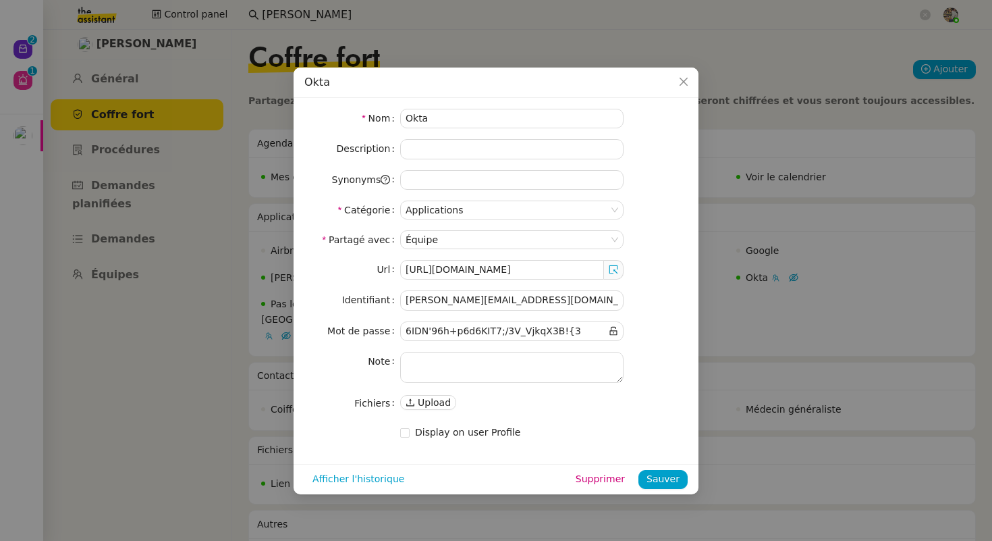
click at [755, 140] on nz-modal-container "Okta Nom Okta Description Synonyms Catégorie Applications Partagé avec Équipe U…" at bounding box center [496, 270] width 992 height 541
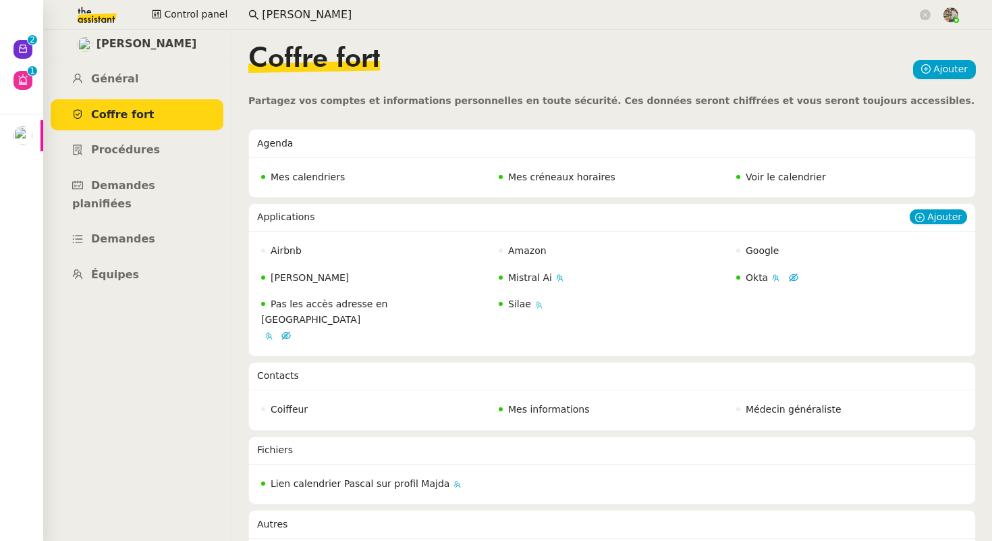
click at [509, 308] on span "Silae" at bounding box center [519, 303] width 23 height 11
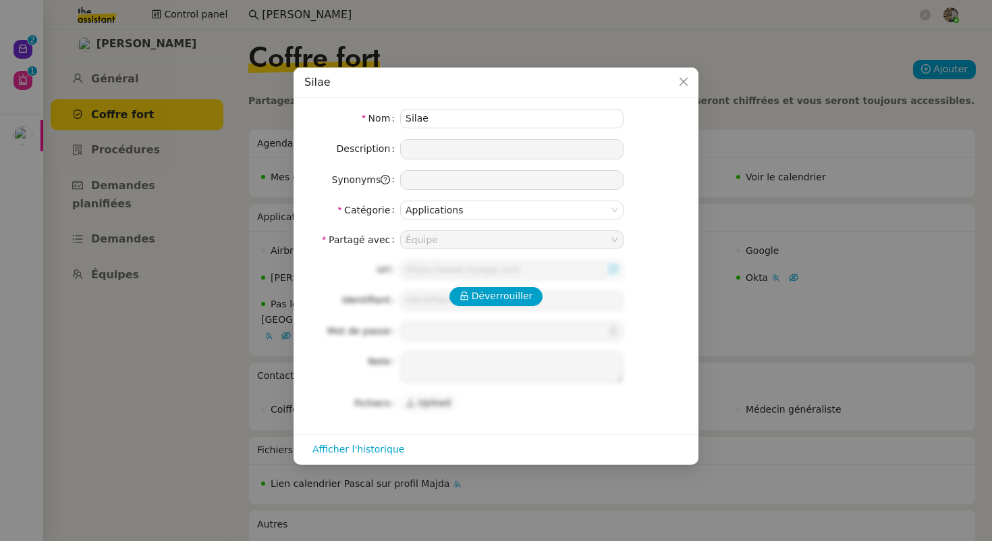
click at [524, 284] on div "Déverrouiller Url Identifiant Mot de passe Note Fichiers Upload" at bounding box center [495, 336] width 383 height 153
click at [507, 294] on span "Déverrouiller" at bounding box center [502, 296] width 61 height 16
type input "https://my.silae.fr/sign-in?redirect=/home"
type input "baja.u7l@theassistant.com"
type input "HqfvV1M_Tu%*"
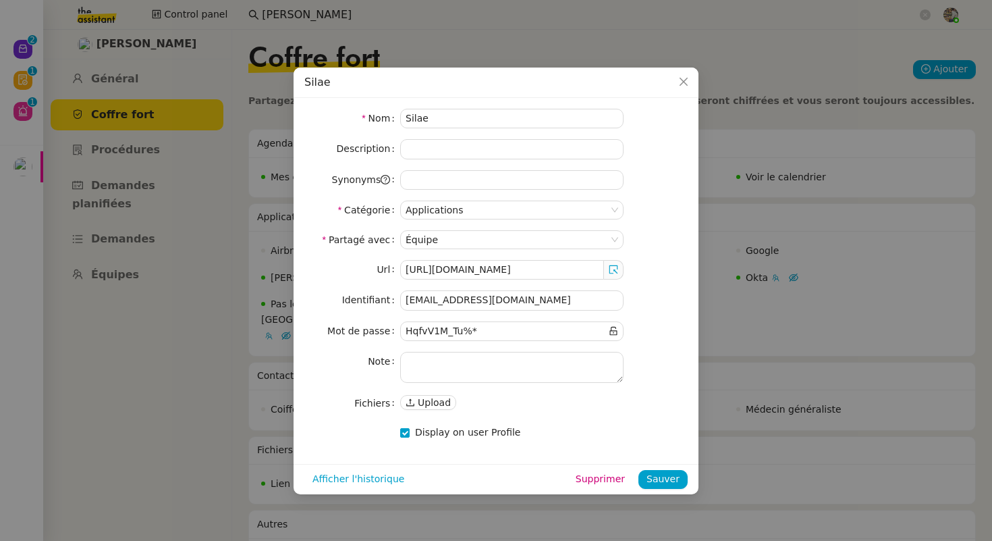
click at [724, 228] on nz-modal-container "Silae Nom Silae Description Synonyms Catégorie Applications Partagé avec Équipe…" at bounding box center [496, 270] width 992 height 541
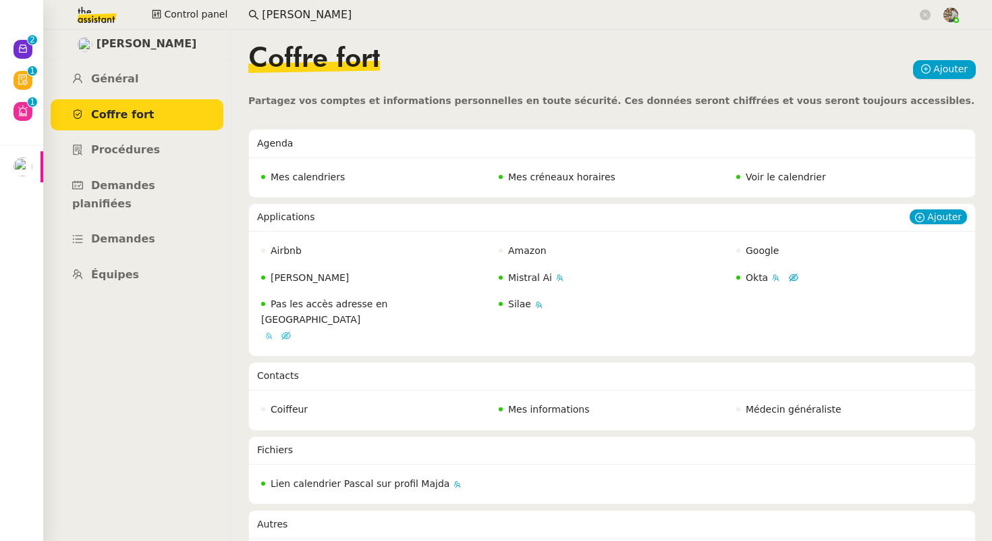
click at [323, 305] on span "Pas les accès adresse en marque Blanche" at bounding box center [324, 311] width 126 height 26
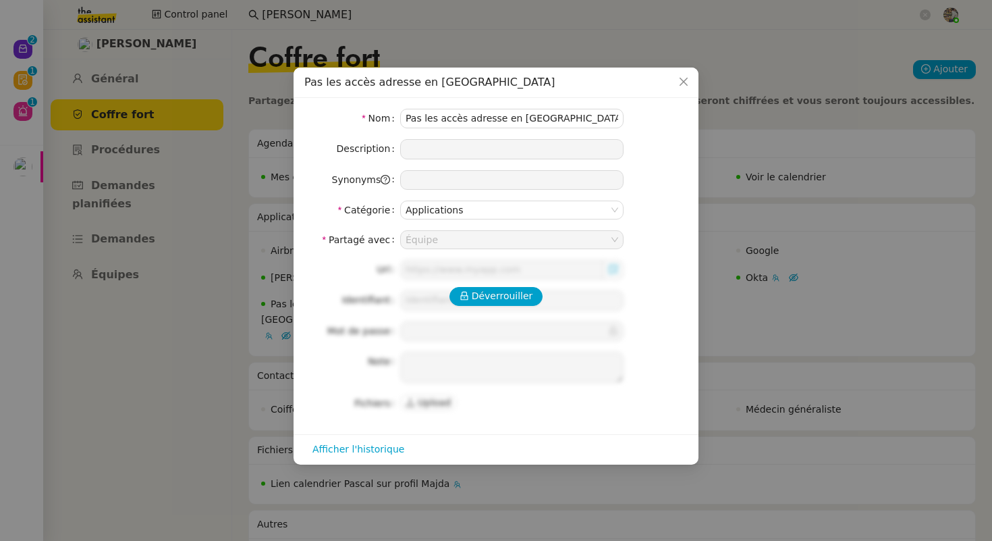
click at [502, 286] on div "Déverrouiller Url Identifiant Mot de passe Note Fichiers Upload" at bounding box center [495, 336] width 383 height 153
click at [501, 290] on span "Déverrouiller" at bounding box center [502, 296] width 61 height 16
type textarea "Nous n'avons pas accès aux identifiants de Sam, c'était un blocage de la part d…"
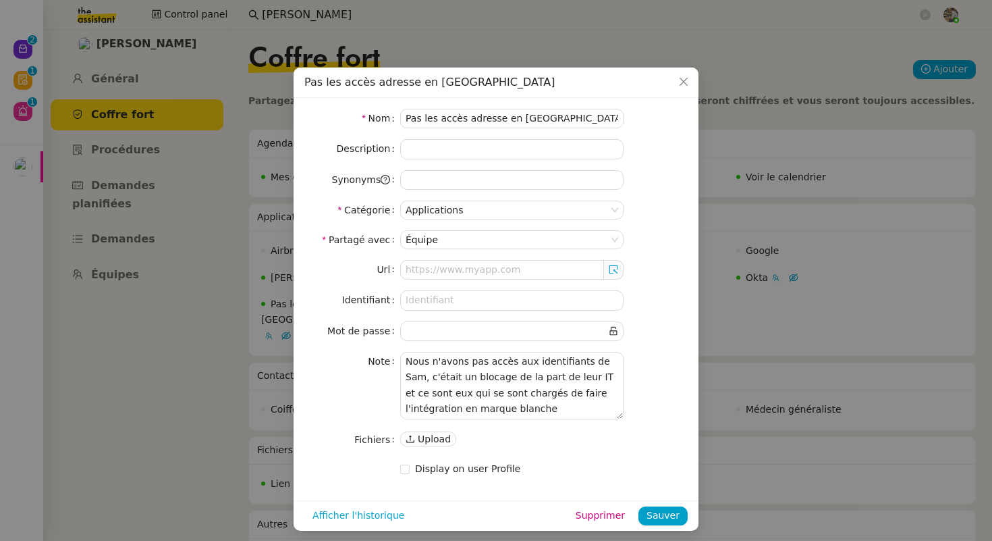
click at [256, 362] on nz-modal-container "Pas les accès adresse en marque Blanche Nom Pas les accès adresse en marque Bla…" at bounding box center [496, 270] width 992 height 541
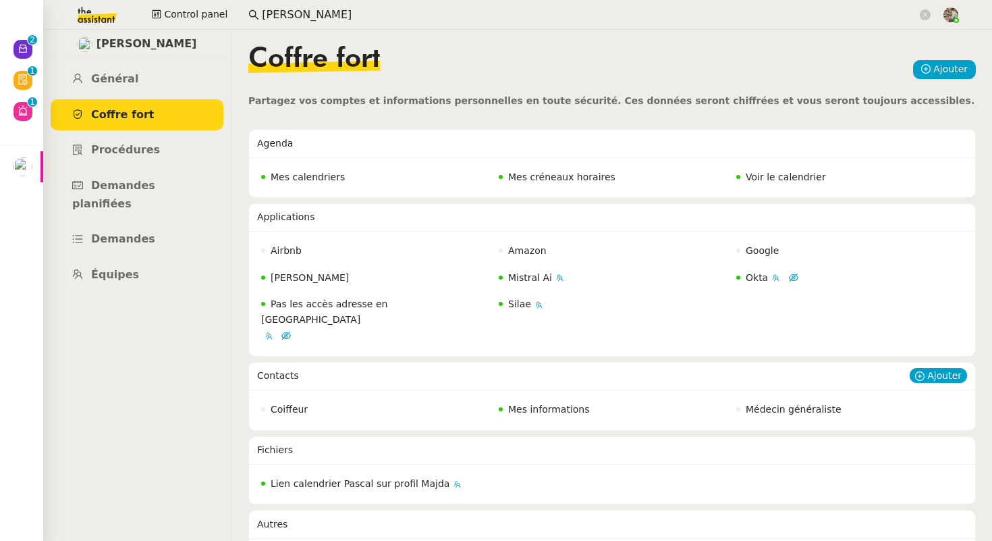
scroll to position [11, 0]
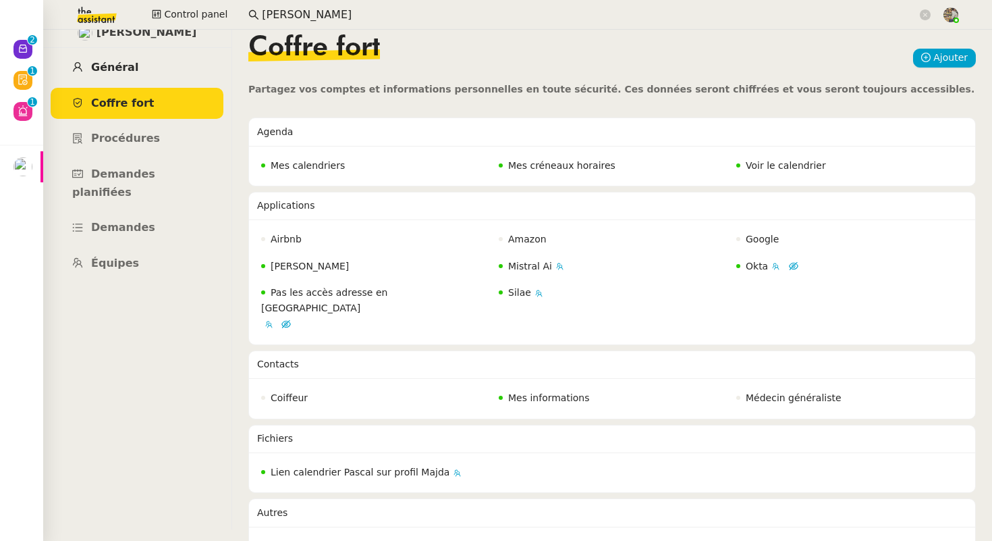
click at [148, 64] on link "Général" at bounding box center [137, 68] width 173 height 32
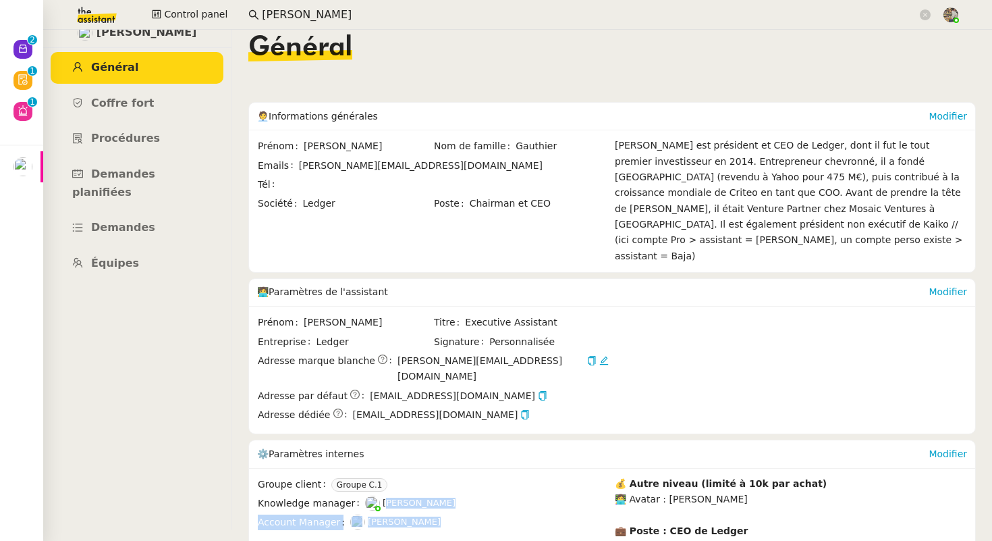
drag, startPoint x: 417, startPoint y: 479, endPoint x: 377, endPoint y: 456, distance: 46.9
click at [377, 476] on tbody "Groupe client Groupe C.1 Knowledge manager Frédérique Albert Account Manager Ma…" at bounding box center [433, 504] width 352 height 57
click at [383, 497] on span "Frédérique Albert" at bounding box center [419, 502] width 73 height 10
click at [117, 101] on span "Coffre fort" at bounding box center [122, 103] width 63 height 13
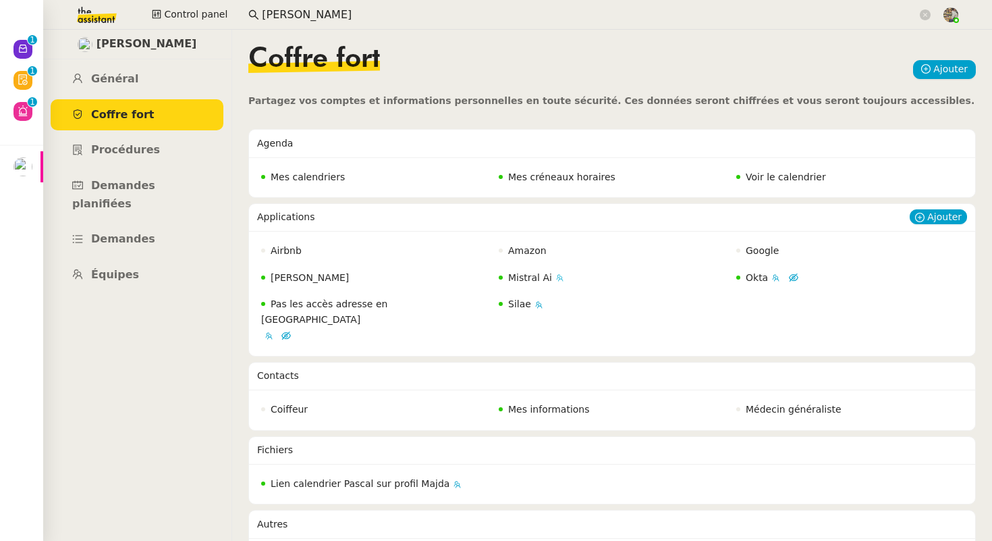
click at [520, 277] on span "Mistral Ai" at bounding box center [530, 277] width 44 height 11
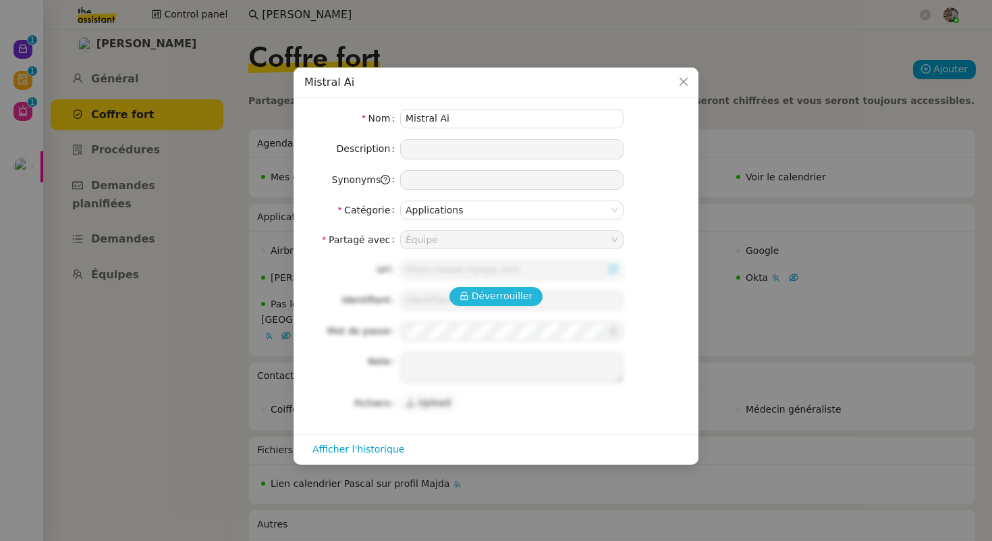
click at [499, 304] on button "Déverrouiller" at bounding box center [497, 296] width 94 height 19
type input "https://console.mistral.ai/home"
type input "contact@sodilandes.com"
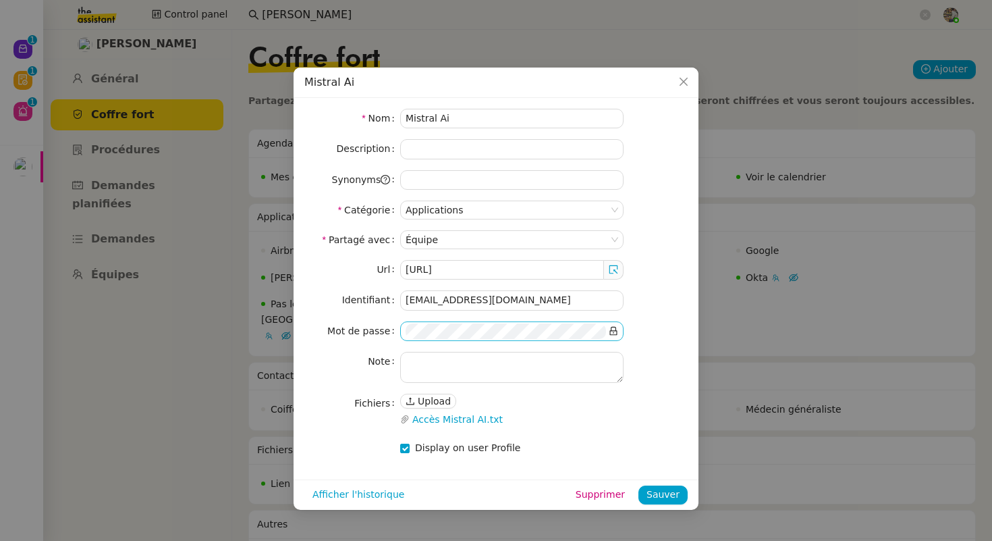
click at [613, 325] on span at bounding box center [613, 331] width 9 height 16
click at [613, 335] on icon at bounding box center [613, 330] width 9 height 9
click at [458, 416] on link "Accès Mistral AI.txt" at bounding box center [509, 420] width 199 height 16
click at [358, 497] on span "Afficher l'historique" at bounding box center [359, 495] width 92 height 16
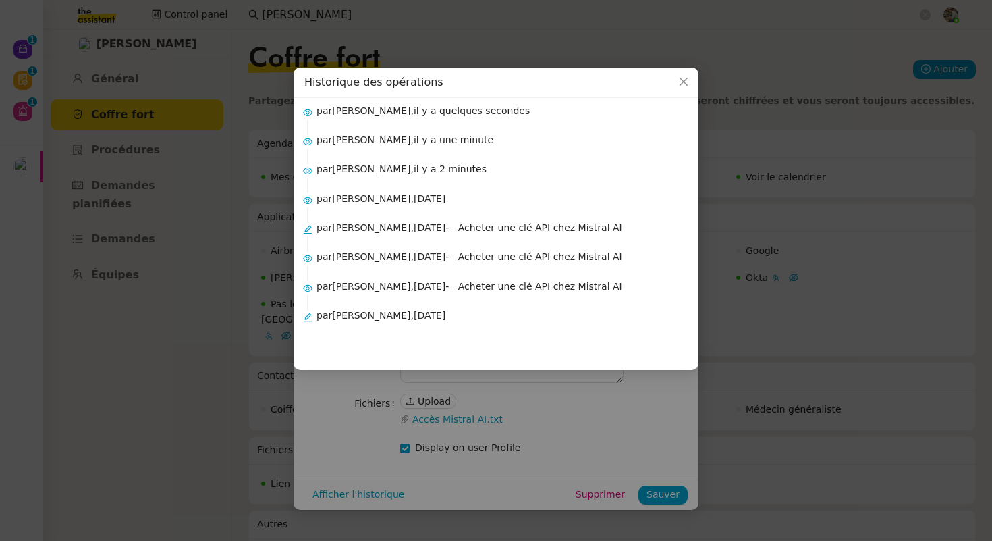
drag, startPoint x: 407, startPoint y: 317, endPoint x: 335, endPoint y: 319, distance: 72.3
click at [335, 319] on div "par Pascal François, il y a 2 mois" at bounding box center [502, 324] width 371 height 32
copy div "Pascal François,"
click at [230, 340] on nz-modal-container "Historique des opérations par Charles Guillot, il y a quelques secondes par Ber…" at bounding box center [496, 270] width 992 height 541
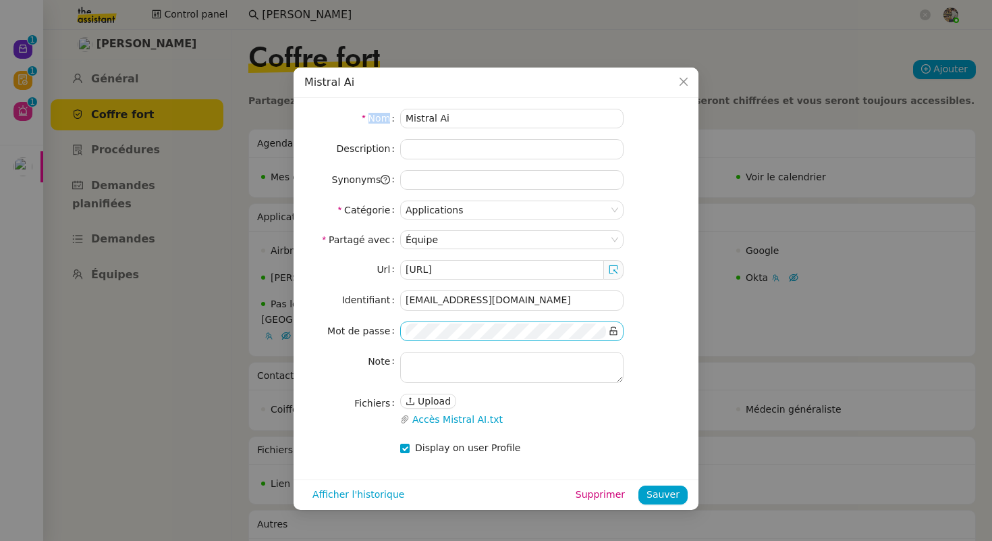
click at [230, 340] on nz-modal-container "Mistral Ai Nom Mistral Ai Description Synonyms Catégorie Applications Partagé a…" at bounding box center [496, 270] width 992 height 541
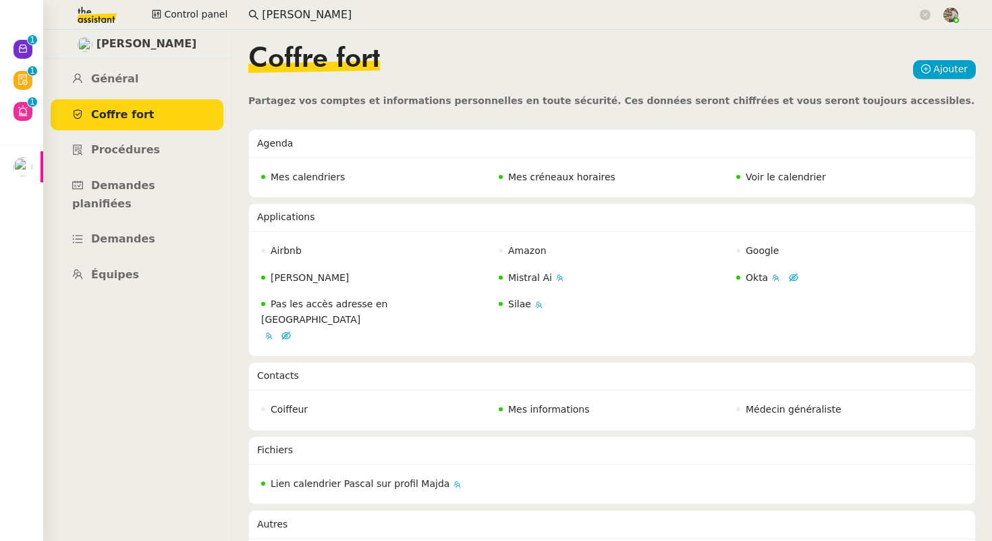
click at [331, 5] on nz-input-group "pascal ga" at bounding box center [589, 15] width 697 height 20
click at [317, 10] on input "pascal ga" at bounding box center [589, 15] width 655 height 18
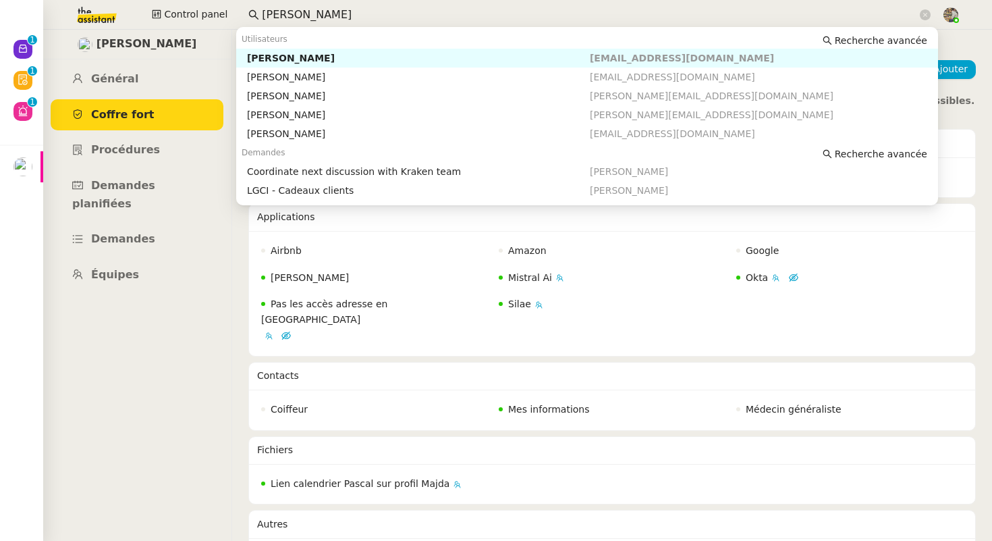
click at [317, 10] on input "pascal ga" at bounding box center [589, 15] width 655 height 18
paste input "Pascal François,"
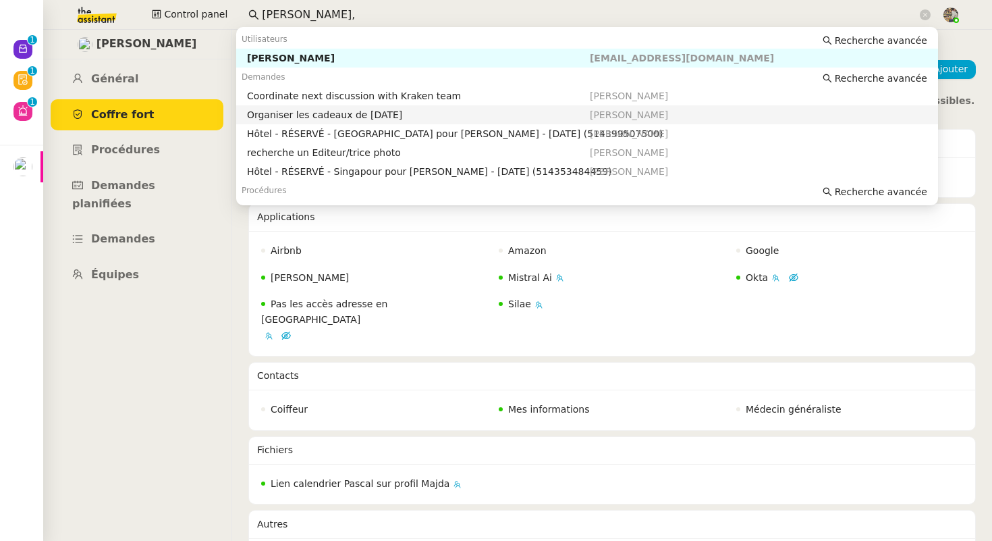
type input "Pascal François,"
click at [239, 435] on nz-layout "Pascal Gauthier Général Coffre fort Procédures Demandes planifiées Demandes Équ…" at bounding box center [517, 285] width 949 height 511
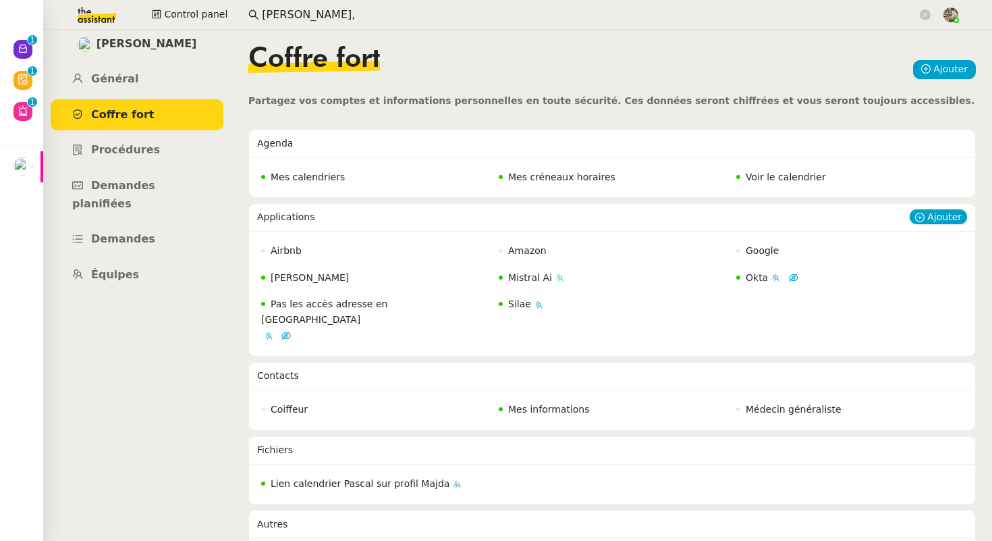
click at [535, 270] on nz-badge "Mistral Ai" at bounding box center [525, 278] width 53 height 16
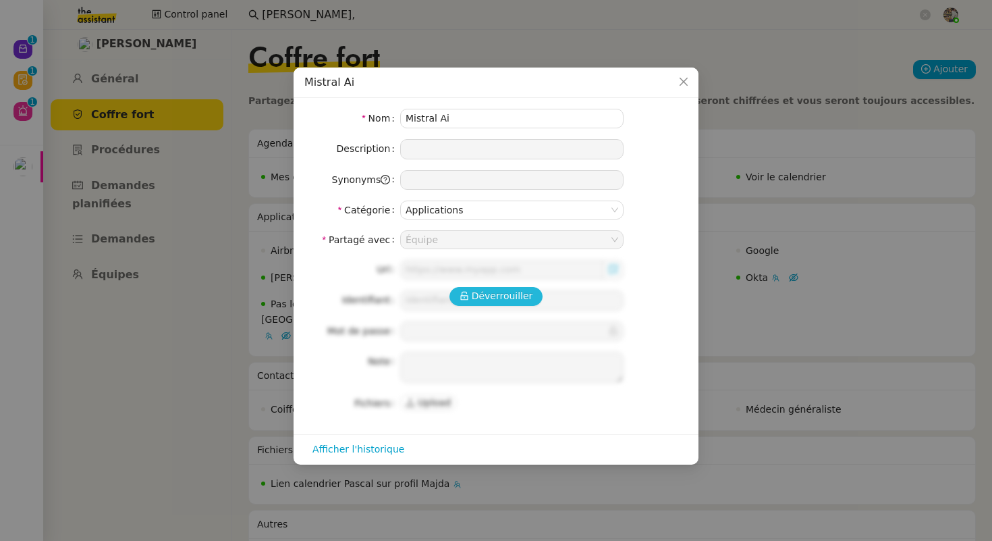
click at [489, 290] on span "Déverrouiller" at bounding box center [502, 296] width 61 height 16
type input "https://console.mistral.ai/home"
type input "contact@sodilandes.com"
type input "Sodilandes-spdm0440/?*"
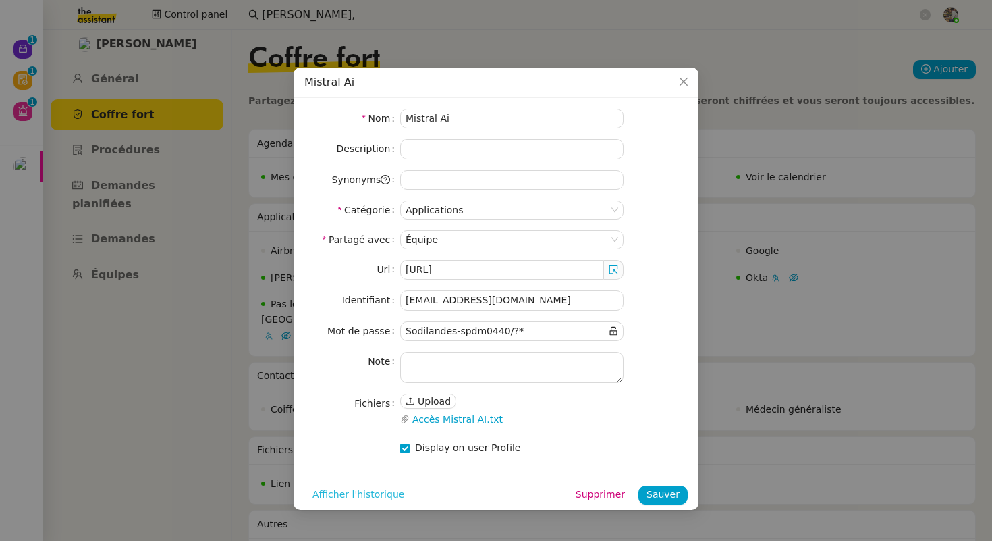
click at [344, 495] on span "Afficher l'historique" at bounding box center [359, 495] width 92 height 16
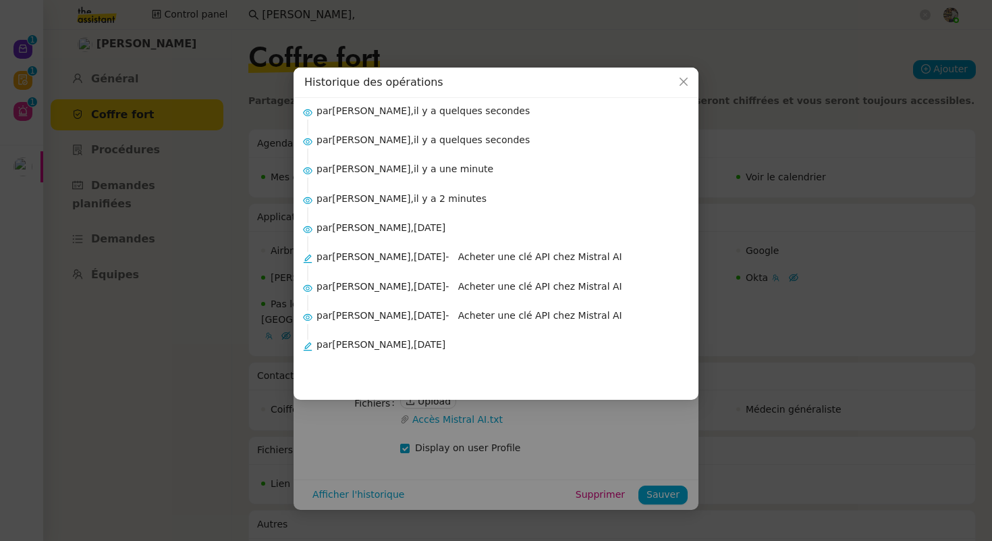
click at [400, 343] on div "par Pascal François, il y a 2 mois" at bounding box center [502, 353] width 371 height 32
drag, startPoint x: 405, startPoint y: 345, endPoint x: 333, endPoint y: 346, distance: 71.6
click at [333, 346] on div "par Pascal François, il y a 2 mois" at bounding box center [502, 353] width 371 height 32
click at [219, 308] on nz-modal-container "Historique des opérations par Charles Guillot, il y a quelques secondes par Cha…" at bounding box center [496, 270] width 992 height 541
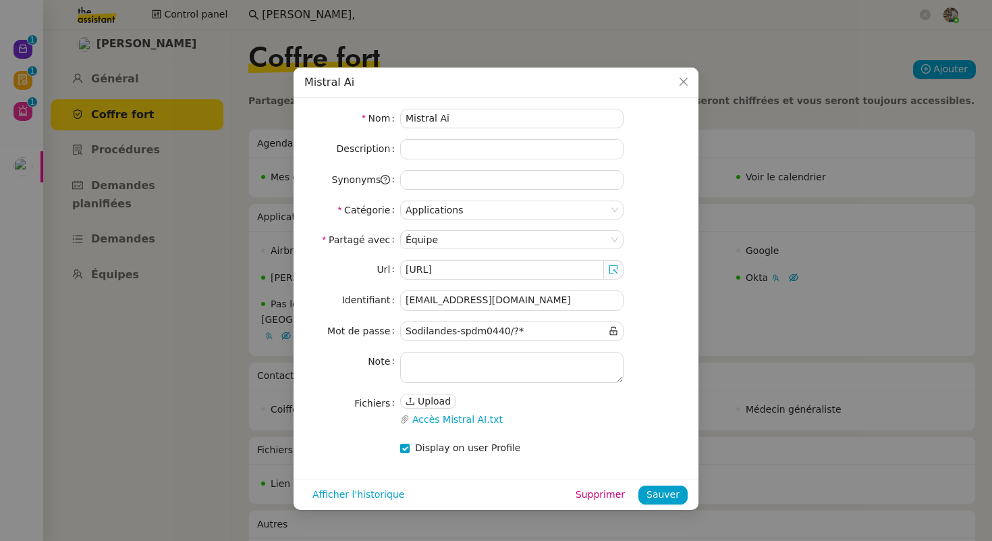
click at [221, 310] on nz-modal-container "Mistral Ai Nom Mistral Ai Description Synonyms Catégorie Applications Partagé a…" at bounding box center [496, 270] width 992 height 541
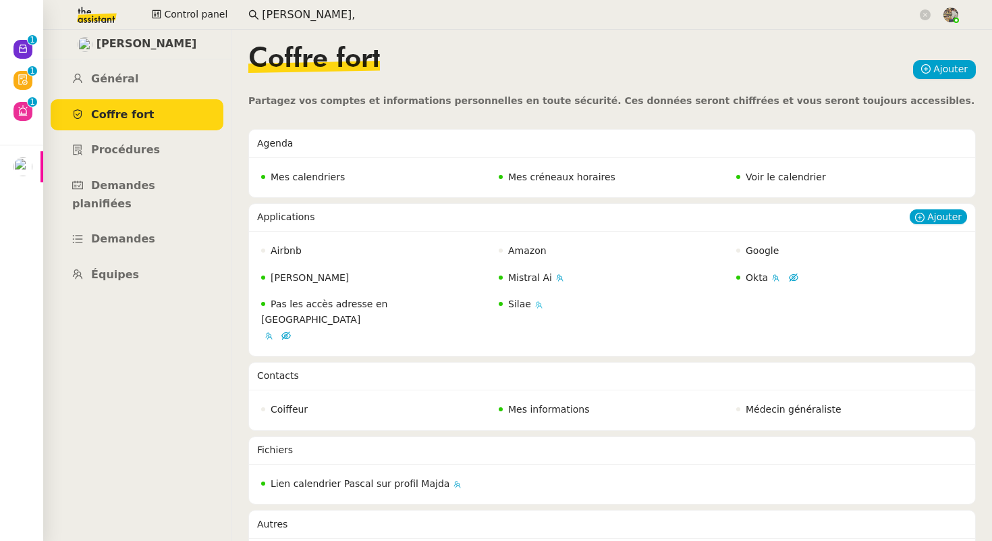
click at [520, 301] on span "Silae" at bounding box center [519, 303] width 23 height 11
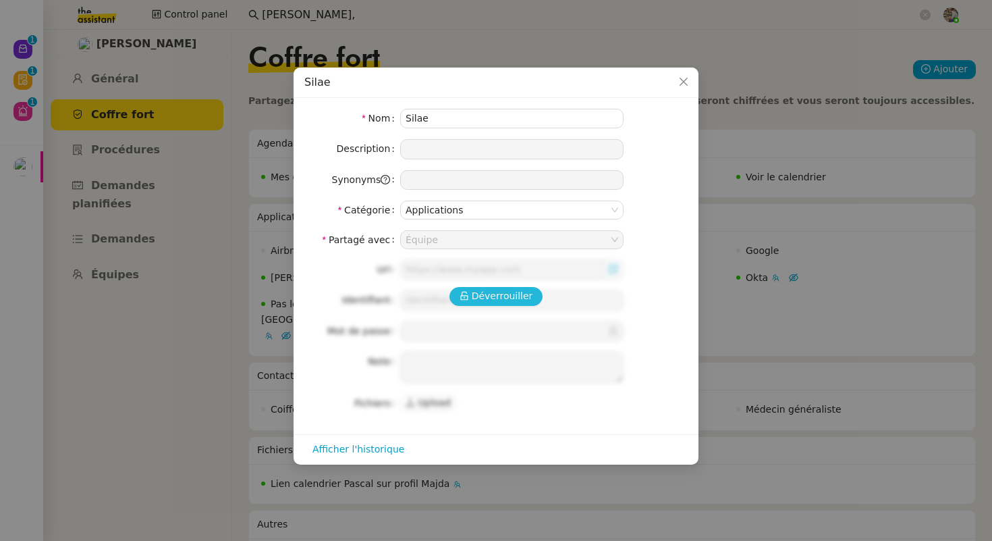
click at [495, 287] on button "Déverrouiller" at bounding box center [497, 296] width 94 height 19
type input "https://my.silae.fr/sign-in?redirect=/home"
type input "baja.u7l@theassistant.com"
type input "HqfvV1M_Tu%*"
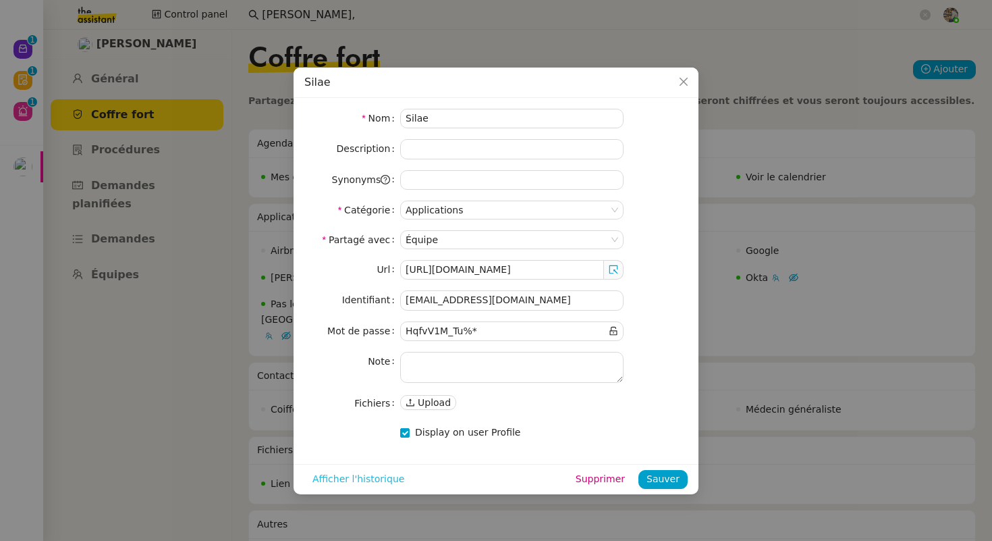
click at [362, 486] on span "Afficher l'historique" at bounding box center [359, 479] width 92 height 16
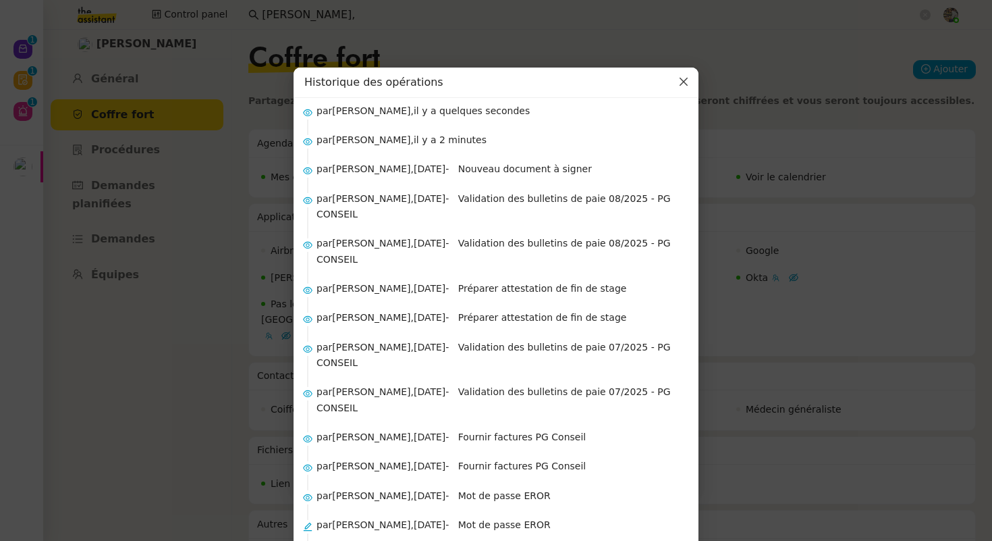
scroll to position [804, 0]
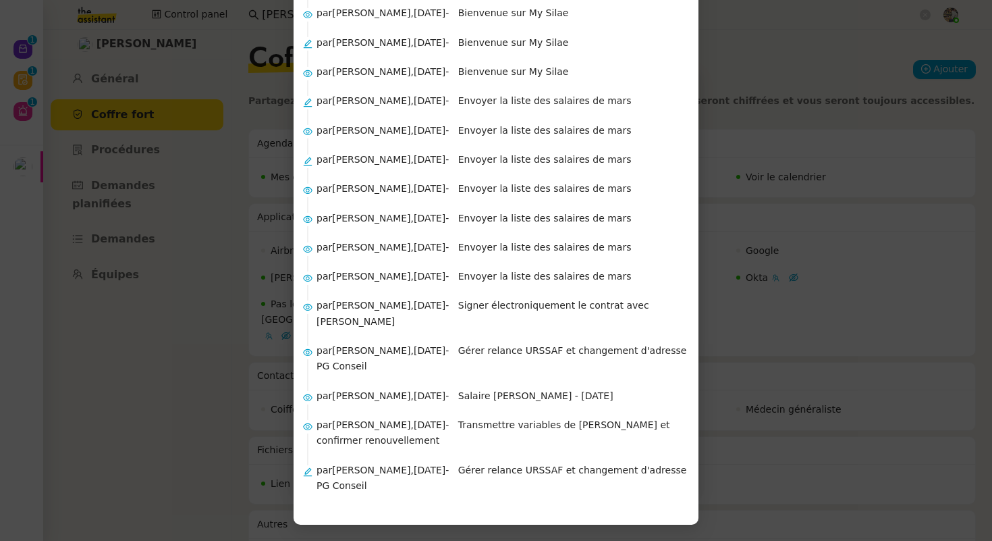
click at [238, 399] on nz-modal-container "Historique des opérations par Charles Guillot, il y a quelques secondes par Cha…" at bounding box center [496, 270] width 992 height 541
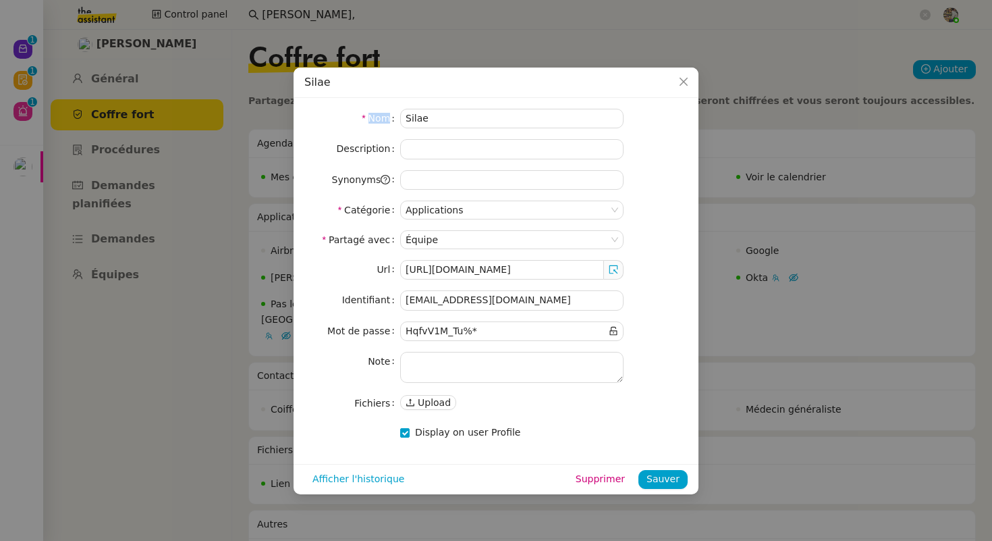
click at [238, 399] on nz-modal-container "Silae Nom Silae Description Synonyms Catégorie Applications Partagé avec Équipe…" at bounding box center [496, 270] width 992 height 541
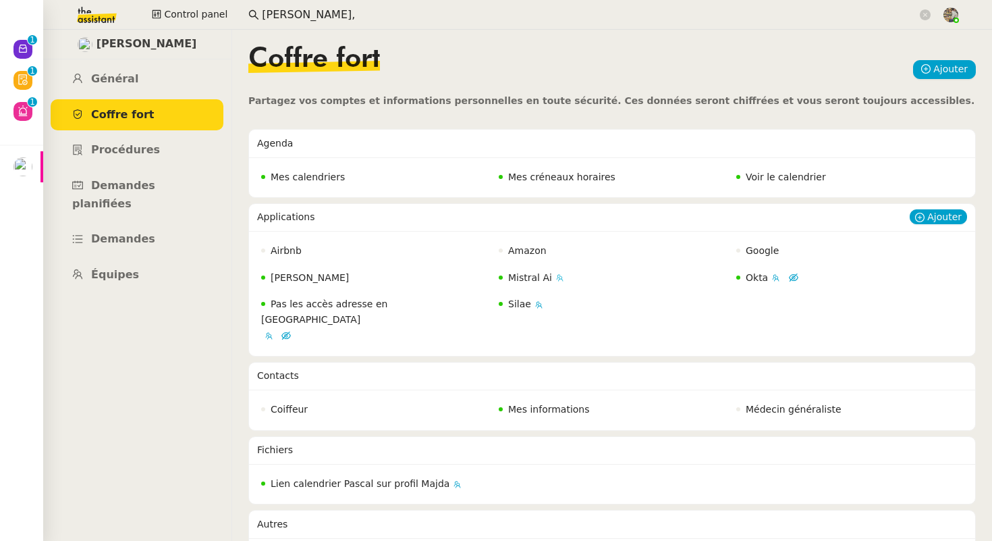
click at [524, 273] on span "Mistral Ai" at bounding box center [530, 277] width 44 height 11
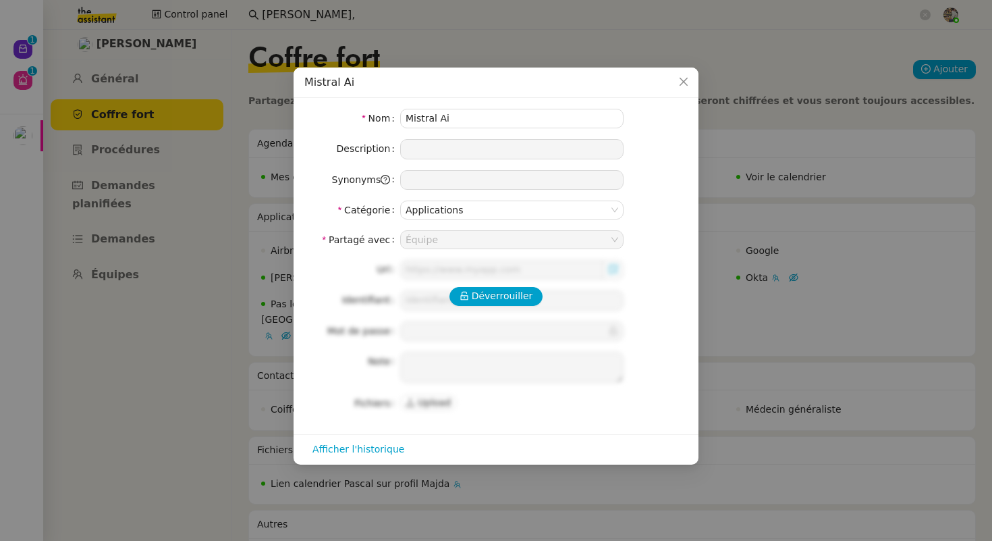
click at [248, 26] on nz-modal-container "Mistral Ai Nom Mistral Ai Description Synonyms Catégorie Applications Partagé a…" at bounding box center [496, 270] width 992 height 541
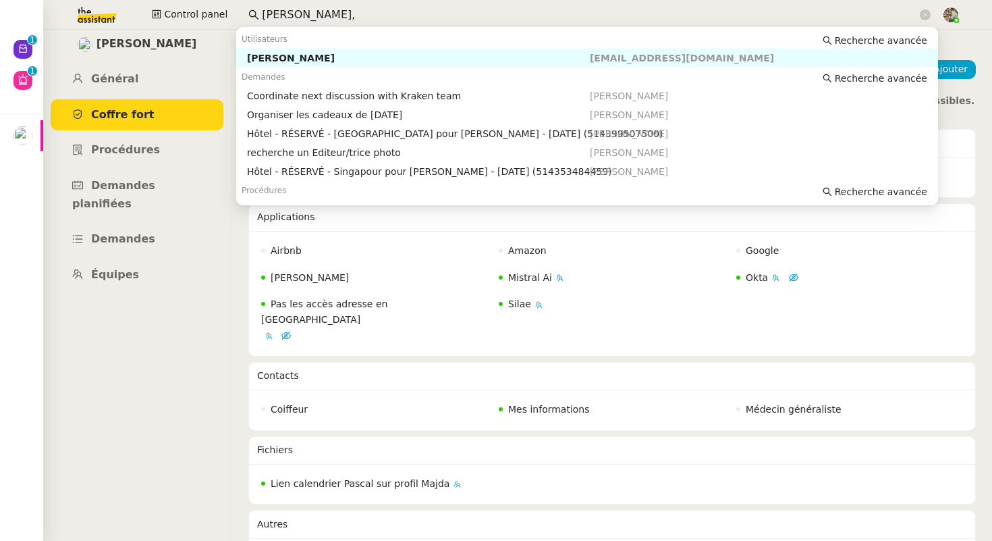
click at [340, 13] on input "Pascal François," at bounding box center [589, 15] width 655 height 18
click at [317, 54] on div "Pascal François" at bounding box center [418, 58] width 343 height 12
type input "Pascal François"
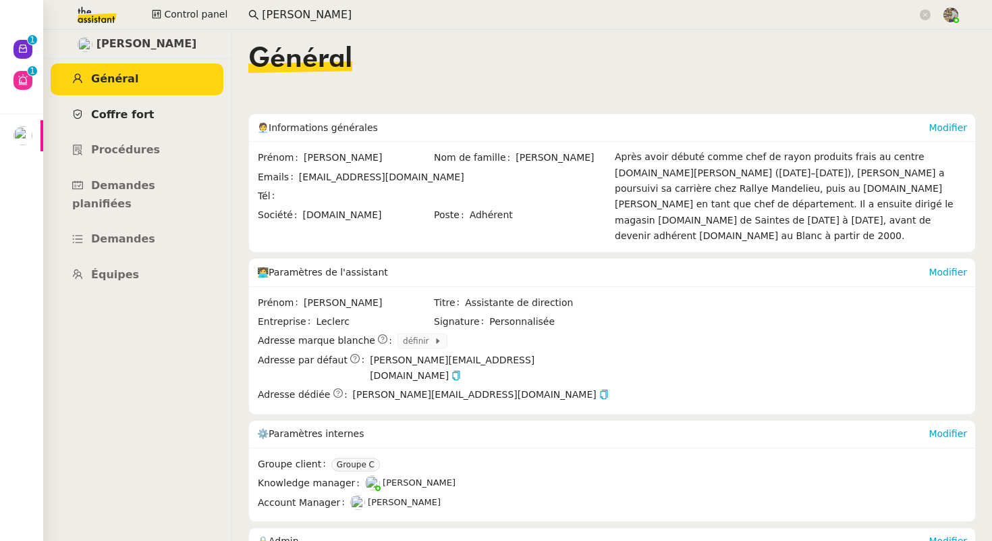
click at [111, 105] on link "Coffre fort" at bounding box center [137, 115] width 173 height 32
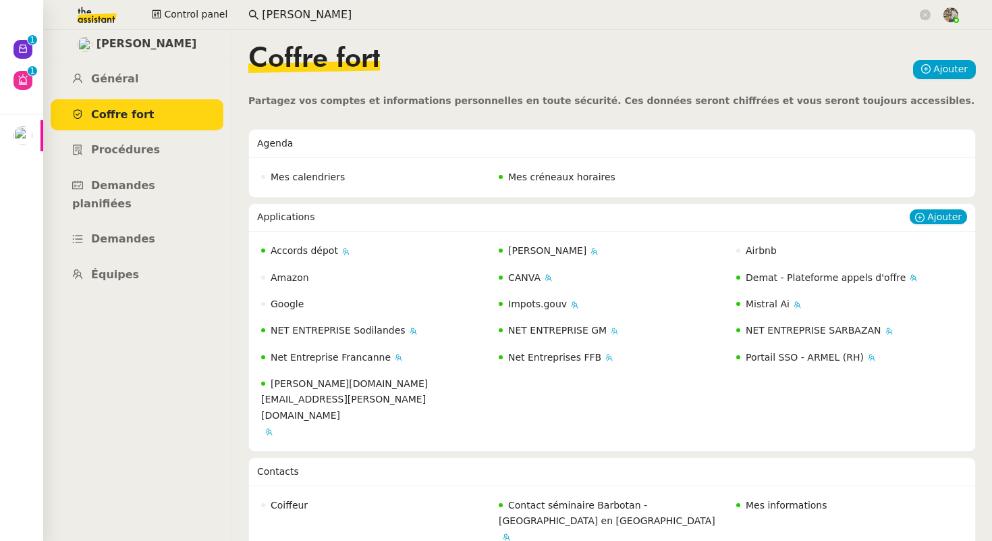
click at [549, 334] on span "NET ENTREPRISE GM" at bounding box center [557, 330] width 99 height 11
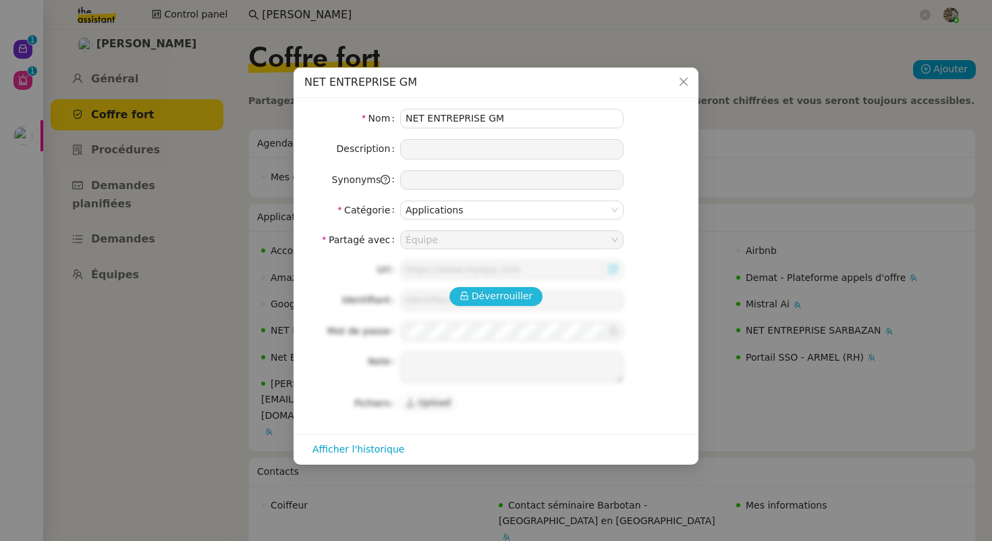
click at [489, 303] on span "Déverrouiller" at bounding box center [502, 296] width 61 height 16
type input "https://www.net-entreprises.fr/"
type input "38461201600038"
type textarea "AJRENSAN CAROLINE"
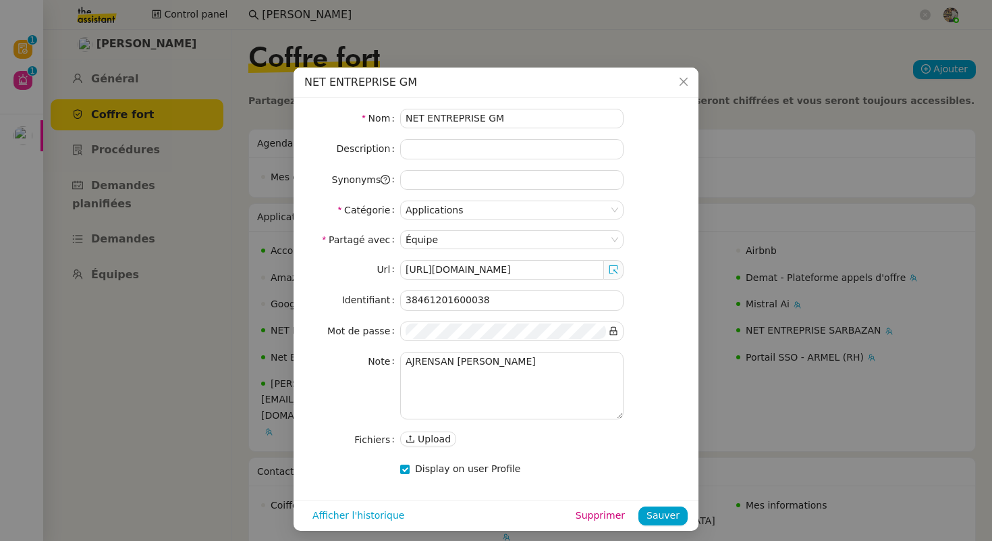
click at [275, 364] on nz-modal-container "NET ENTREPRISE GM Nom NET ENTREPRISE GM Description Synonyms Catégorie Applicat…" at bounding box center [496, 270] width 992 height 541
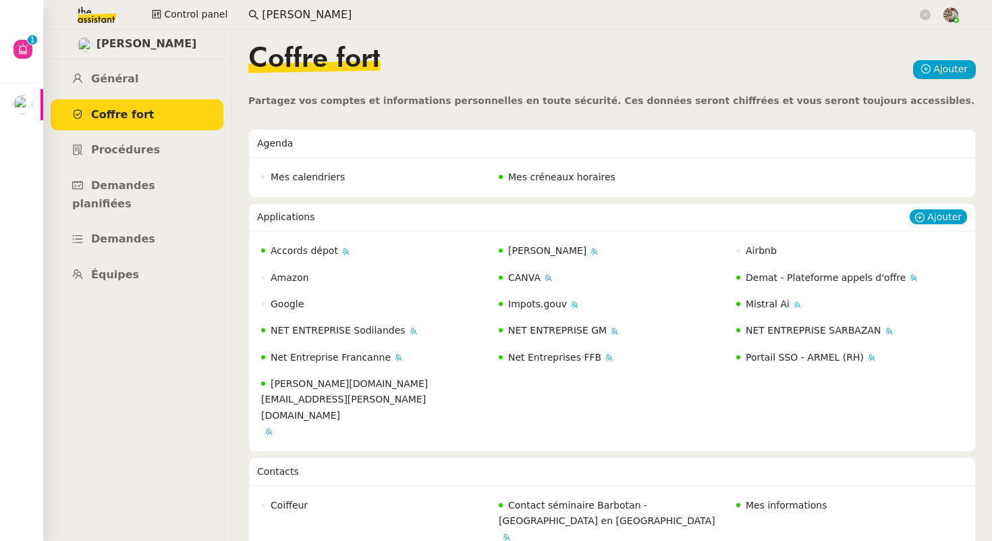
click at [764, 302] on span "Mistral Ai" at bounding box center [768, 303] width 44 height 11
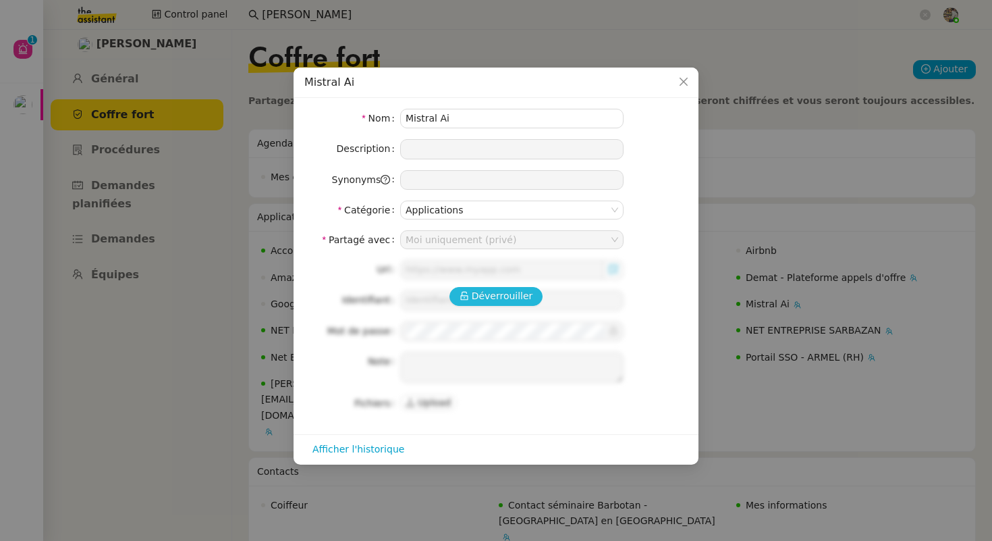
click at [479, 301] on span "Déverrouiller" at bounding box center [502, 296] width 61 height 16
type input "https://console.mistral.ai/home"
type input "contact@sodilandes.com"
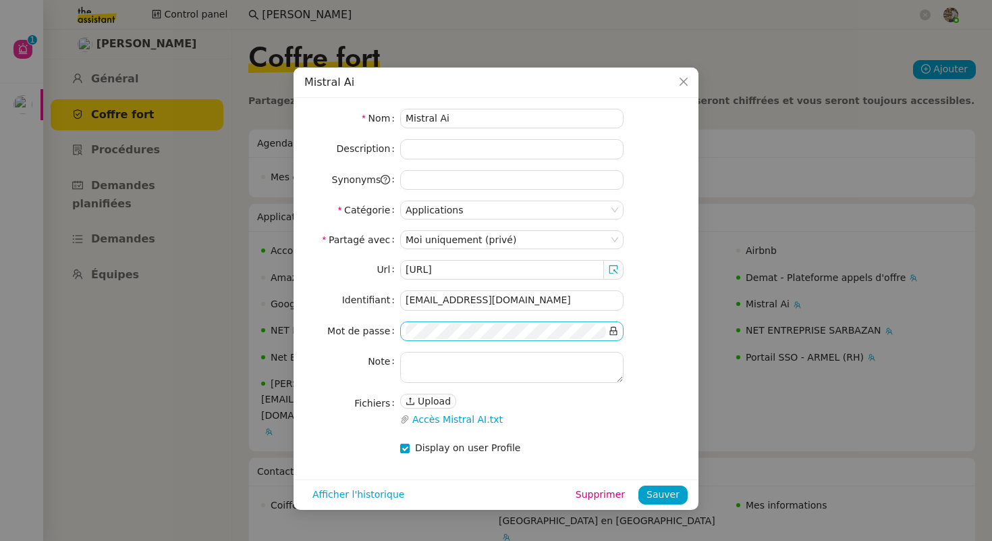
click at [614, 331] on icon at bounding box center [613, 330] width 9 height 9
click at [239, 317] on nz-modal-container "Mistral Ai Nom Mistral Ai Description Synonyms Catégorie Applications Partagé a…" at bounding box center [496, 270] width 992 height 541
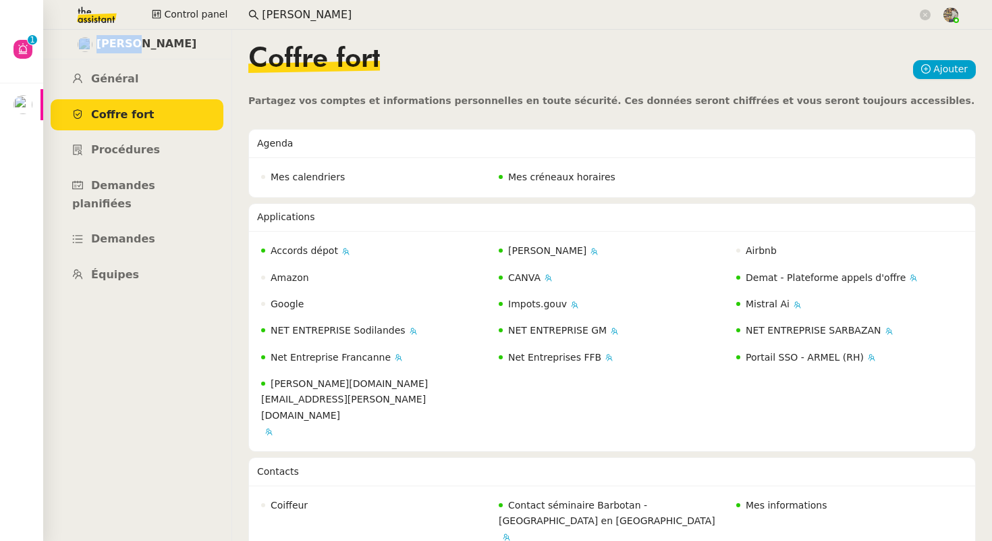
click at [239, 317] on nz-layout "Pascal François Général Coffre fort Procédures Demandes planifiées Demandes Équ…" at bounding box center [517, 285] width 949 height 511
click at [155, 190] on span "Demandes planifiées" at bounding box center [113, 194] width 83 height 31
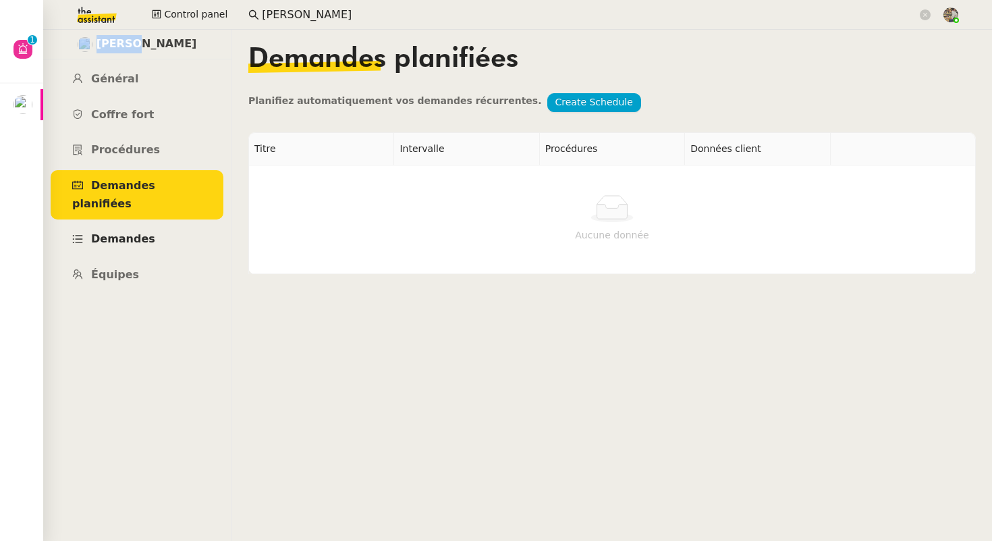
click at [140, 223] on link "Demandes" at bounding box center [137, 239] width 173 height 32
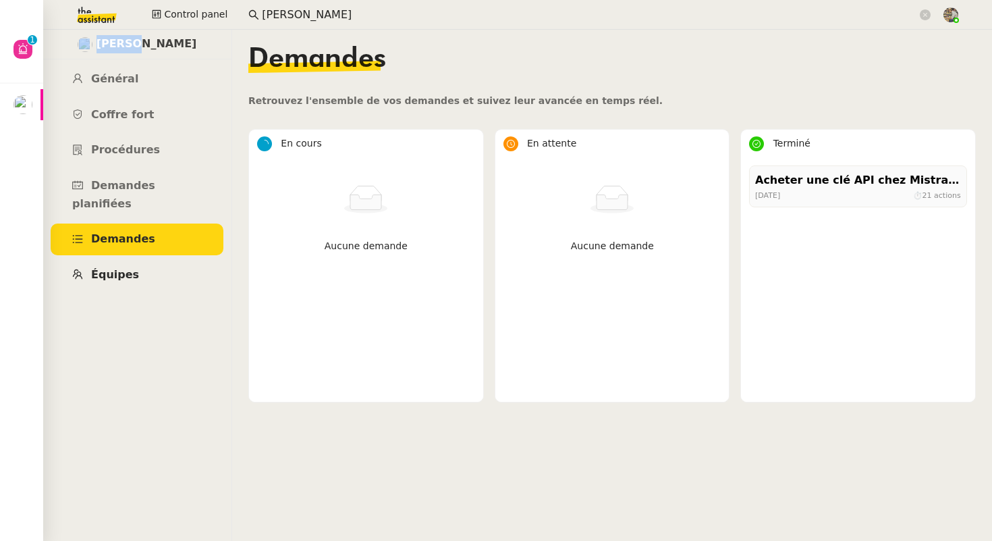
click at [128, 268] on span "Équipes" at bounding box center [115, 274] width 48 height 13
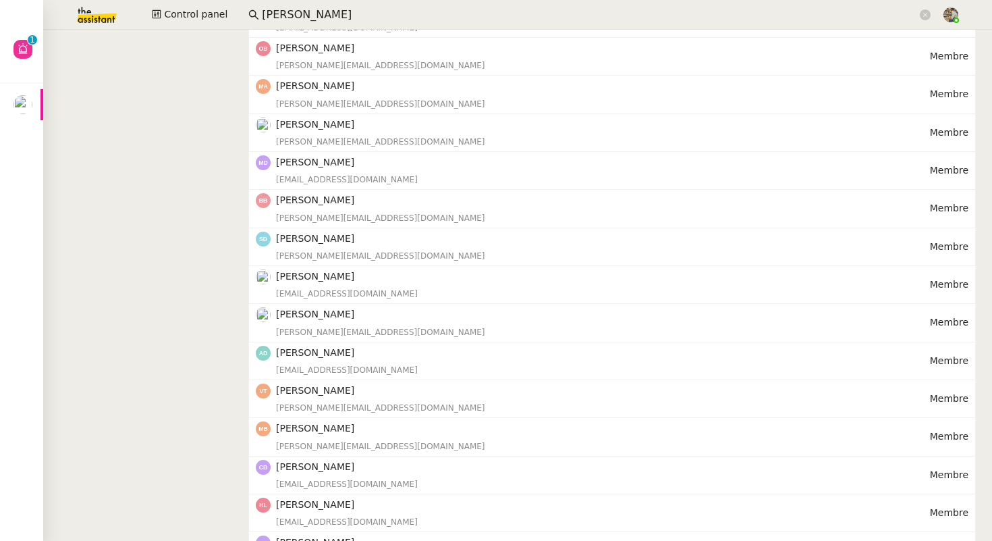
scroll to position [836, 0]
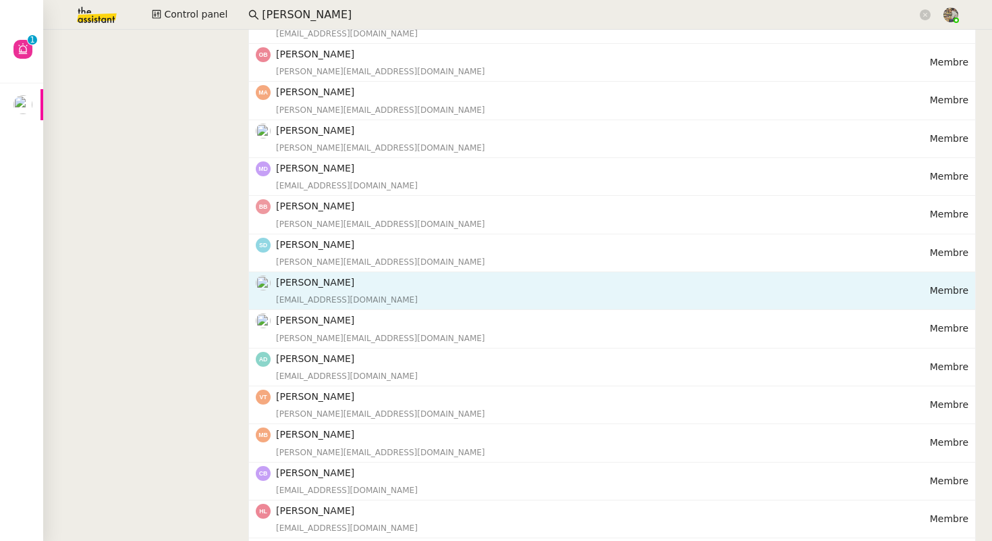
click at [367, 305] on div "pascal.francois@mont-de-marsan.leclerc" at bounding box center [603, 299] width 654 height 13
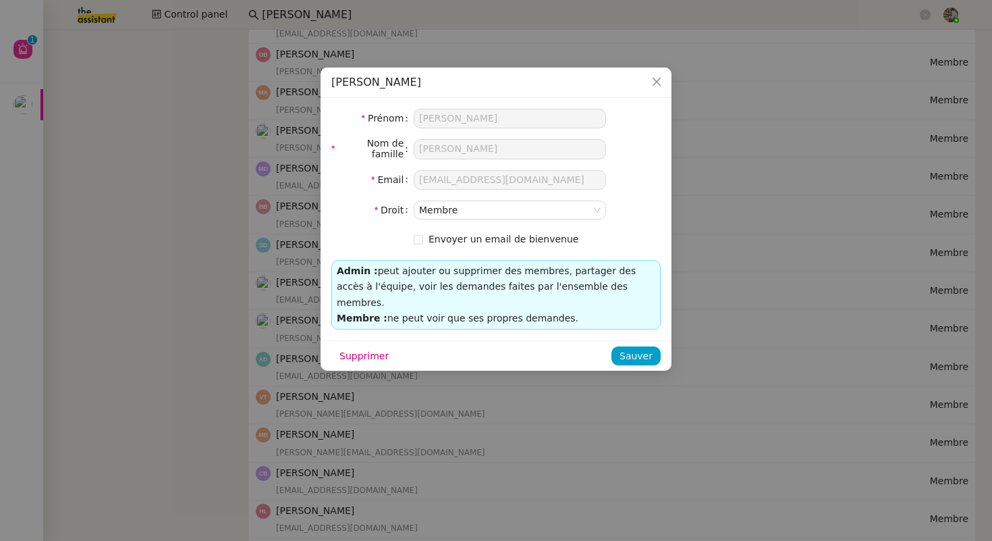
click at [316, 239] on nz-modal-container "Pascal François Prénom Pascal Nom de famille François Email pascal.francois@mon…" at bounding box center [496, 270] width 992 height 541
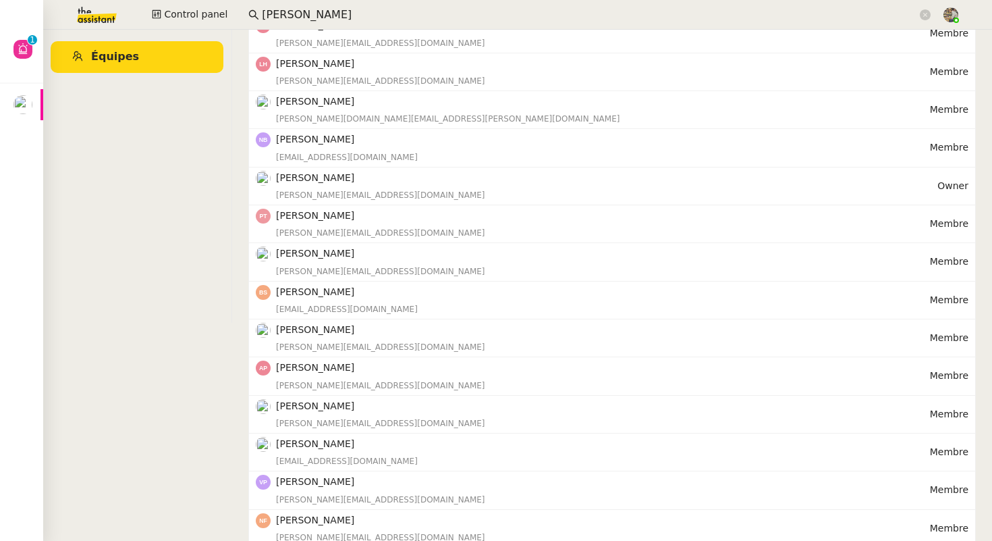
scroll to position [0, 0]
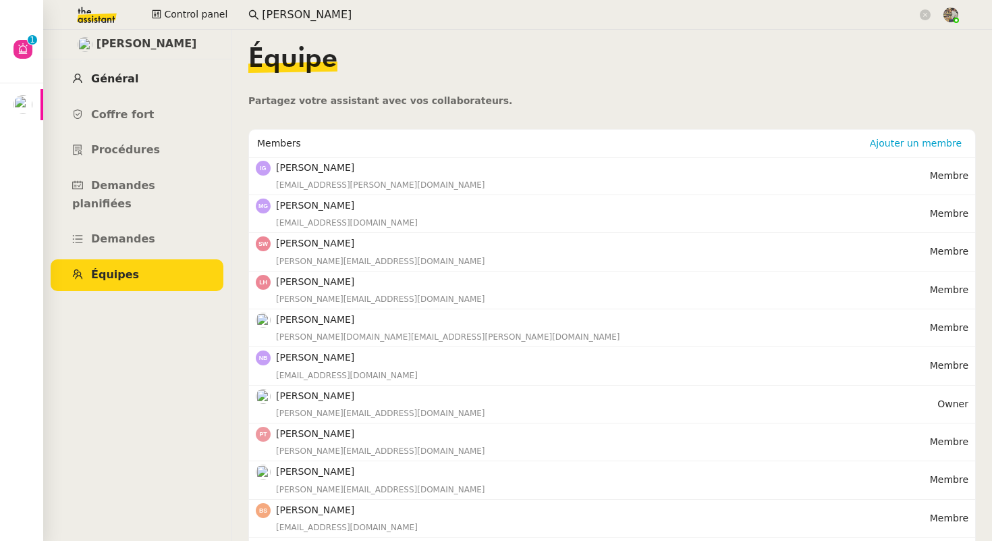
click at [113, 82] on span "Général" at bounding box center [114, 78] width 47 height 13
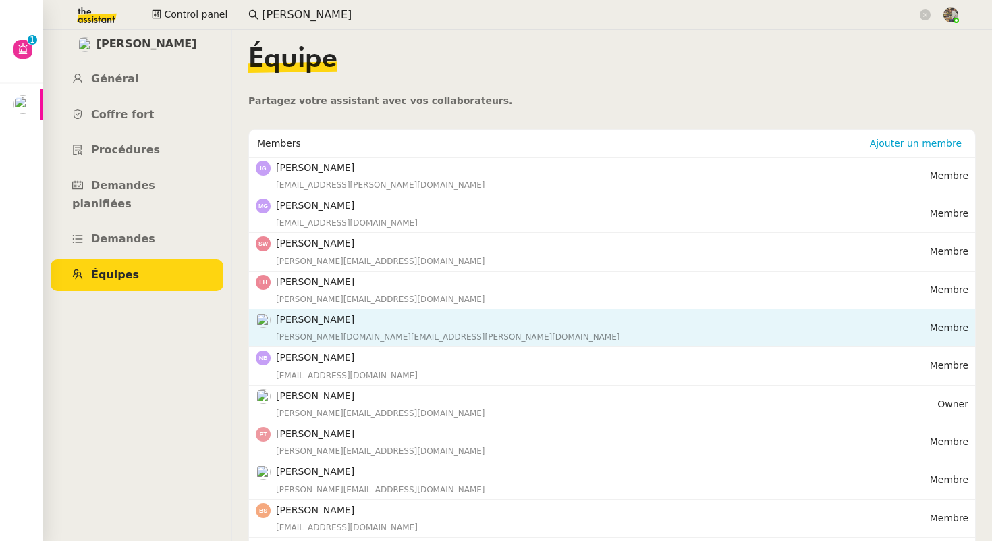
scroll to position [51, 0]
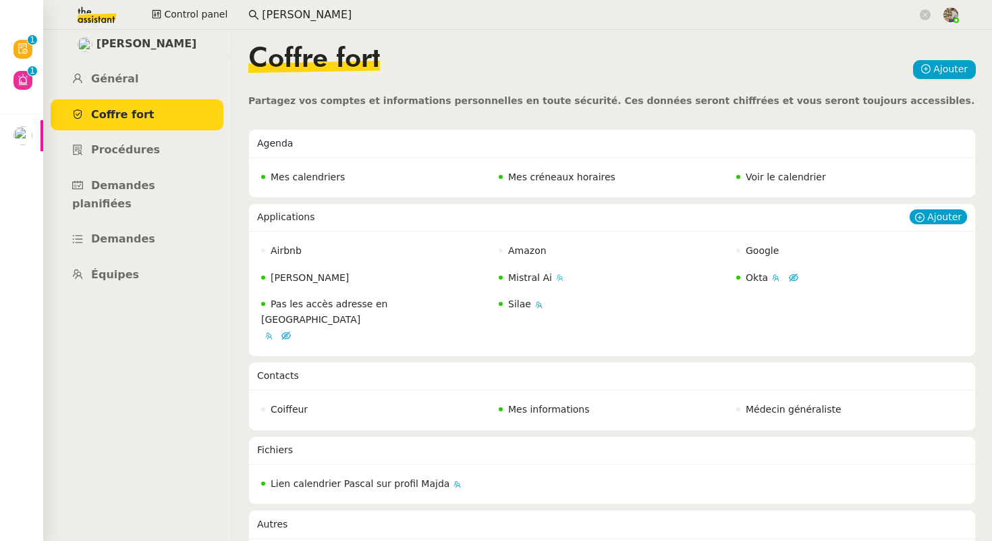
click at [529, 283] on nz-badge "Mistral Ai" at bounding box center [525, 278] width 53 height 16
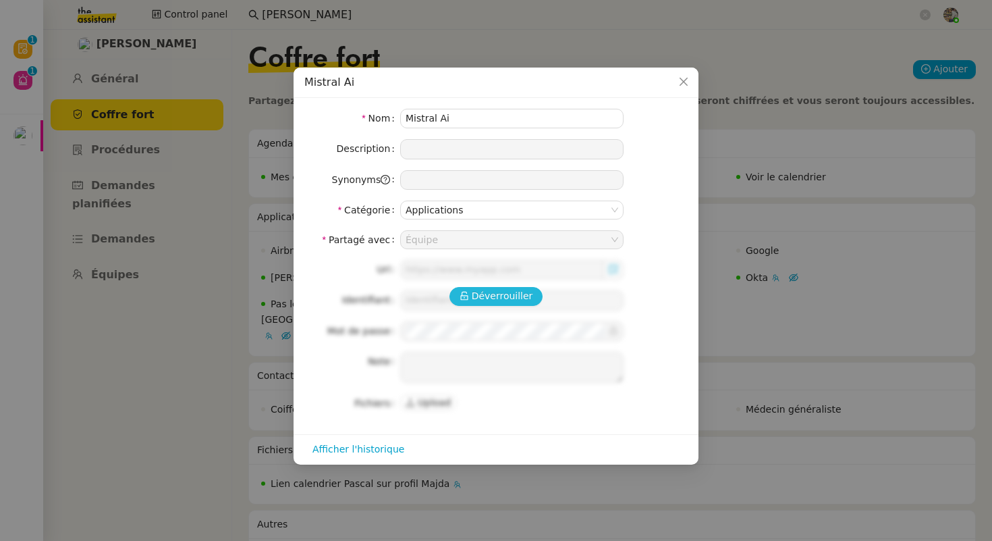
click at [501, 302] on span "Déverrouiller" at bounding box center [502, 296] width 61 height 16
type input "https://console.mistral.ai/home"
type input "contact@sodilandes.com"
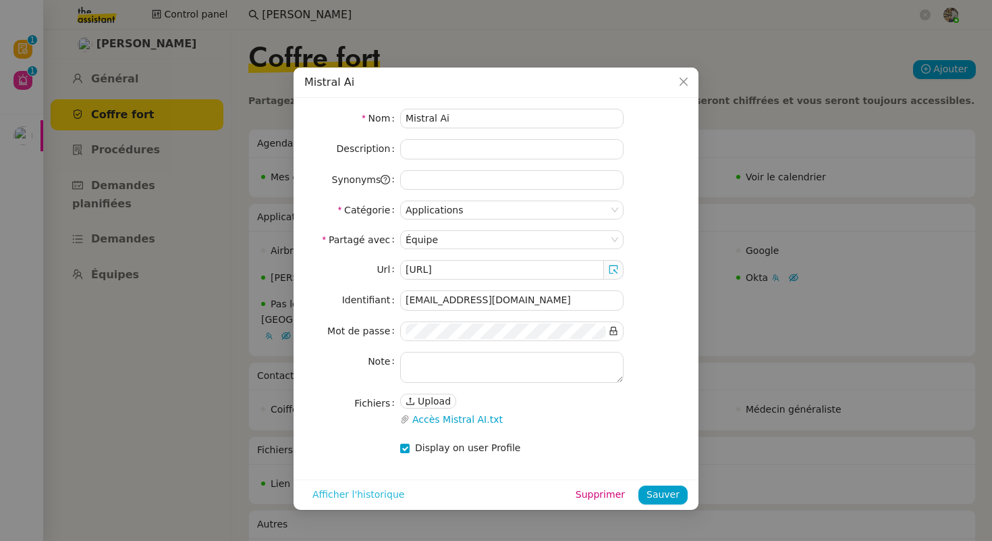
click at [347, 495] on span "Afficher l'historique" at bounding box center [359, 495] width 92 height 16
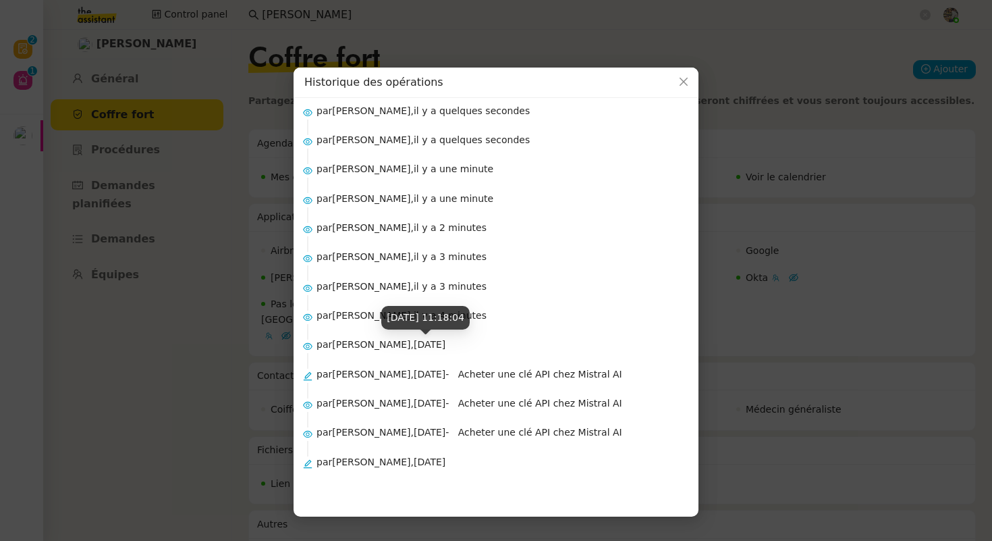
click at [227, 331] on nz-modal-container "Historique des opérations par Bert Canavaggio, il y a quelques secondes par Cha…" at bounding box center [496, 270] width 992 height 541
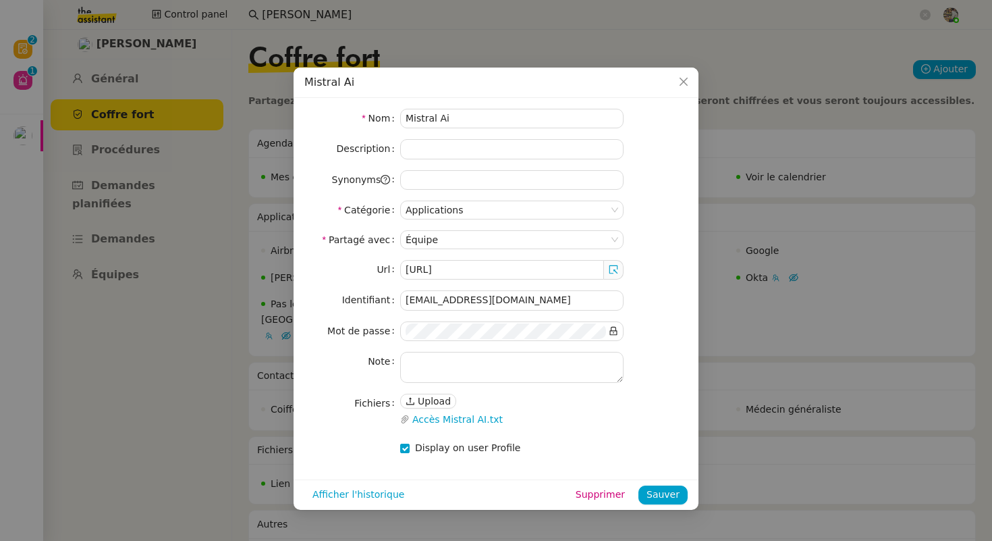
click at [154, 74] on nz-modal-container "Mistral Ai Nom Mistral Ai Description Synonyms Catégorie Applications Partagé a…" at bounding box center [496, 270] width 992 height 541
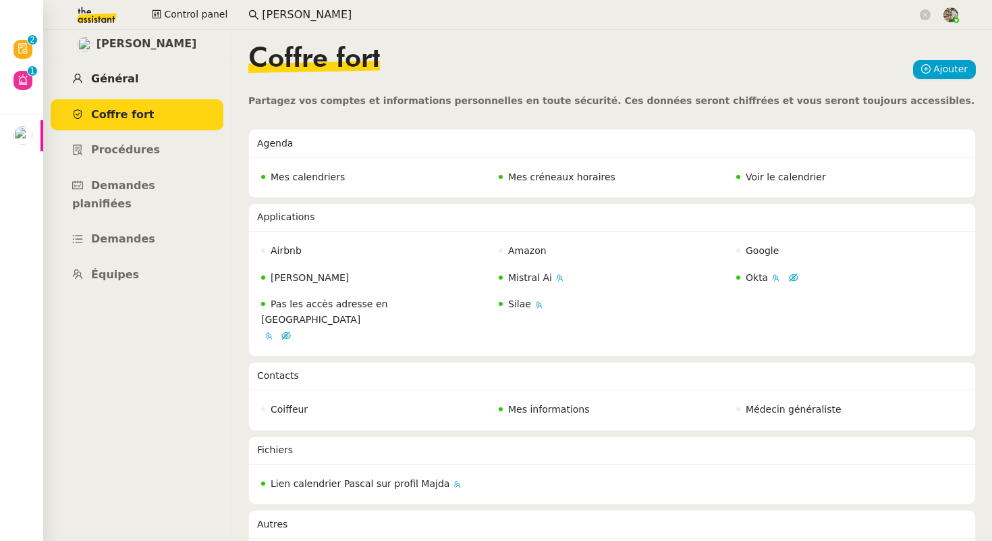
click at [127, 78] on span "Général" at bounding box center [114, 78] width 47 height 13
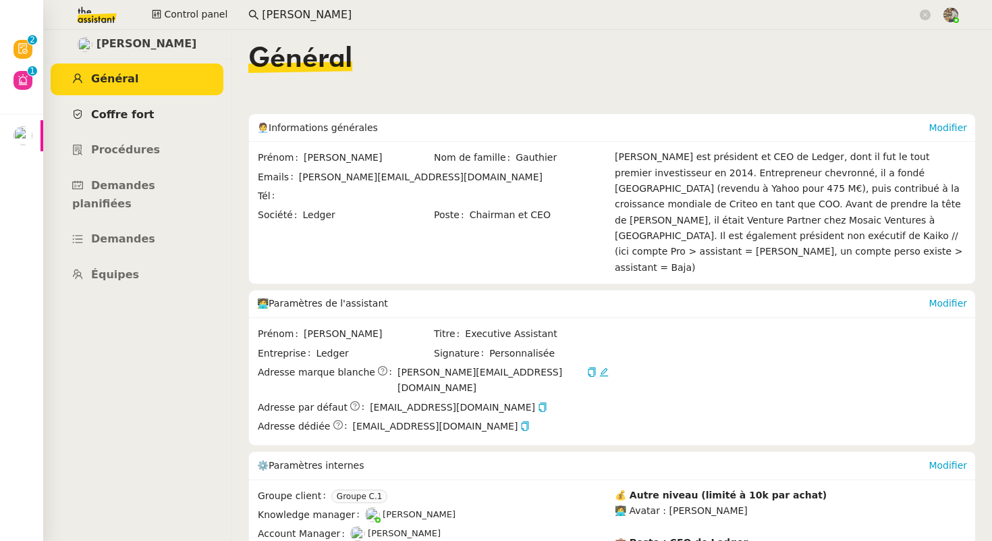
click at [104, 105] on link "Coffre fort" at bounding box center [137, 115] width 173 height 32
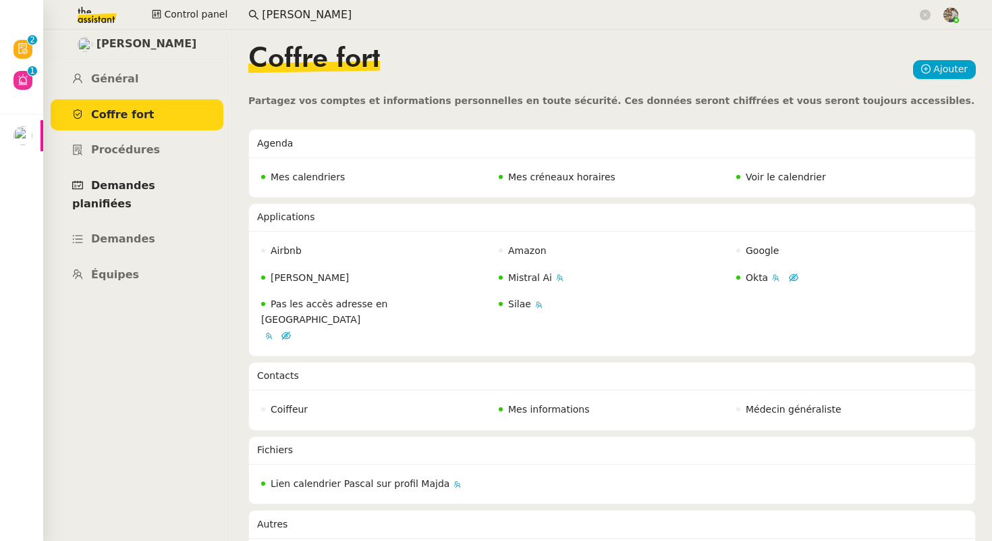
click at [117, 191] on span "Demandes planifiées" at bounding box center [113, 194] width 83 height 31
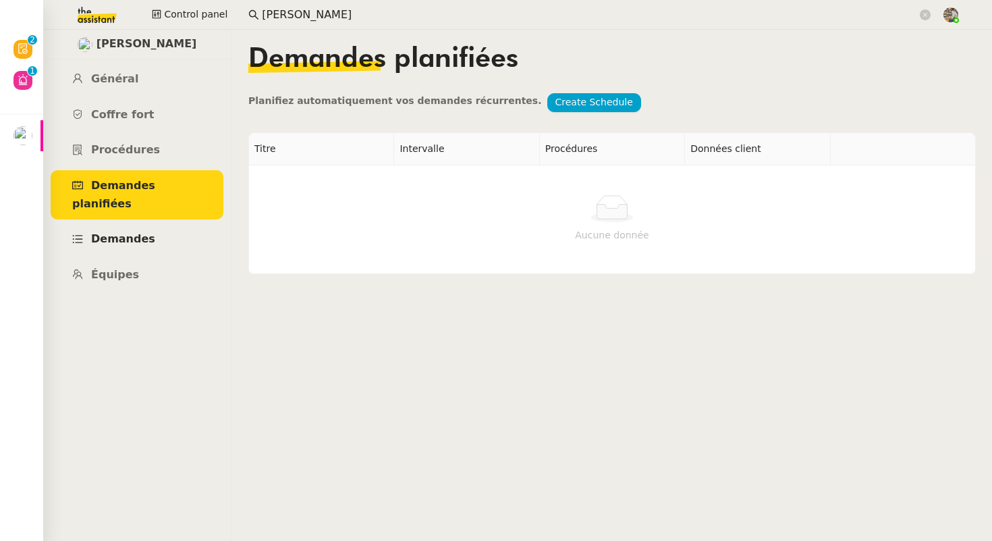
click at [157, 223] on link "Demandes" at bounding box center [137, 239] width 173 height 32
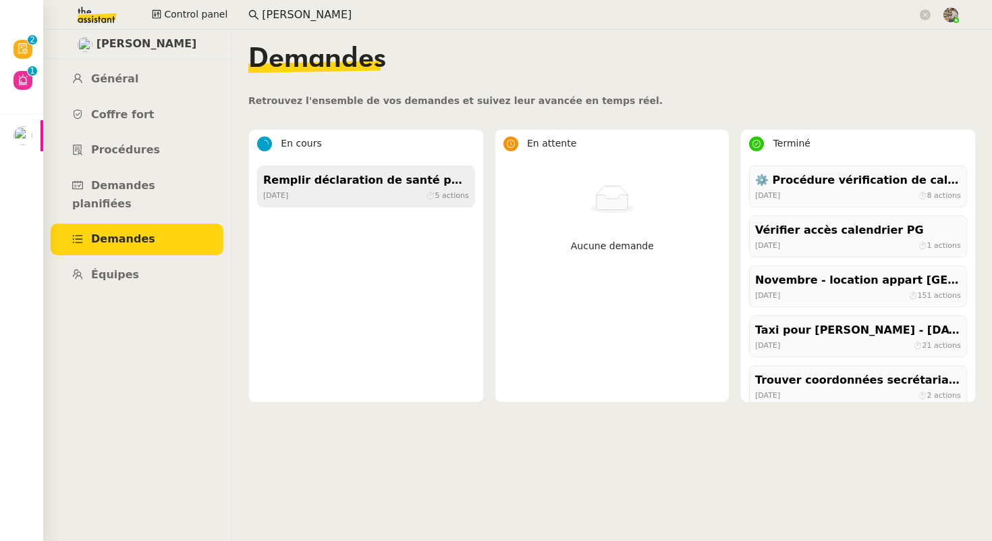
click at [414, 196] on div "il y a 21 jours ⏱ 5 actions" at bounding box center [366, 195] width 206 height 12
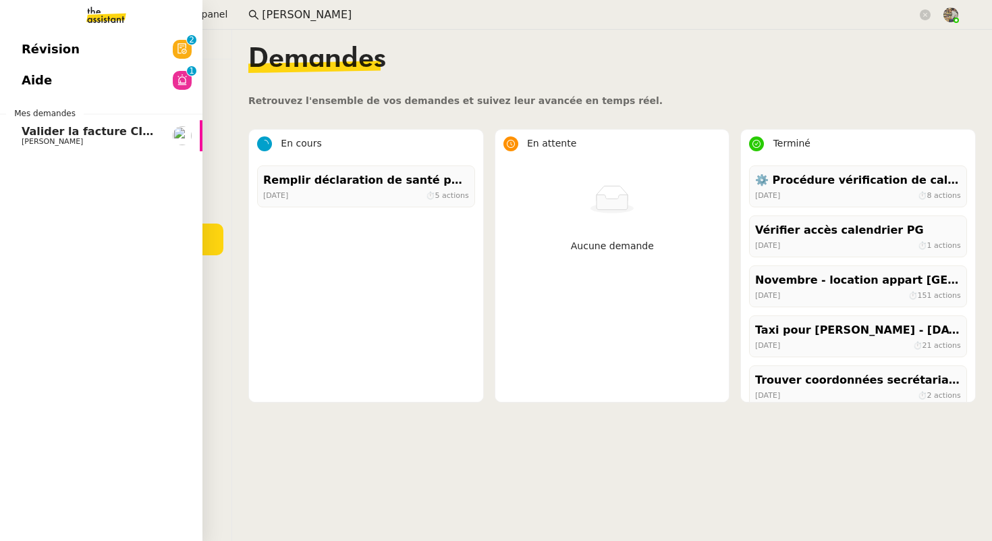
click at [21, 132] on link "Valider la facture CIEC Charles Da Conceicao" at bounding box center [101, 135] width 202 height 31
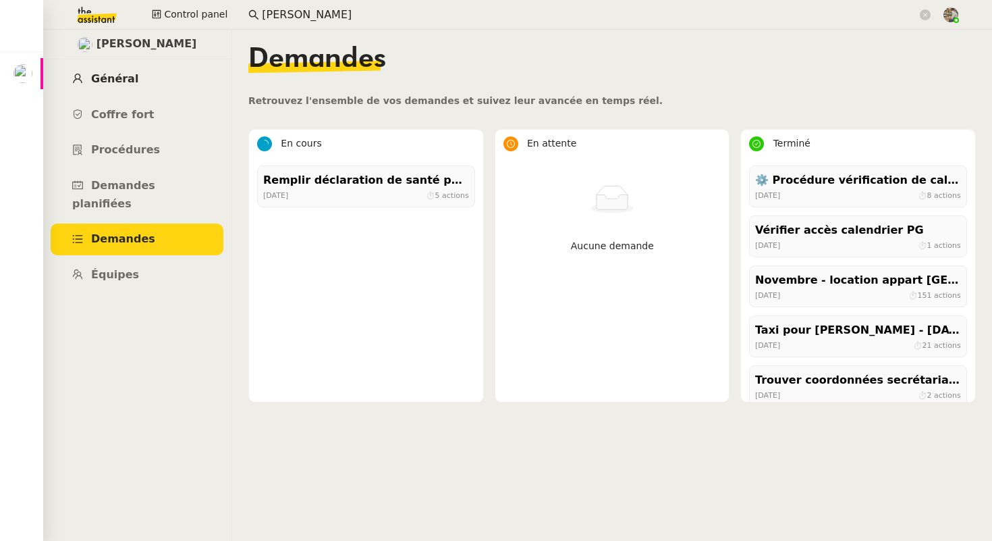
click at [83, 77] on link "Général" at bounding box center [137, 79] width 173 height 32
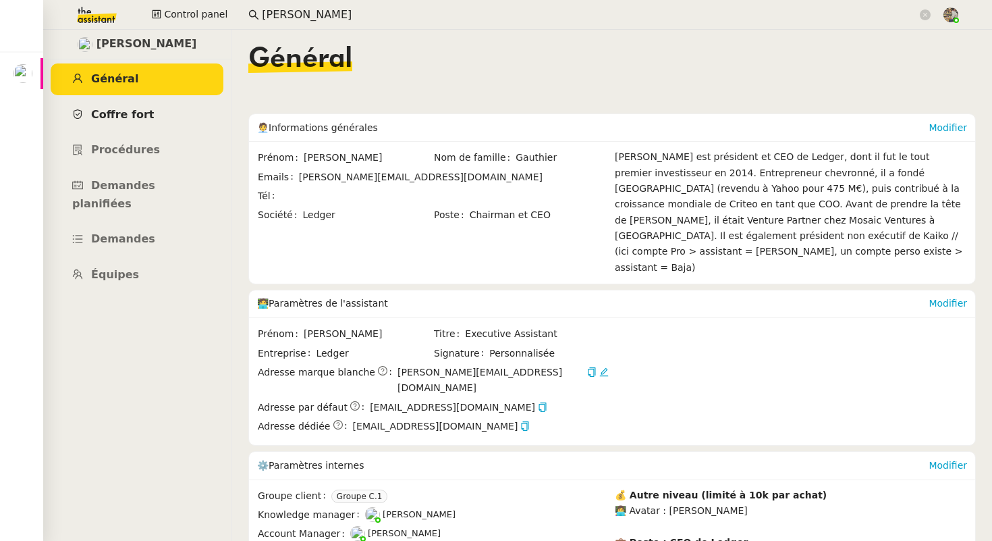
click at [119, 117] on span "Coffre fort" at bounding box center [122, 114] width 63 height 13
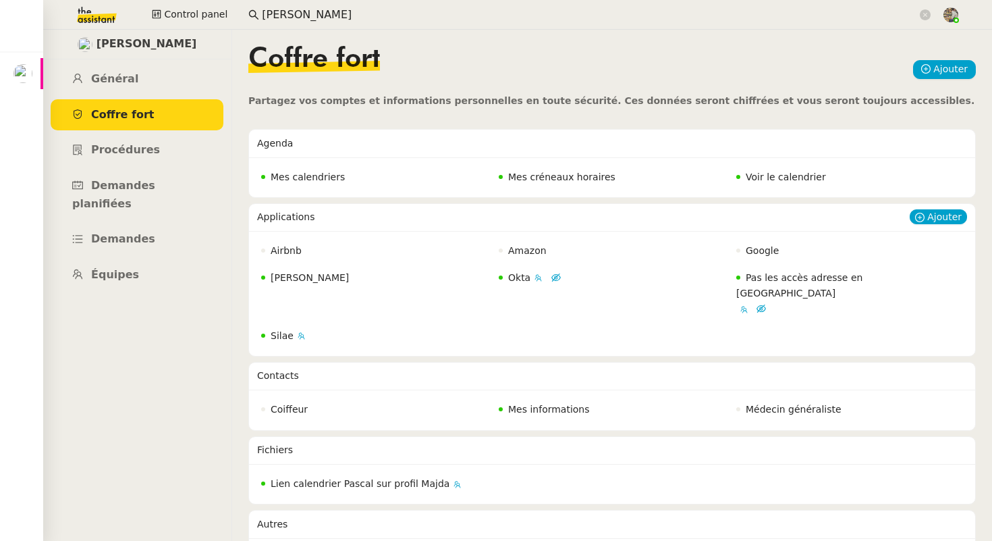
click at [306, 279] on span "JENJI - Pascal" at bounding box center [310, 277] width 78 height 11
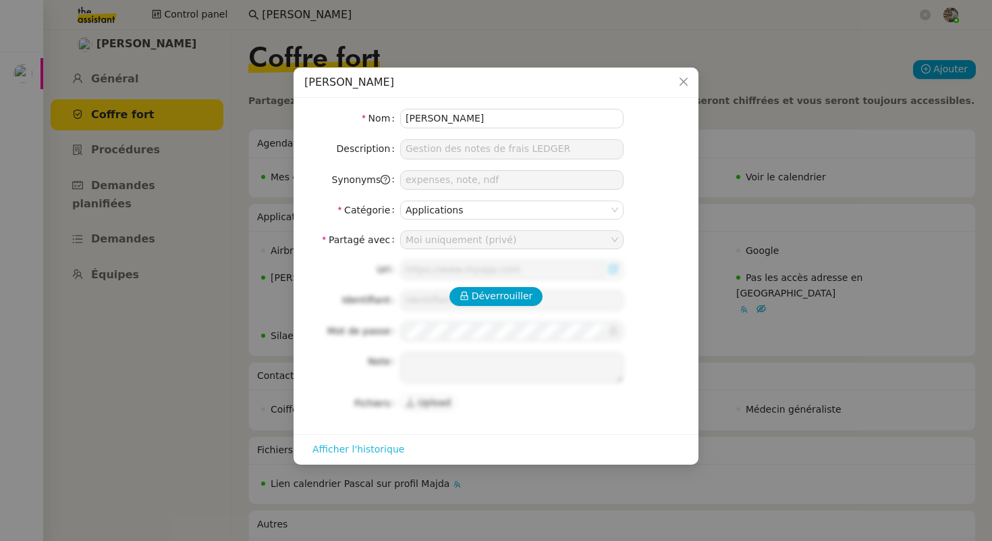
click at [343, 446] on span "Afficher l'historique" at bounding box center [359, 449] width 92 height 16
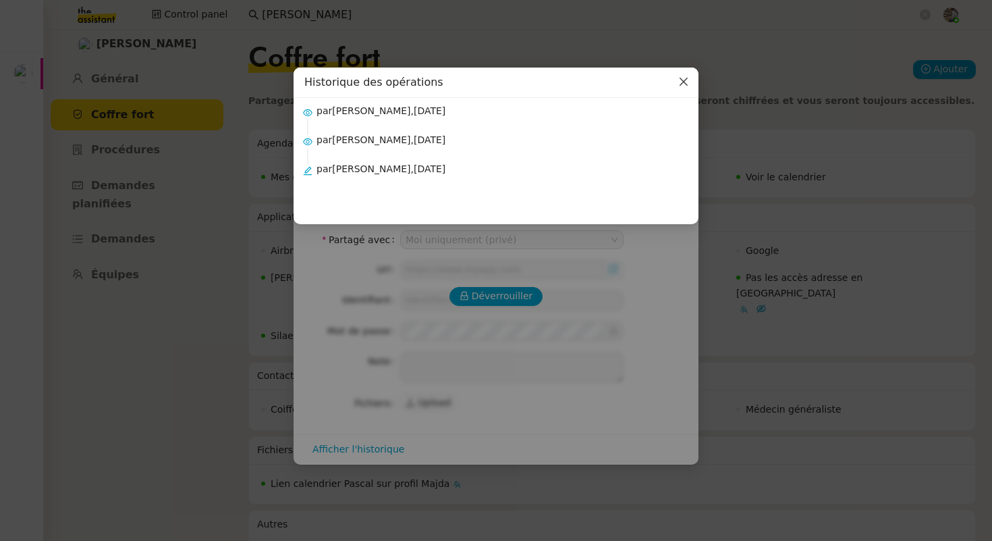
click at [671, 72] on span "Close" at bounding box center [684, 82] width 30 height 30
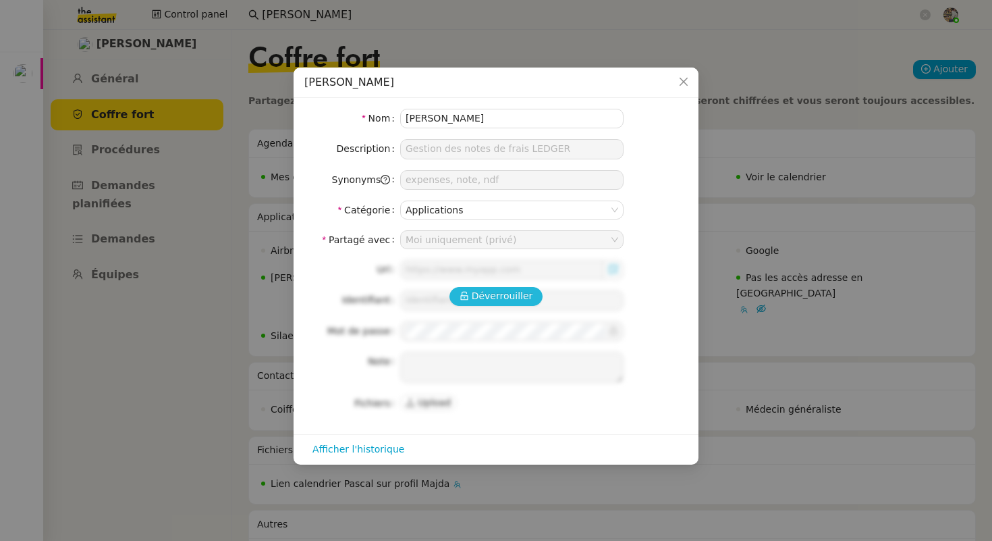
click at [495, 300] on span "Déverrouiller" at bounding box center [502, 296] width 61 height 16
type input "https://app.jenji.io/expense/self"
type input "sam@ledger.fr"
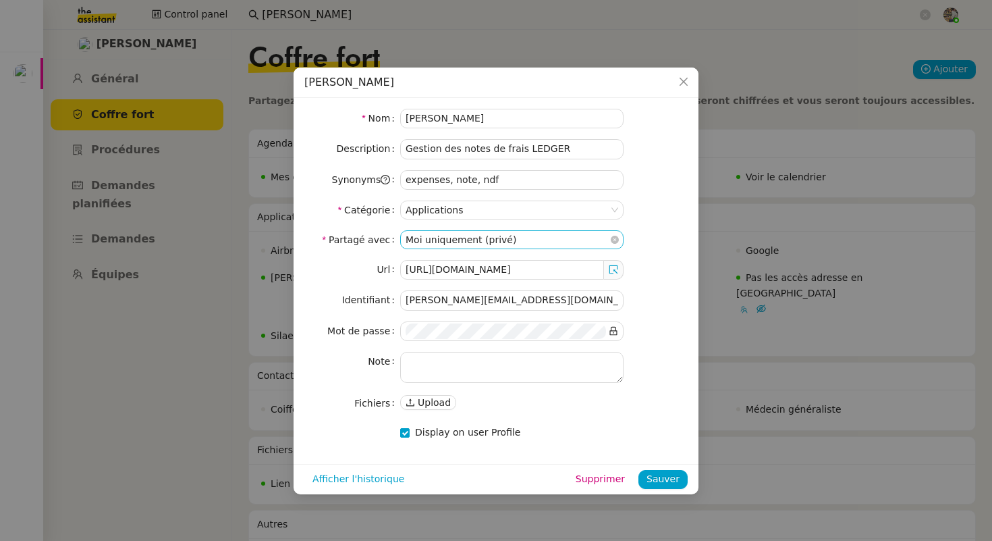
click at [522, 244] on nz-select-item "Moi uniquement (privé)" at bounding box center [512, 240] width 213 height 18
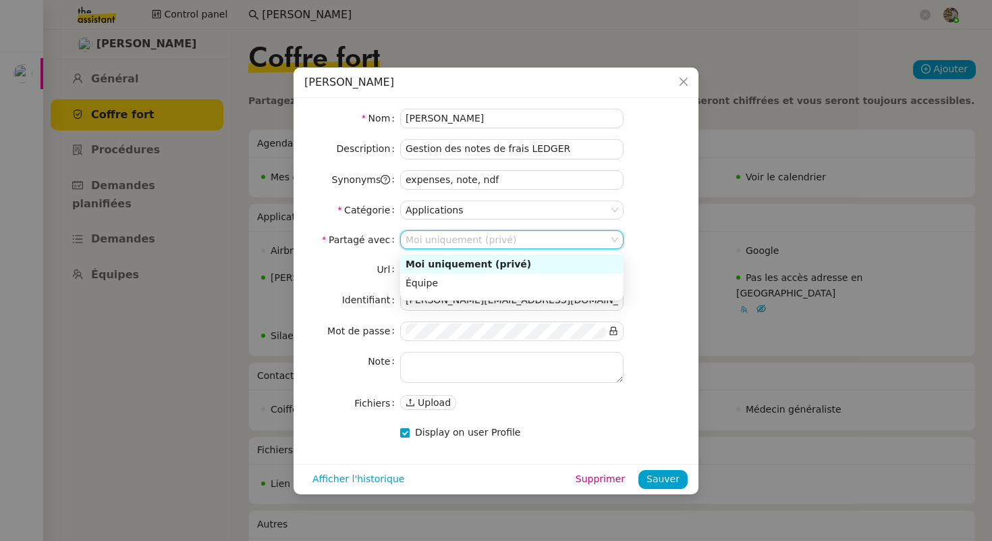
click at [336, 242] on label "Partagé avec" at bounding box center [361, 239] width 78 height 19
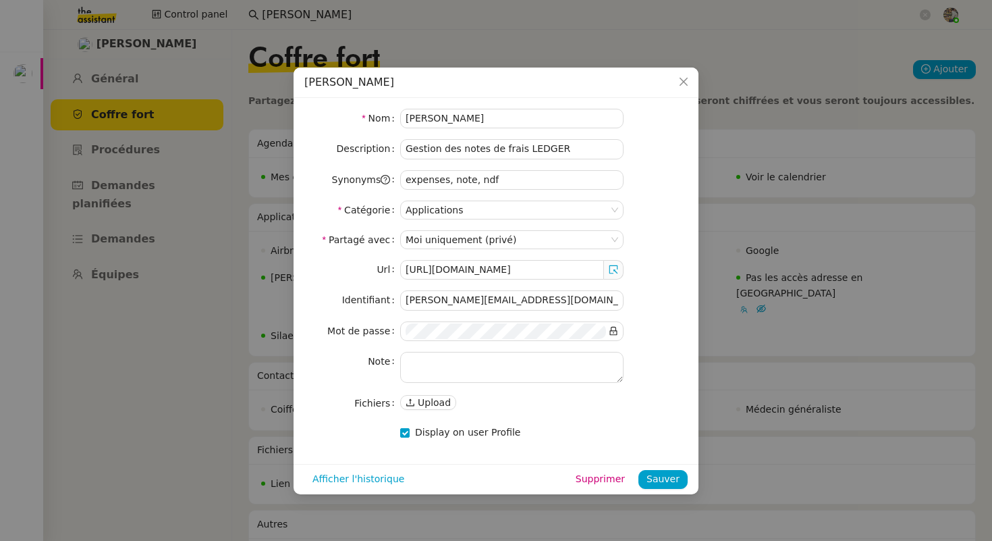
click at [336, 242] on label "Partagé avec" at bounding box center [361, 239] width 78 height 19
click at [683, 76] on span "Close" at bounding box center [684, 82] width 30 height 30
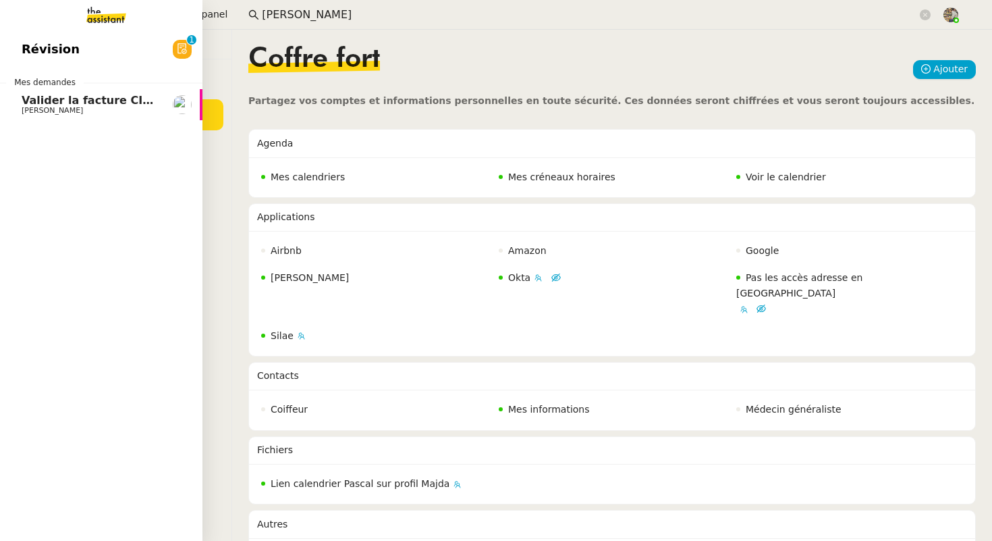
click at [20, 107] on link "Valider la facture CIEC Charles Da Conceicao" at bounding box center [101, 104] width 202 height 31
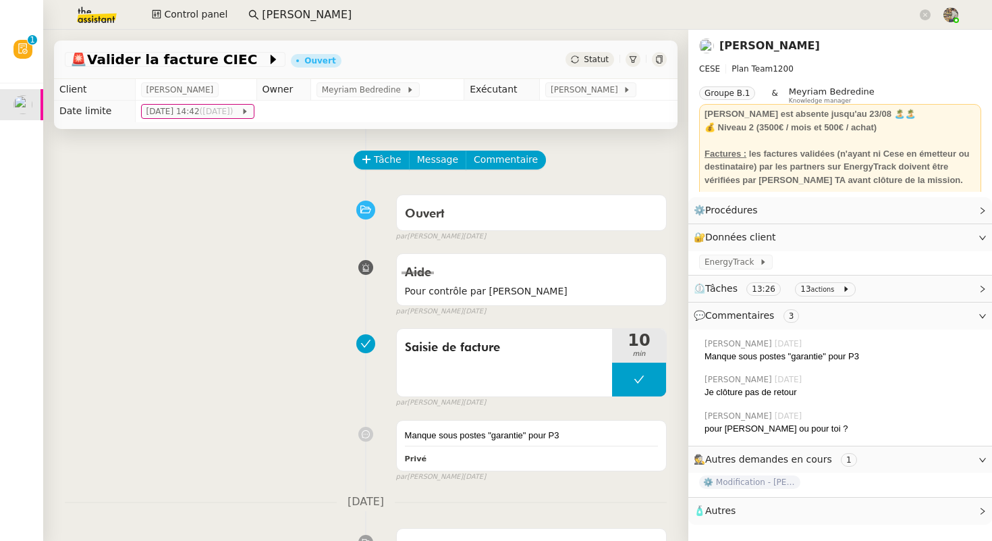
click at [364, 178] on div "Tâche Message Commentaire" at bounding box center [511, 167] width 312 height 32
